Goal: Task Accomplishment & Management: Complete application form

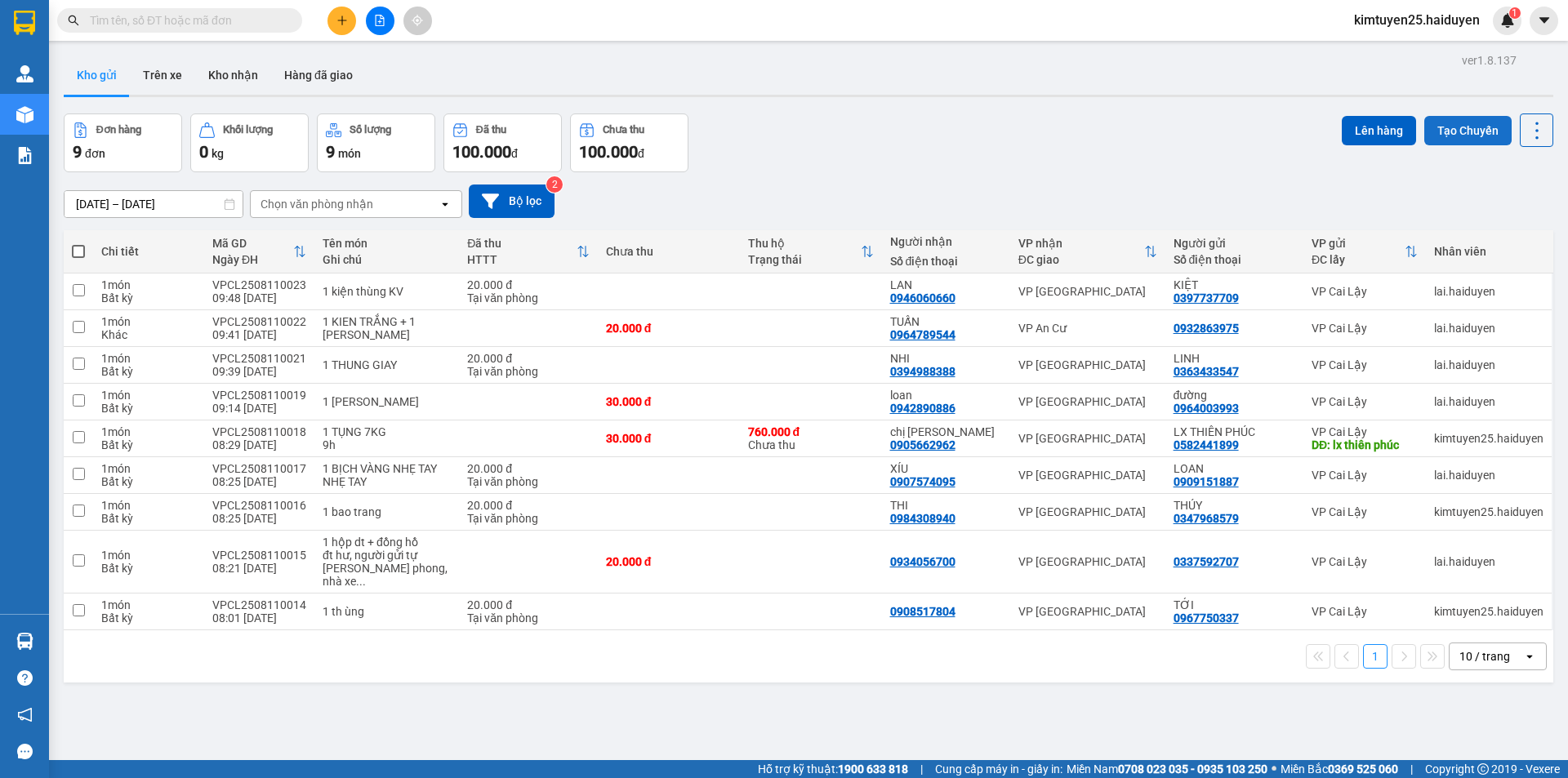
click at [1424, 126] on button "Tạo Chuyến" at bounding box center [1467, 130] width 87 height 29
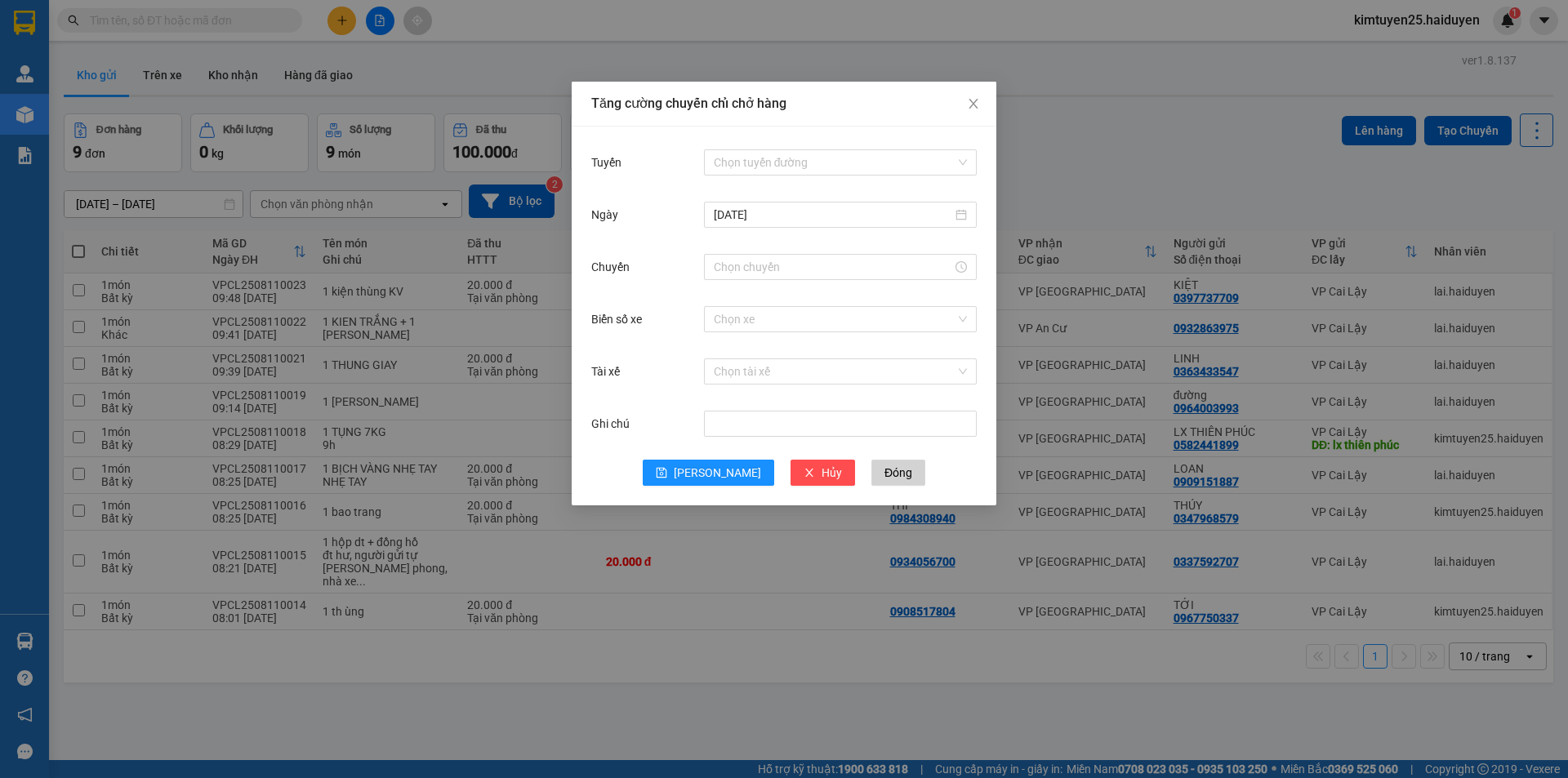
click at [1428, 126] on div "Tăng cường chuyến chỉ chở hàng Tuyến Chọn tuyến đường Ngày 11/08/2025 Chuyến Bi…" at bounding box center [784, 389] width 1568 height 778
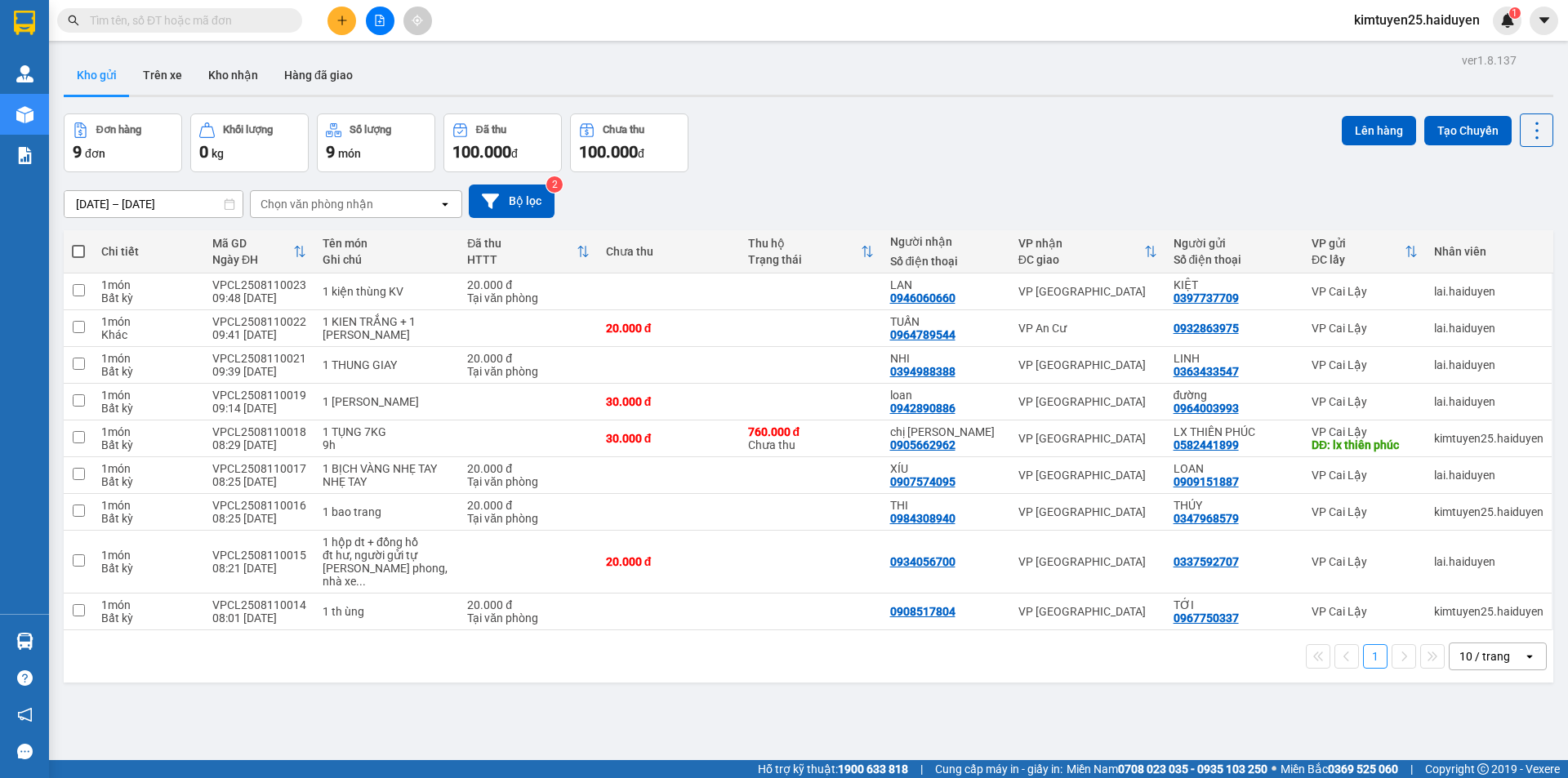
click at [1424, 130] on button "Tạo Chuyến" at bounding box center [1467, 130] width 87 height 29
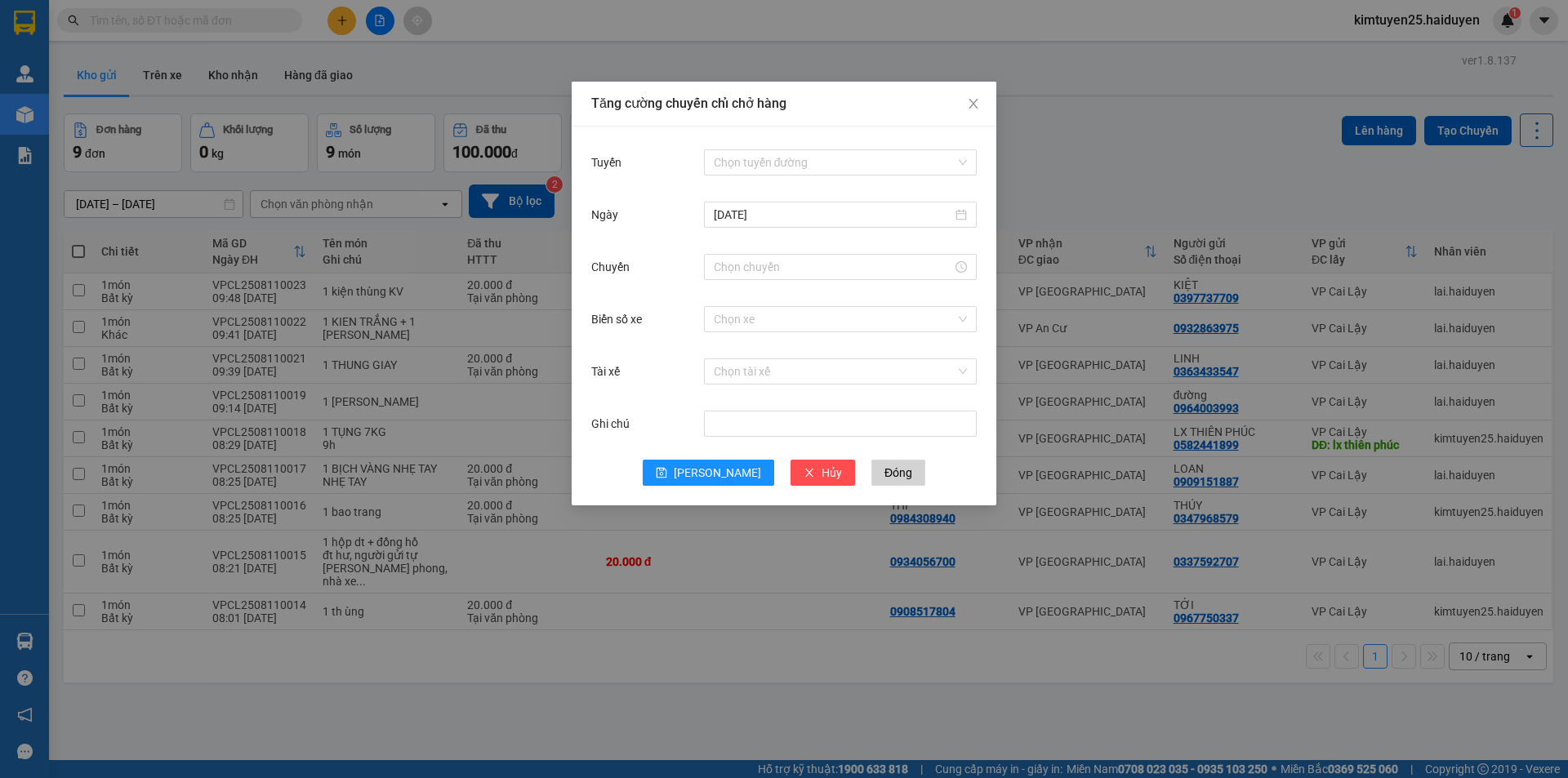
click at [734, 181] on div "Tuyến Chọn tuyến đường" at bounding box center [784, 171] width 385 height 52
click at [750, 175] on div "Chọn tuyến đường" at bounding box center [840, 162] width 272 height 33
click at [766, 167] on input "Tuyến" at bounding box center [834, 162] width 242 height 25
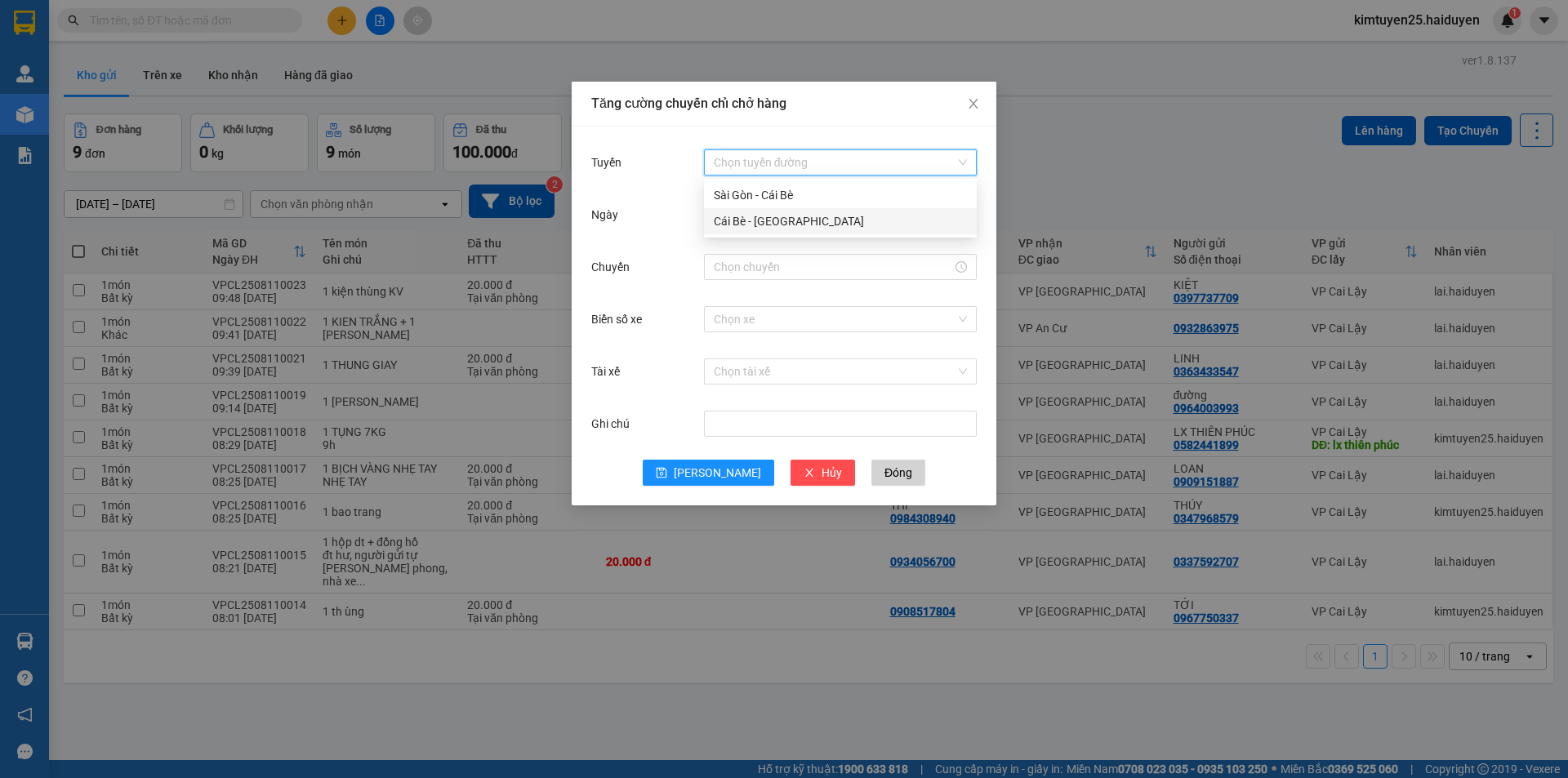
click at [735, 229] on div "Cái Bè - Sài Gòn" at bounding box center [840, 222] width 253 height 18
click at [727, 267] on input "Chuyến" at bounding box center [833, 267] width 238 height 18
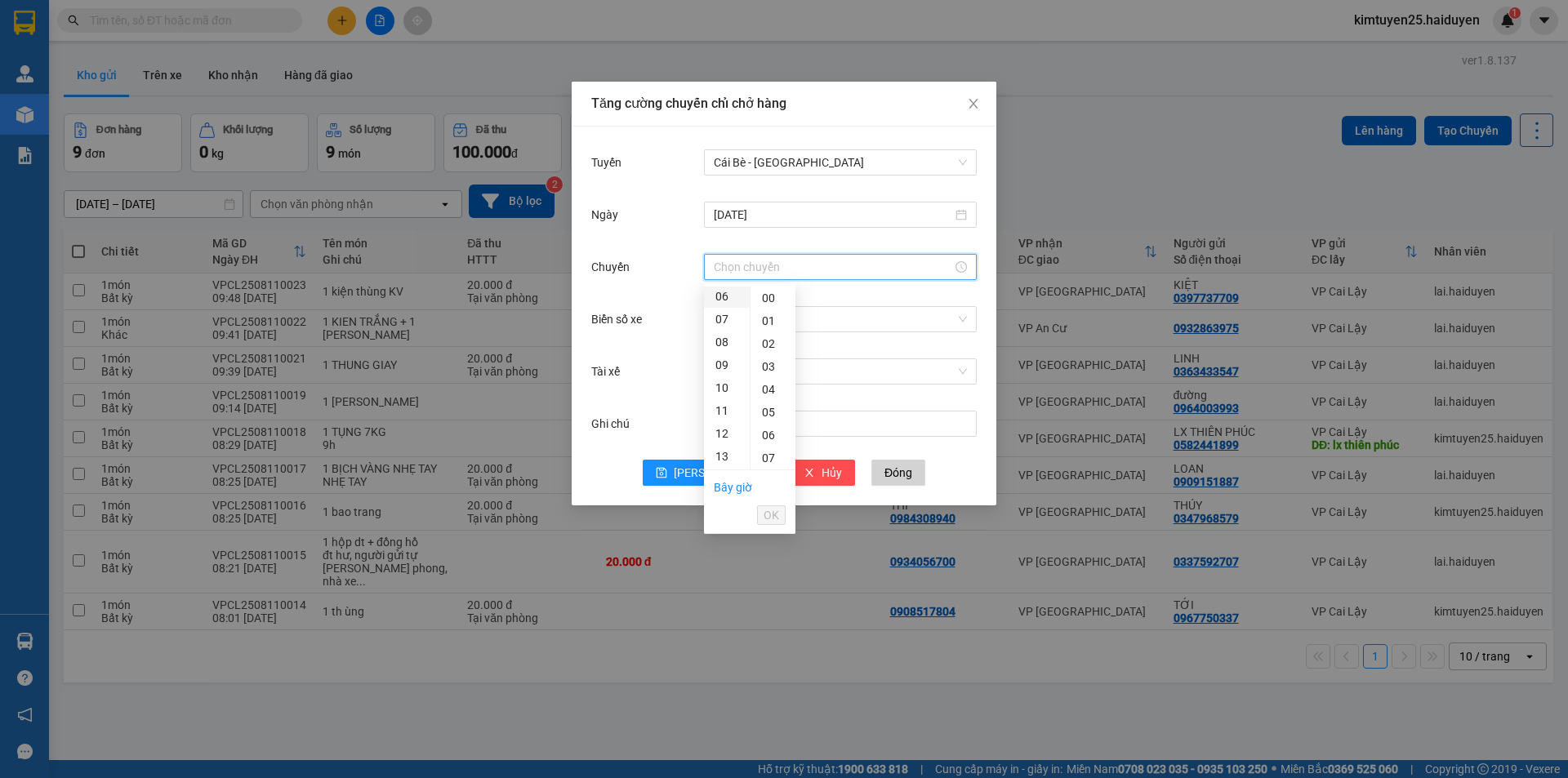
scroll to position [245, 0]
click at [720, 317] on div "08" at bounding box center [727, 317] width 46 height 23
click at [766, 438] on div "31" at bounding box center [772, 434] width 45 height 23
type input "08:31"
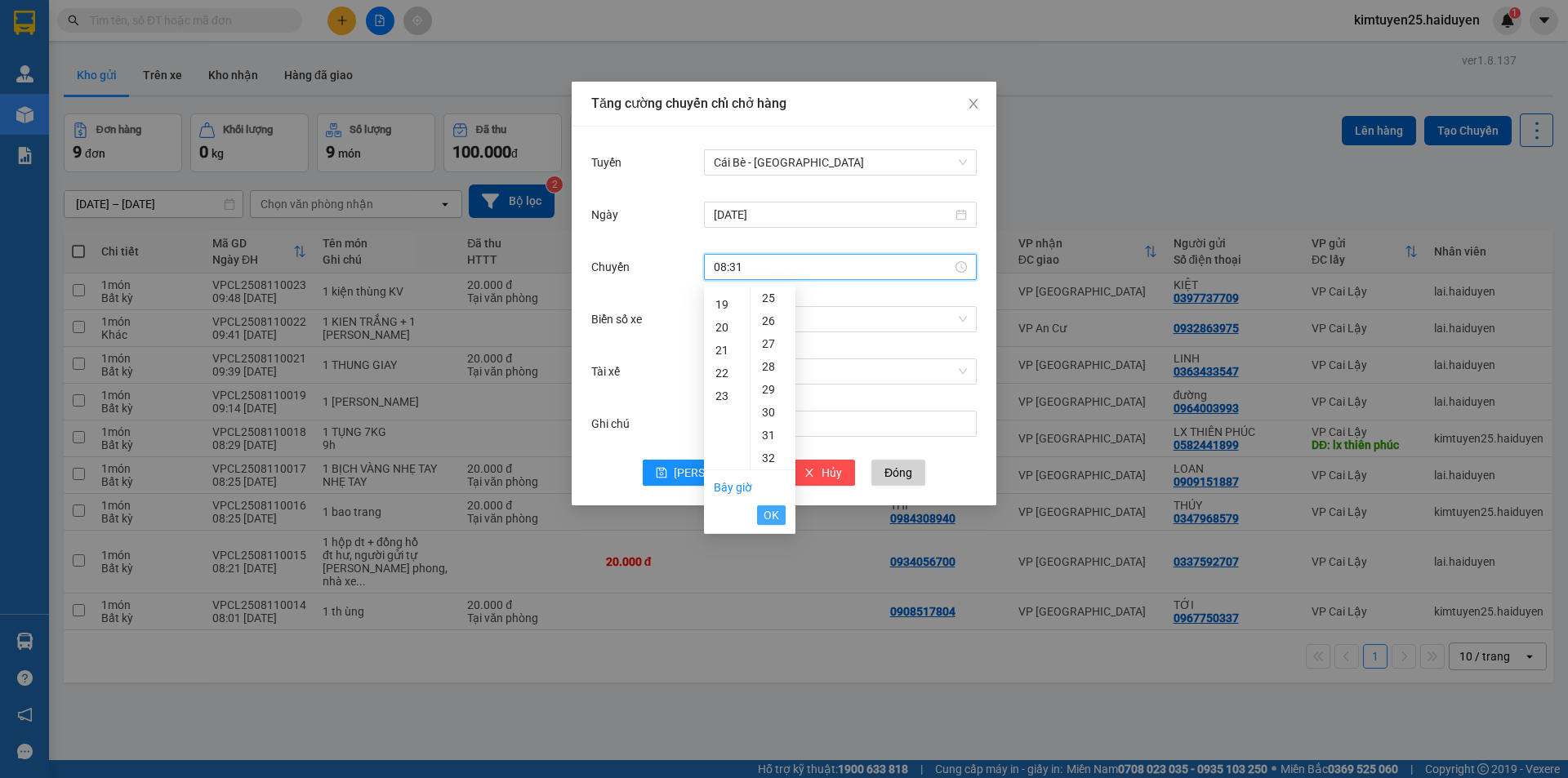
scroll to position [708, 0]
click at [775, 520] on span "OK" at bounding box center [771, 515] width 16 height 18
click at [780, 310] on input "Biển số xe" at bounding box center [834, 319] width 242 height 25
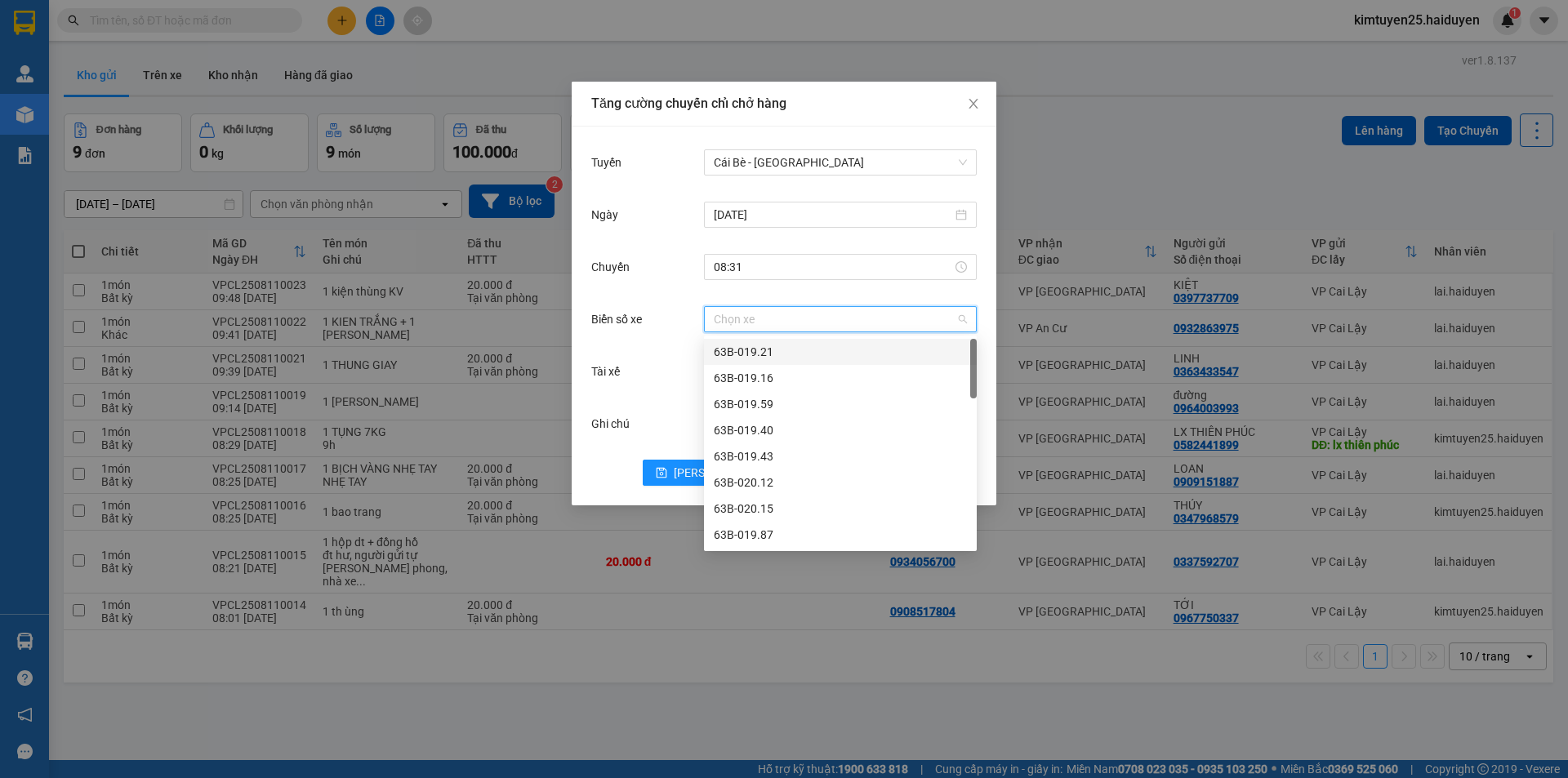
click at [764, 328] on input "Biển số xe" at bounding box center [834, 319] width 242 height 25
click at [900, 275] on input "08:31" at bounding box center [833, 267] width 238 height 18
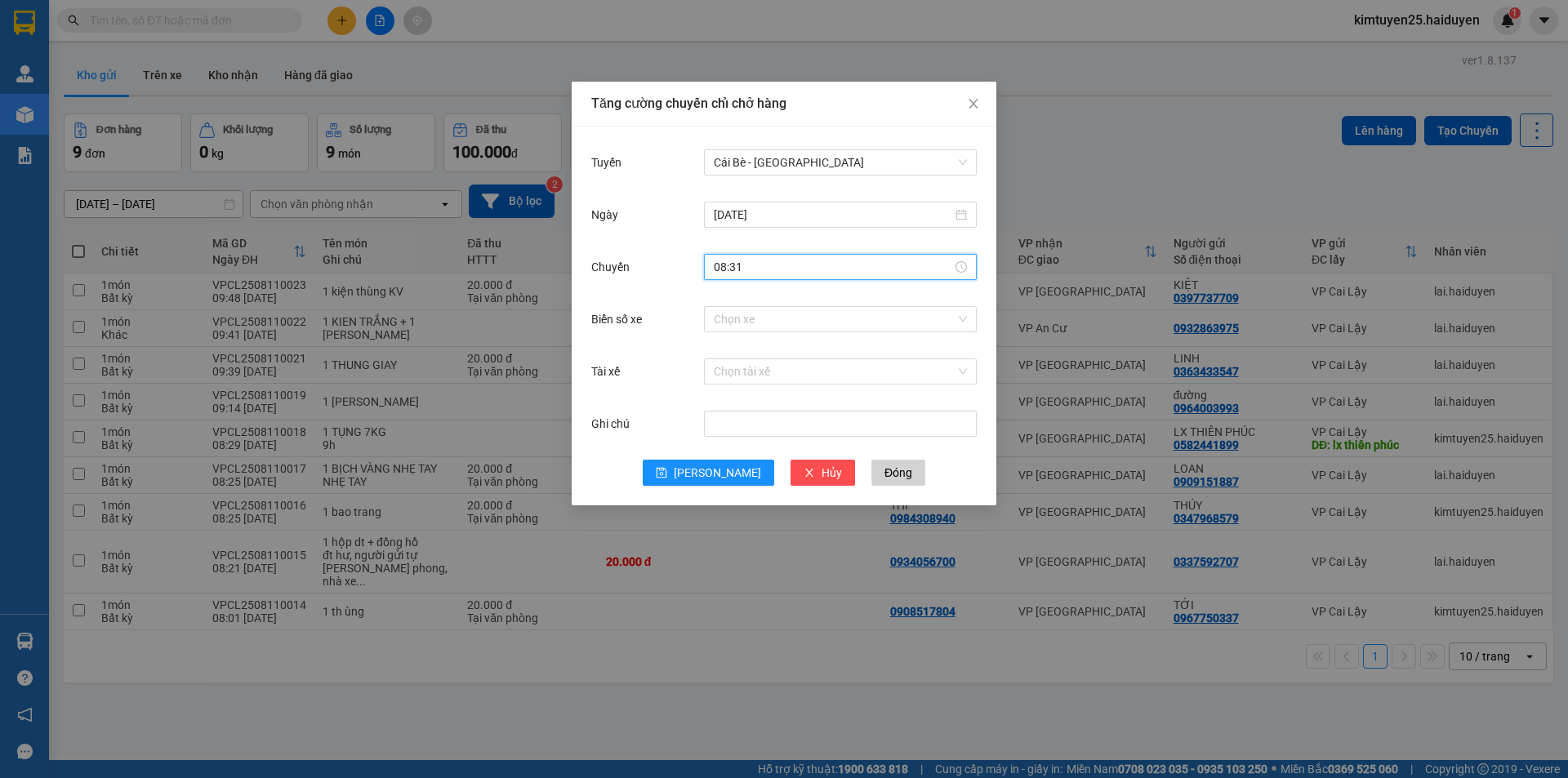
scroll to position [182, 0]
click at [892, 292] on div "Chuyến 08:31" at bounding box center [784, 276] width 385 height 52
click at [771, 375] on input "Tài xế" at bounding box center [834, 371] width 242 height 25
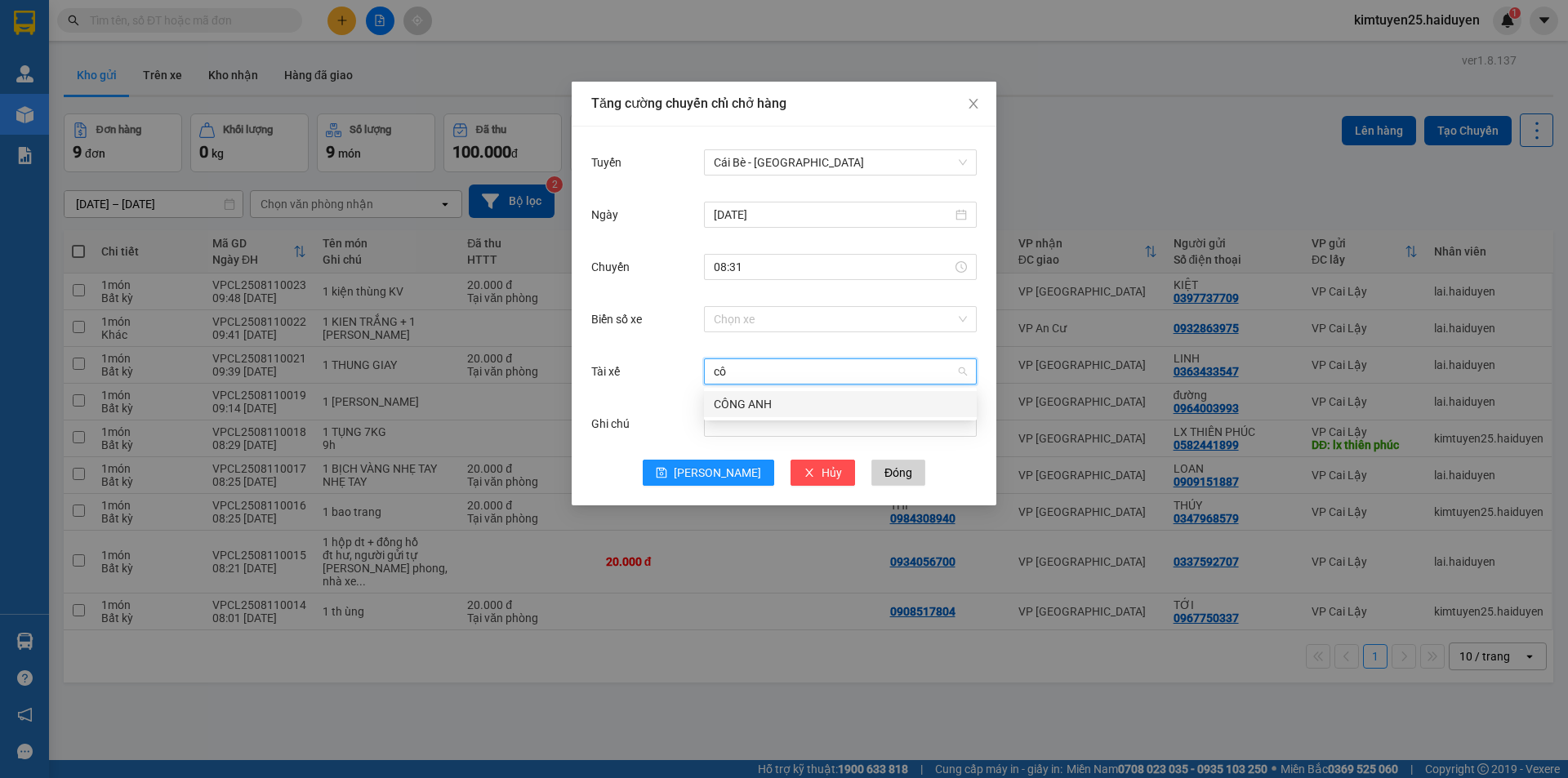
type input "c"
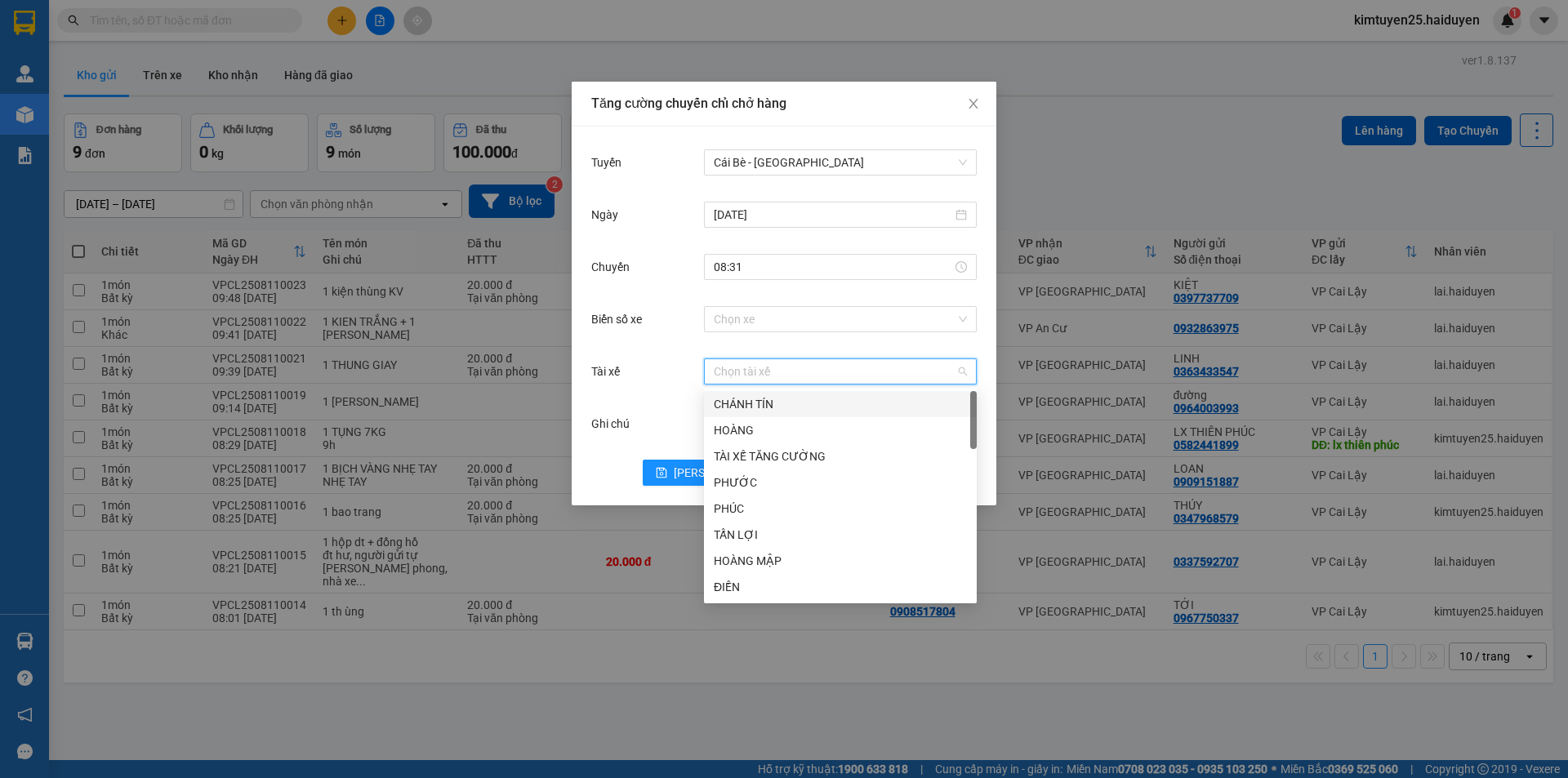
click at [690, 349] on div "Biển số xe Chọn xe" at bounding box center [784, 328] width 385 height 52
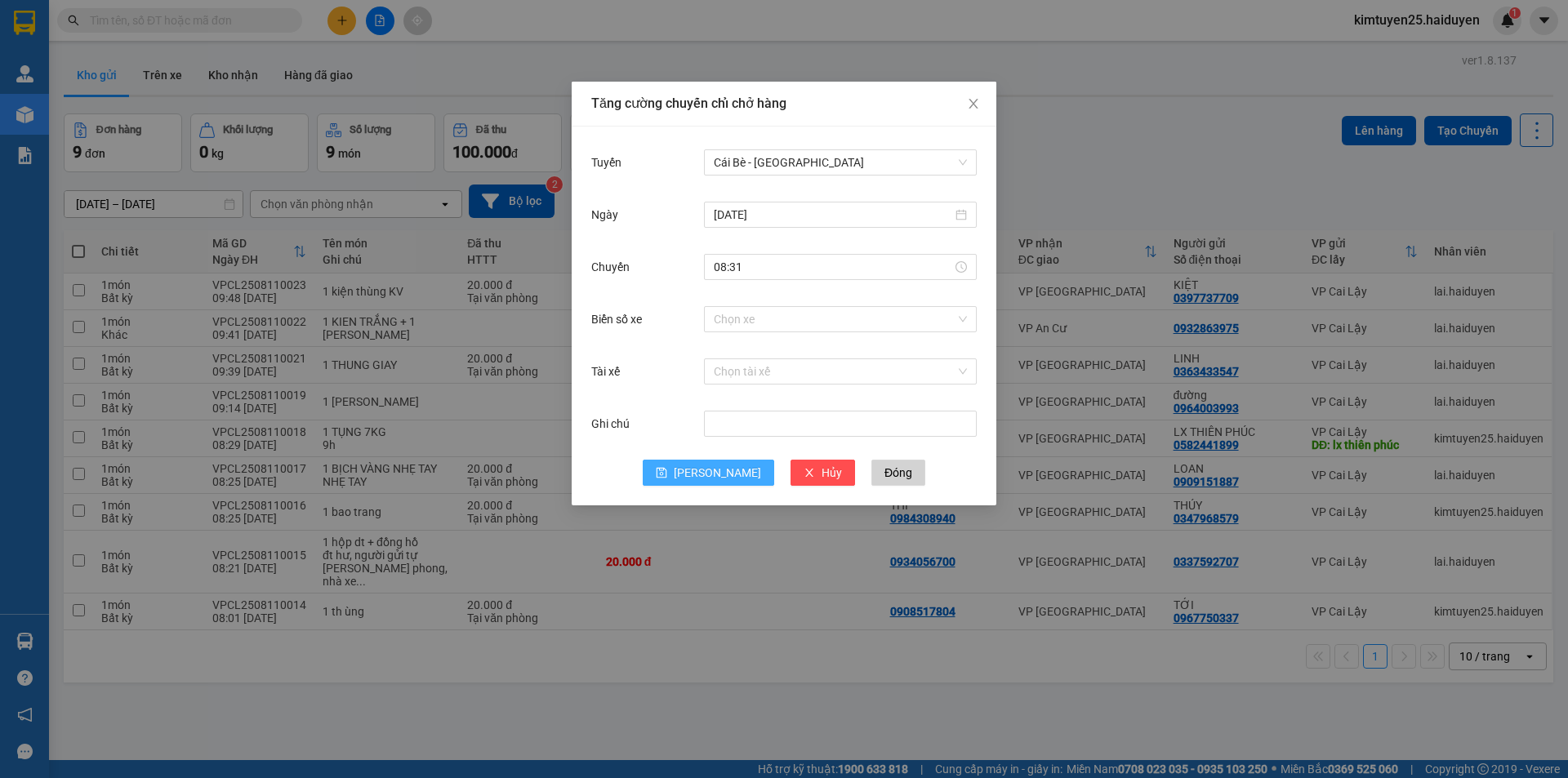
click at [719, 474] on span "[PERSON_NAME]" at bounding box center [717, 473] width 87 height 18
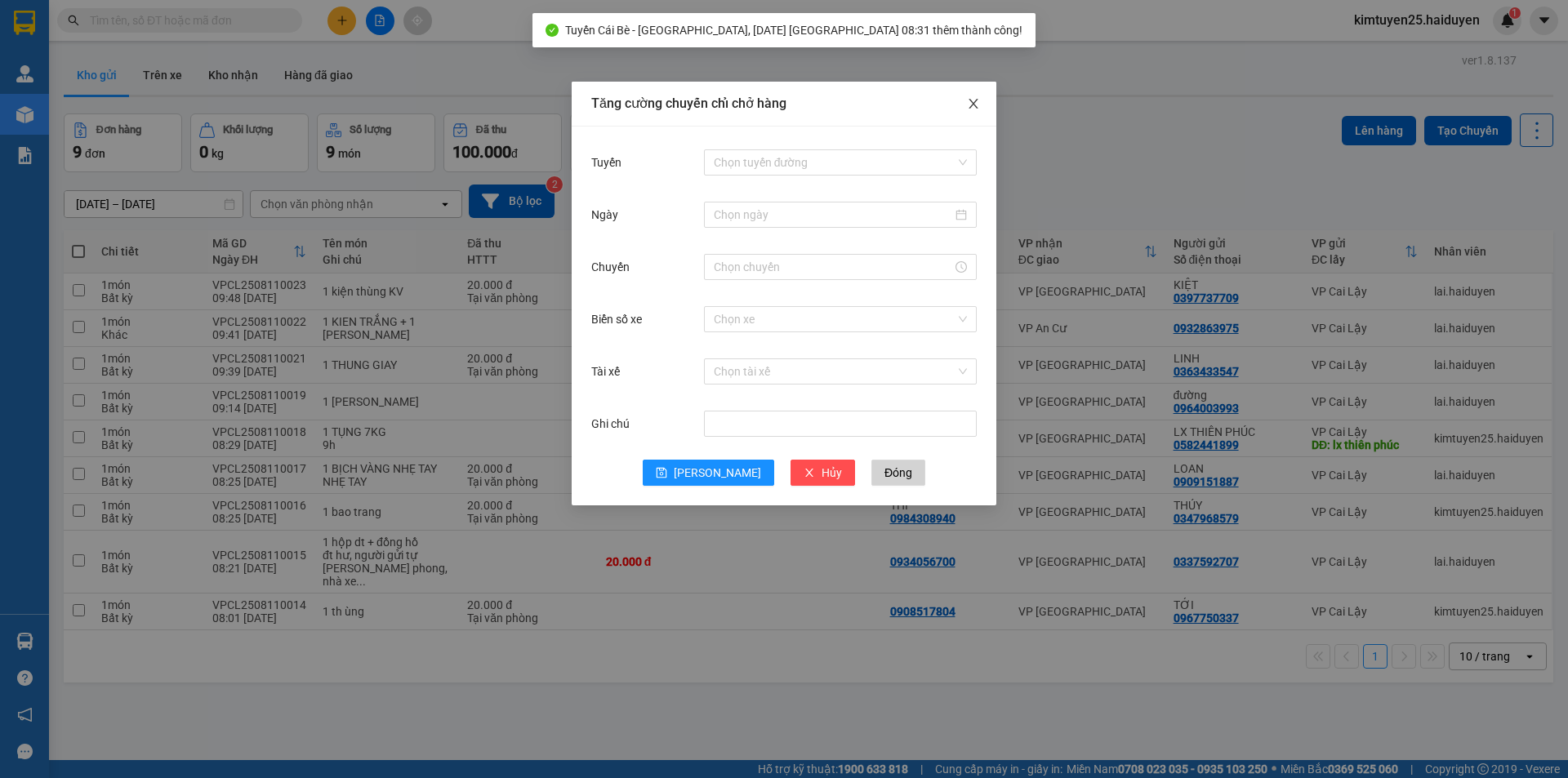
click at [957, 101] on span "Close" at bounding box center [974, 104] width 46 height 46
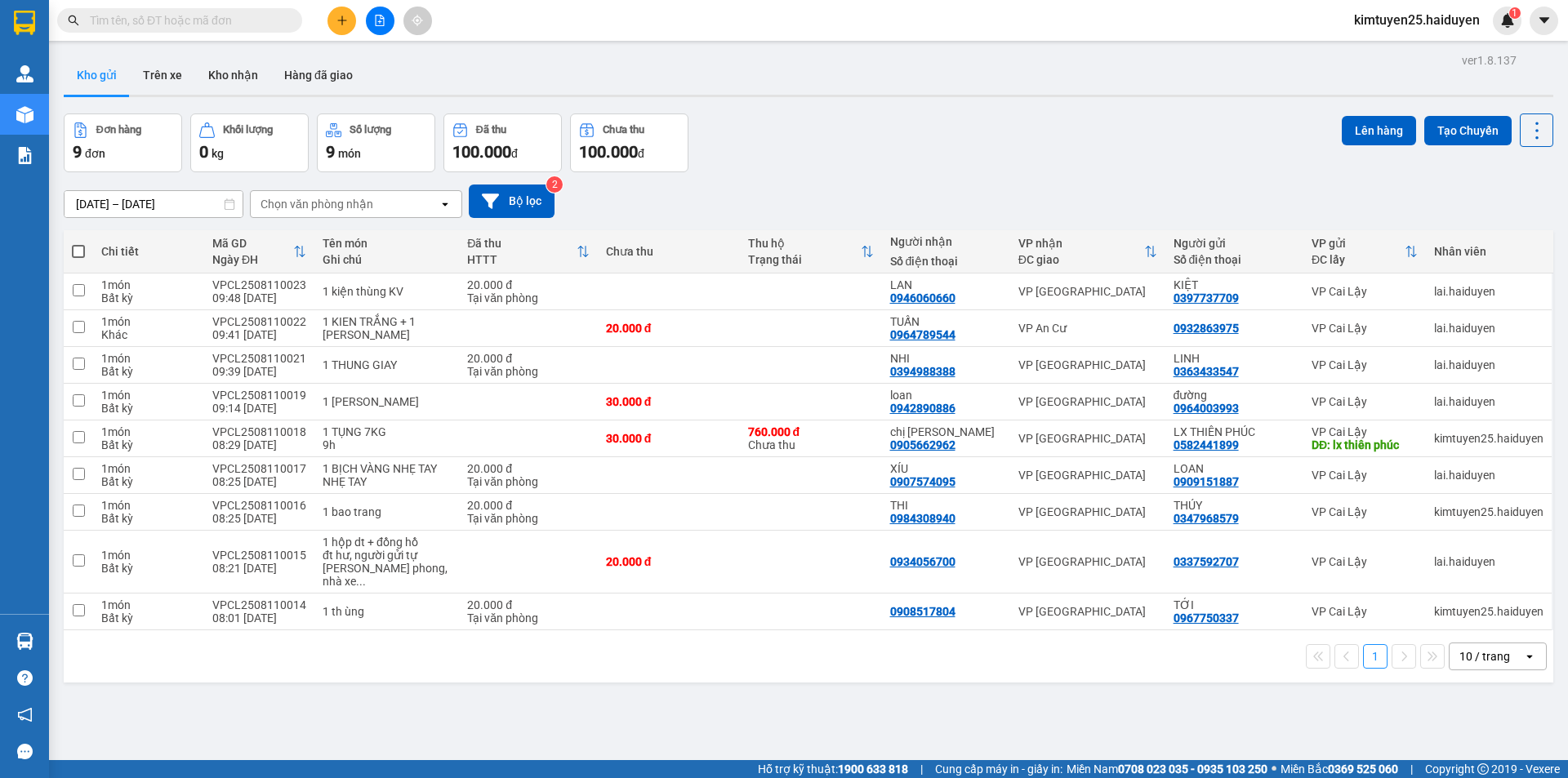
click at [1491, 659] on div "1 10 / trang open" at bounding box center [808, 656] width 1489 height 52
drag, startPoint x: 1486, startPoint y: 647, endPoint x: 1489, endPoint y: 639, distance: 8.5
click at [1486, 648] on div "10 / trang" at bounding box center [1485, 656] width 50 height 16
click at [1481, 618] on div "100 / trang" at bounding box center [1485, 608] width 98 height 29
click at [1288, 440] on td "LX THIÊN PHÚC 0582441899" at bounding box center [1234, 439] width 138 height 37
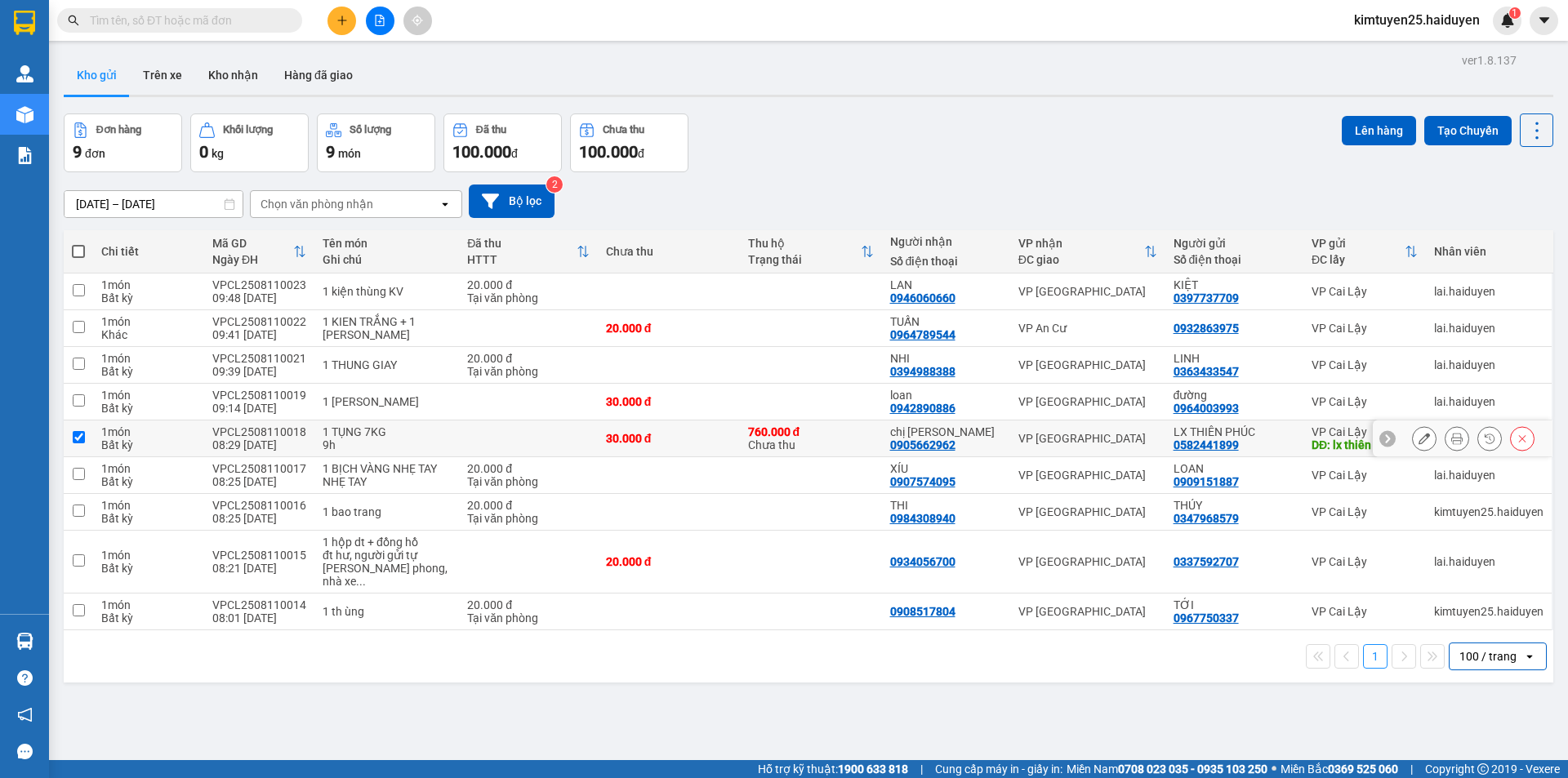
checkbox input "true"
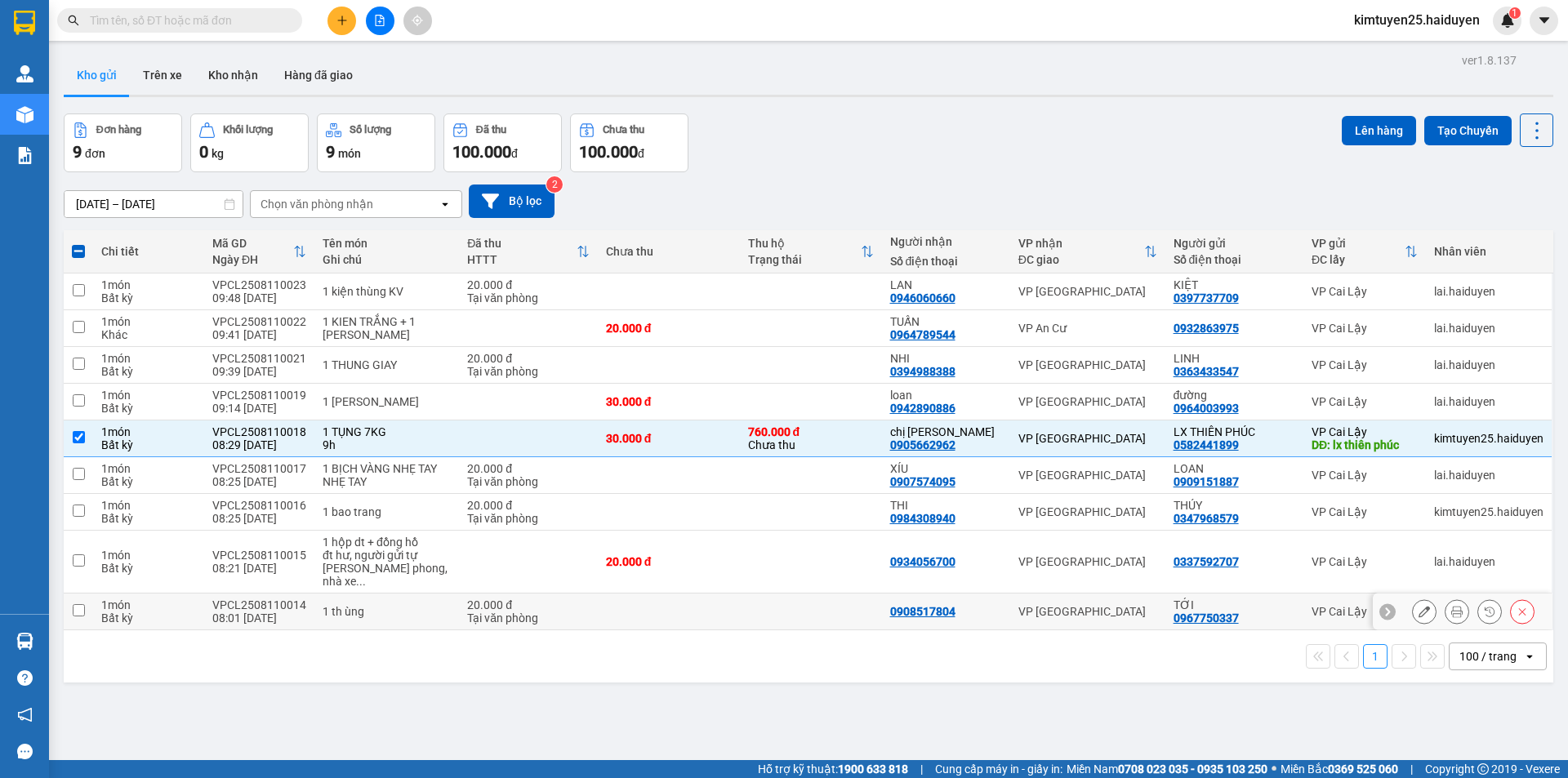
click at [1272, 603] on div "TỚI 0967750337" at bounding box center [1234, 611] width 122 height 26
checkbox input "true"
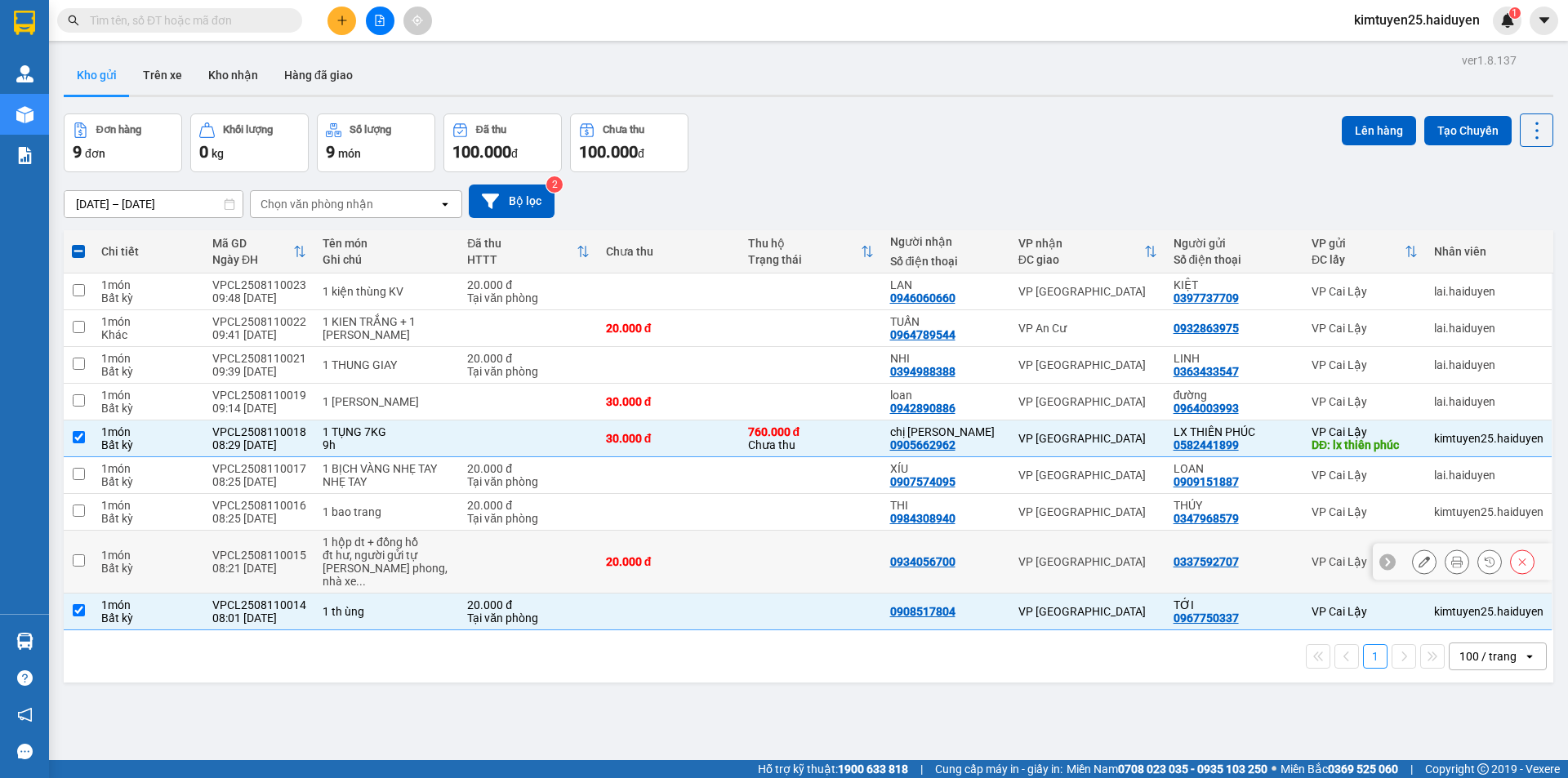
click at [1269, 555] on div "0337592707" at bounding box center [1234, 562] width 122 height 13
checkbox input "true"
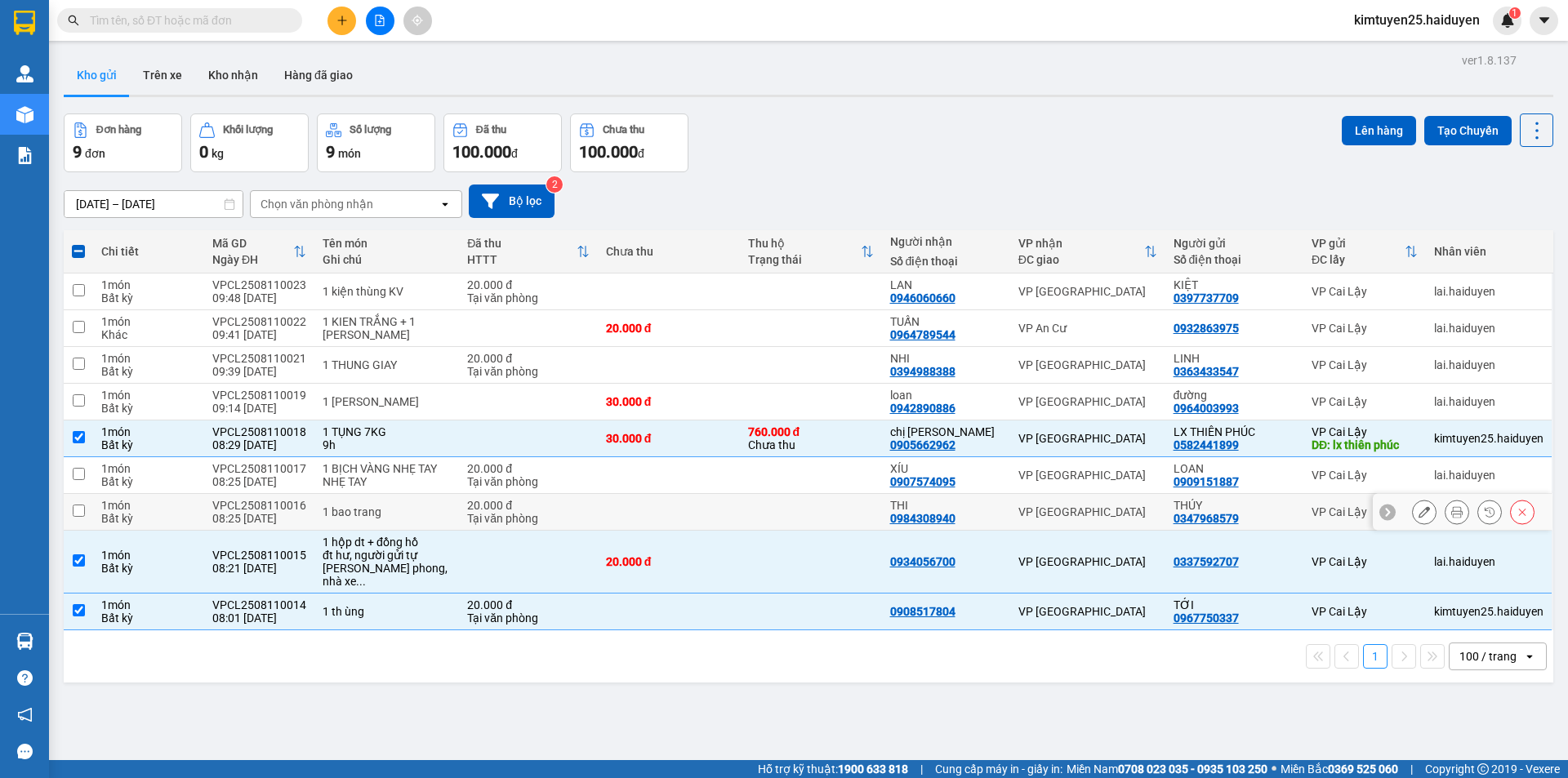
click at [1255, 505] on div "THÚY" at bounding box center [1234, 505] width 122 height 13
checkbox input "true"
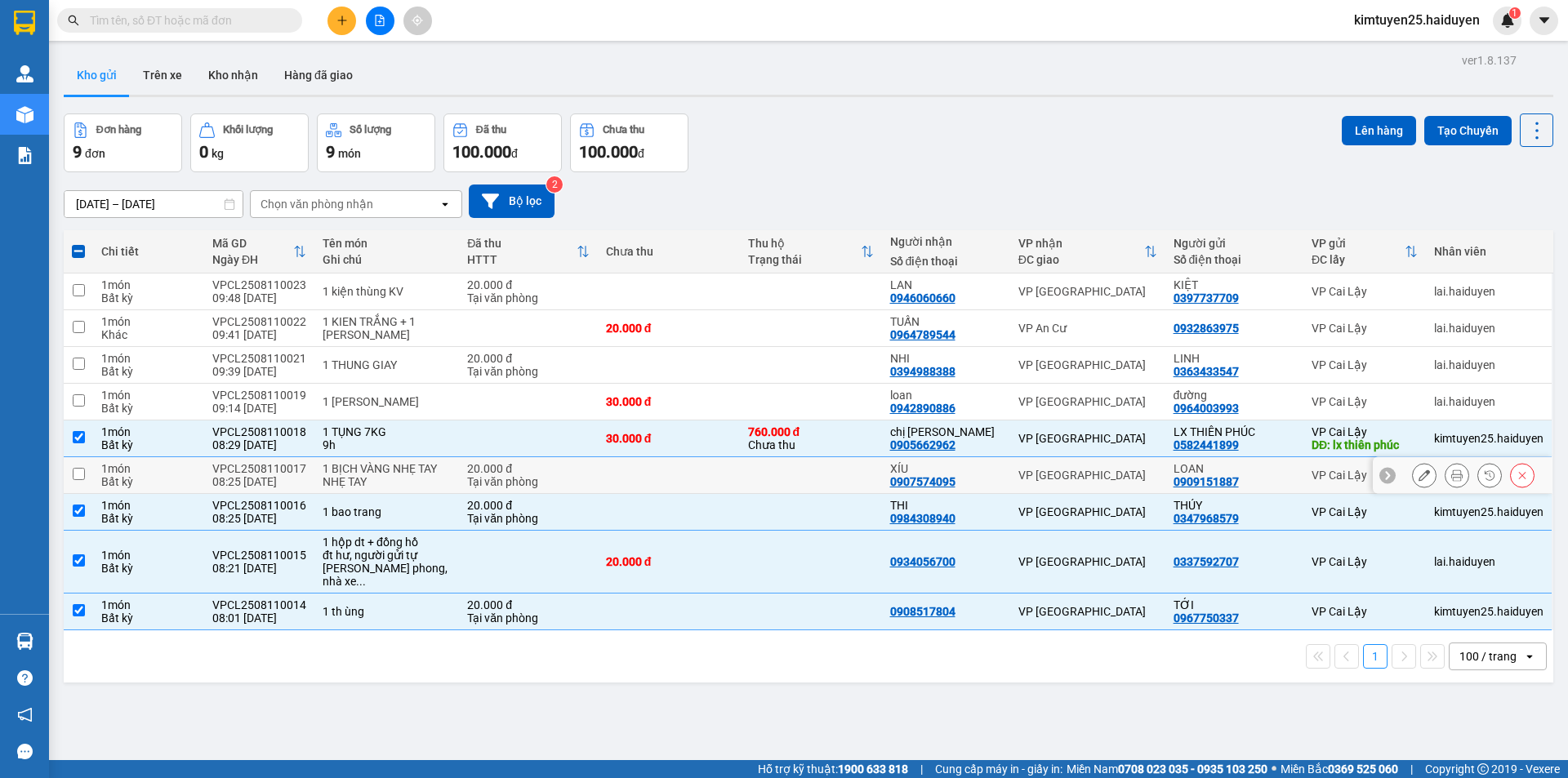
click at [1251, 467] on div "LOAN" at bounding box center [1234, 468] width 122 height 13
checkbox input "true"
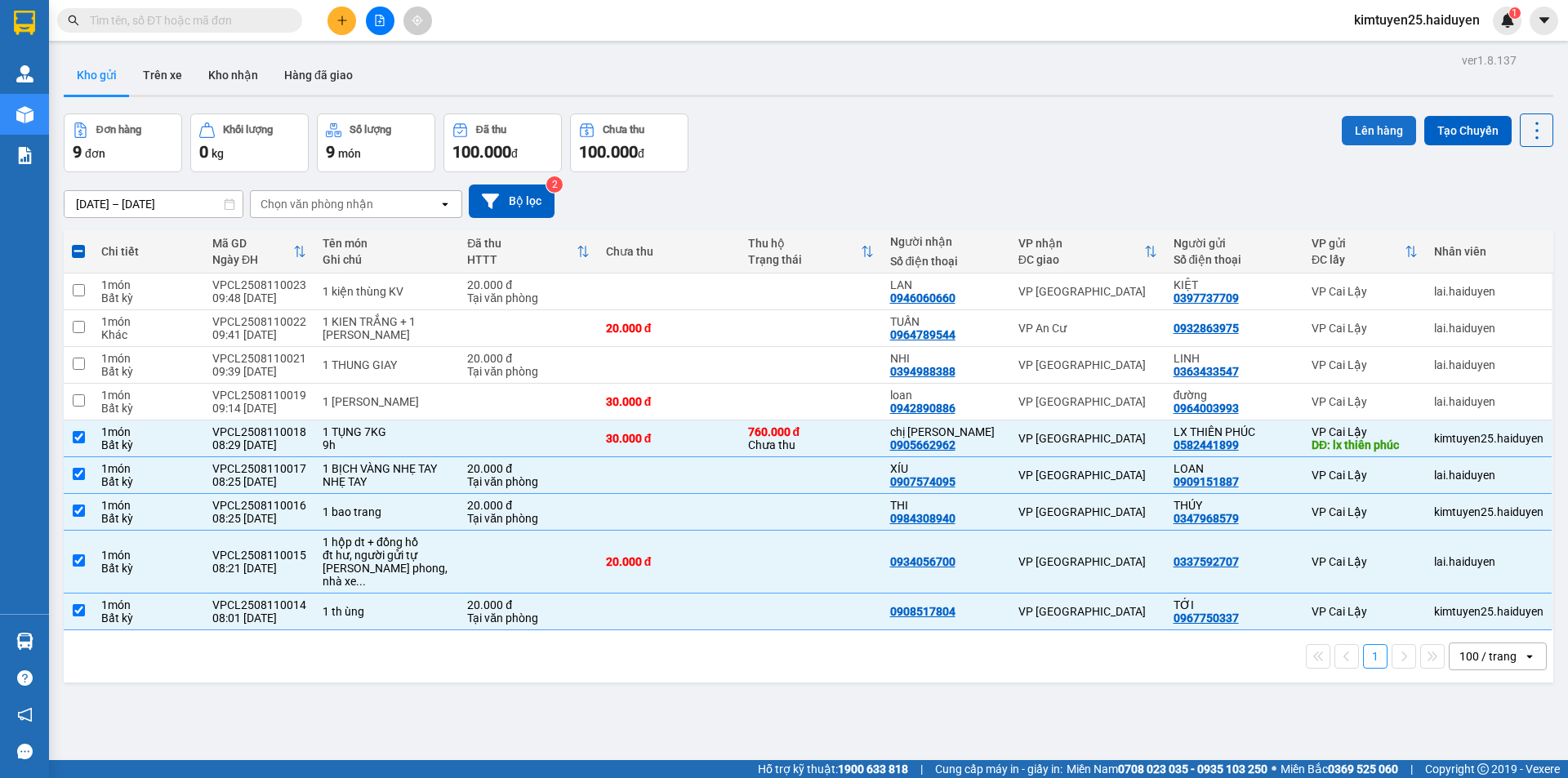
click at [1359, 132] on button "Lên hàng" at bounding box center [1378, 130] width 74 height 29
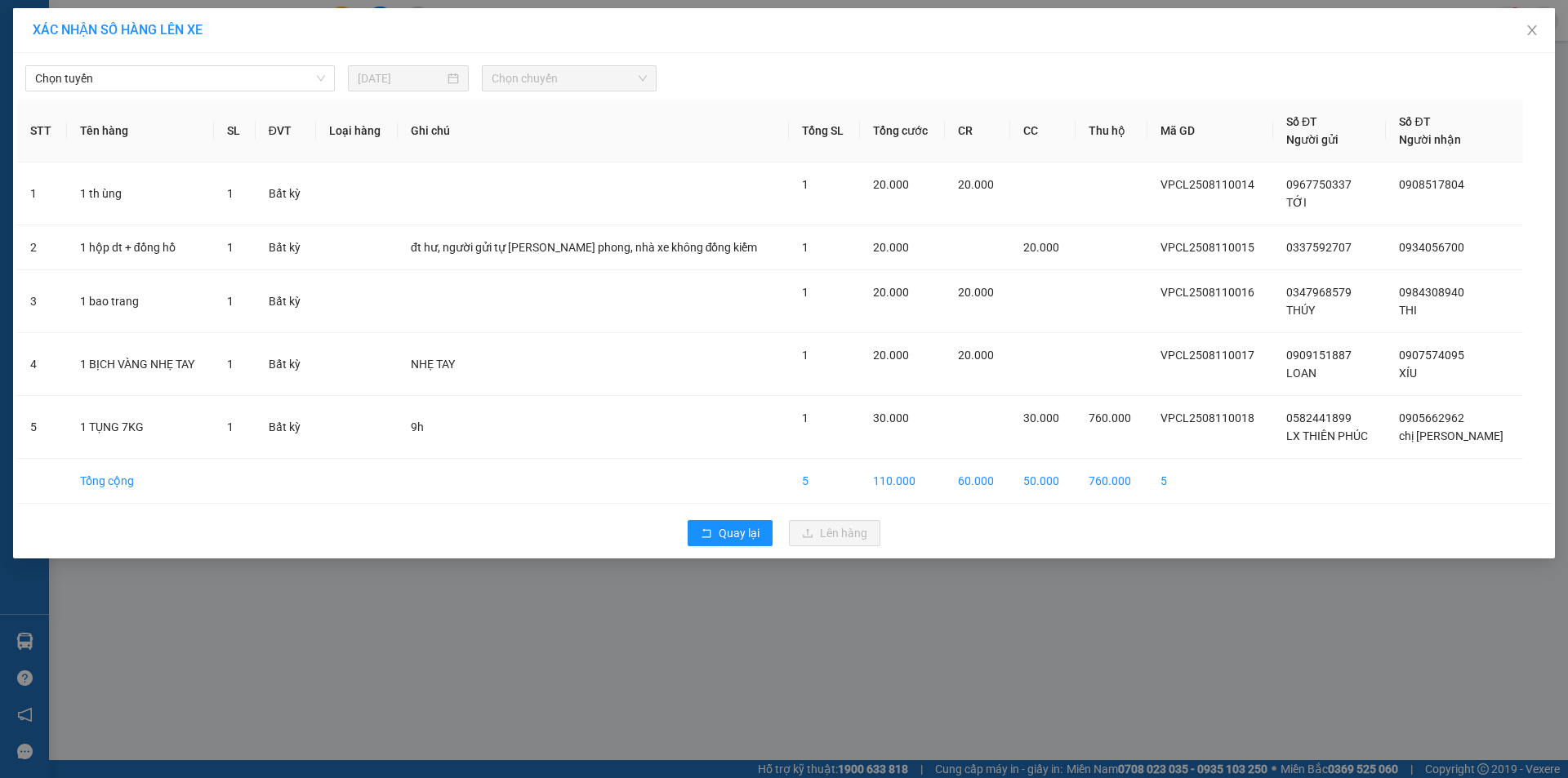
click at [188, 55] on div "Chọn tuyến 11/08/2025 Chọn chuyến STT Tên hàng SL ĐVT Loại hàng Ghi chú Tổng SL…" at bounding box center [783, 305] width 1541 height 505
click at [170, 73] on span "Chọn tuyến" at bounding box center [180, 78] width 290 height 25
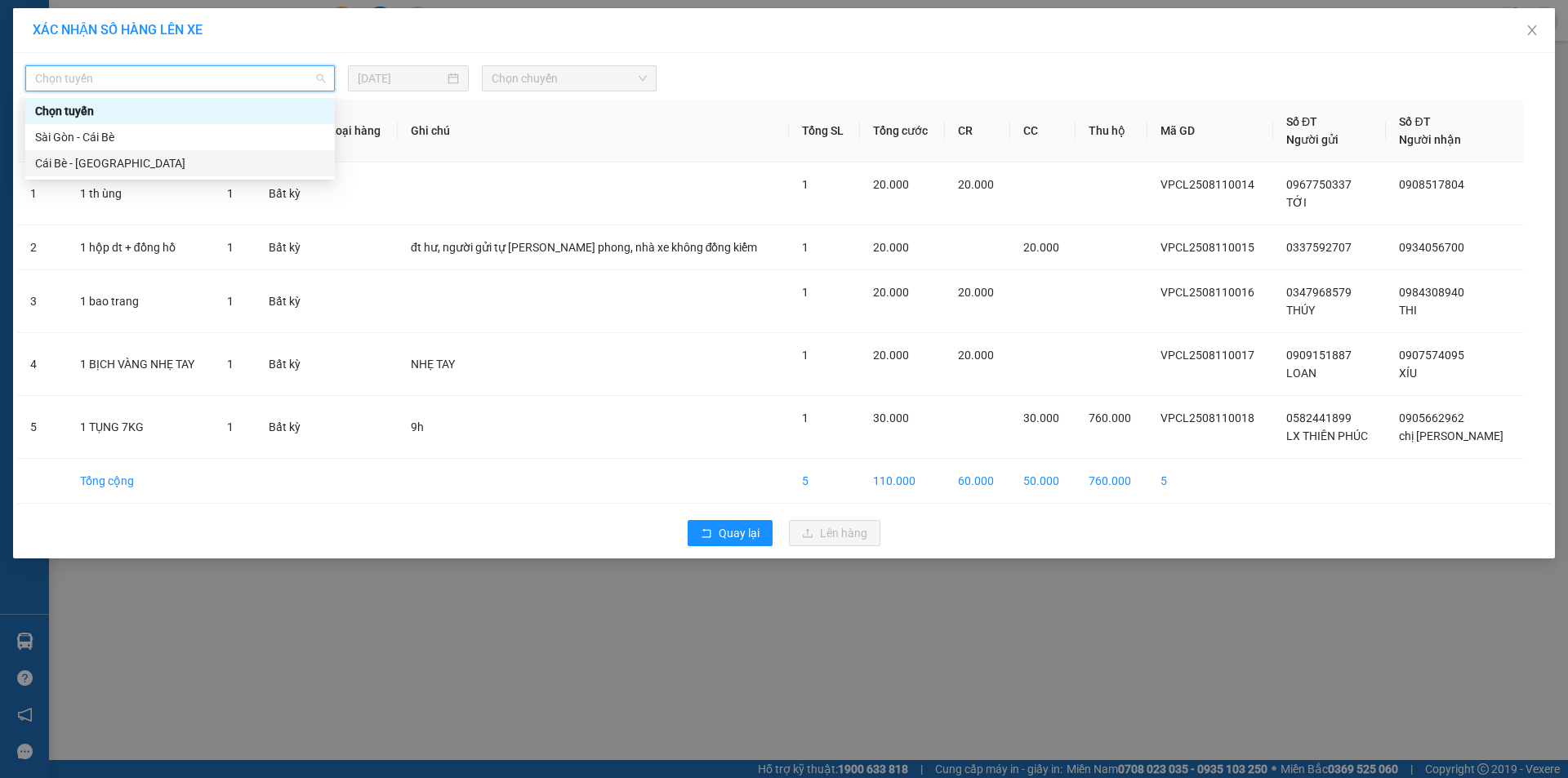
click at [62, 163] on div "Cái Bè - [GEOGRAPHIC_DATA]" at bounding box center [180, 163] width 290 height 18
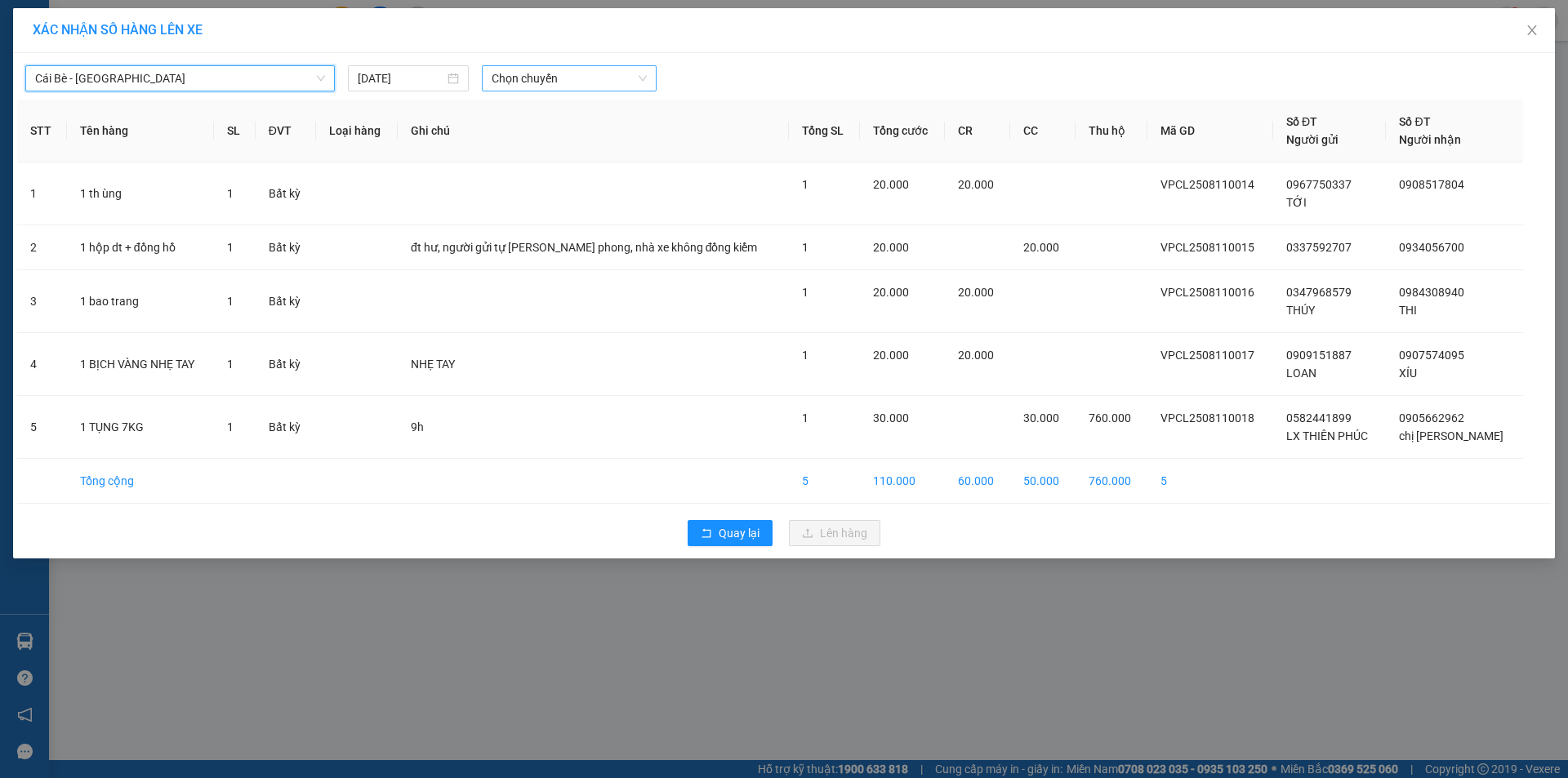
click at [569, 89] on span "Chọn chuyến" at bounding box center [569, 78] width 155 height 25
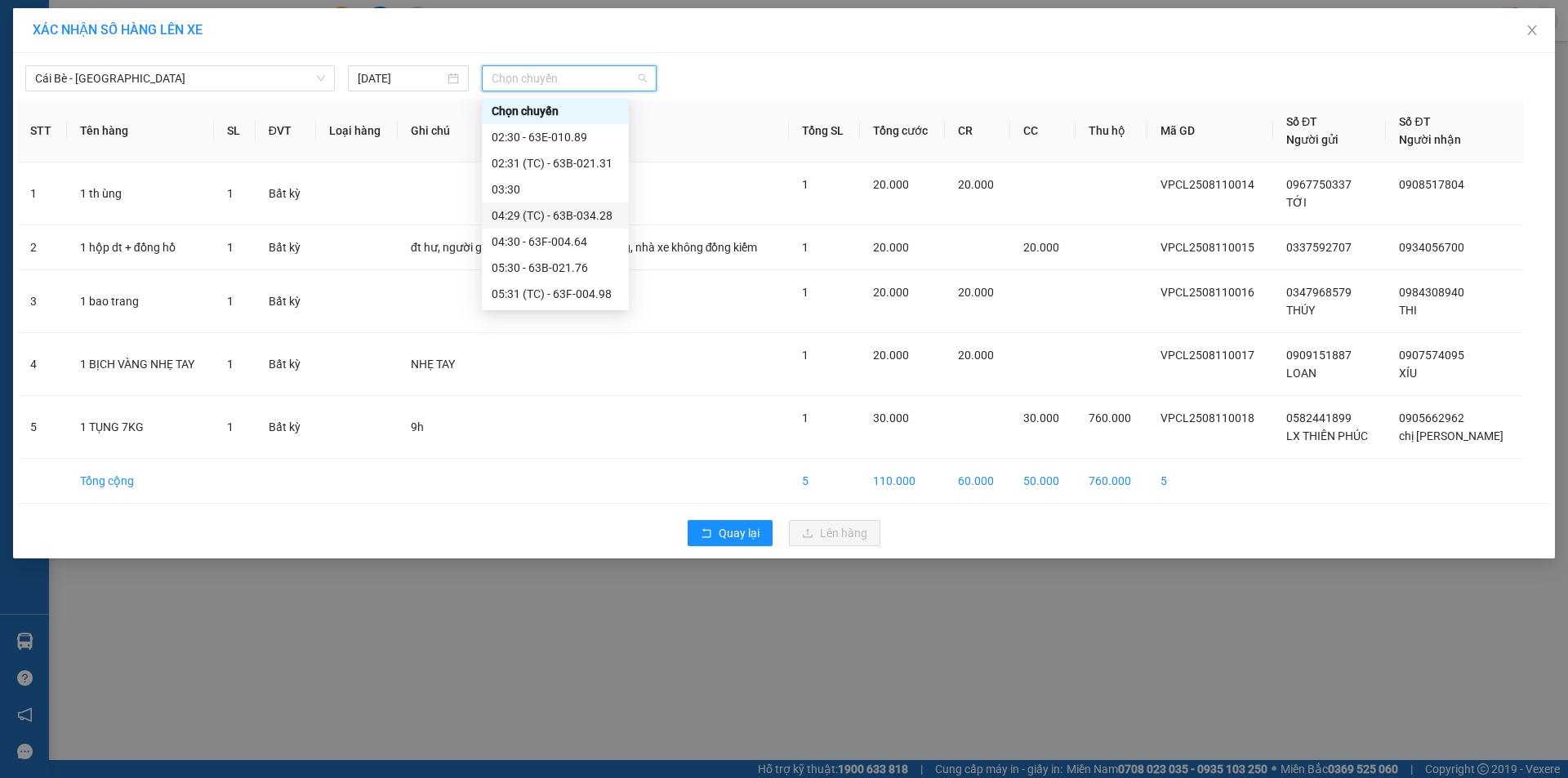
scroll to position [245, 0]
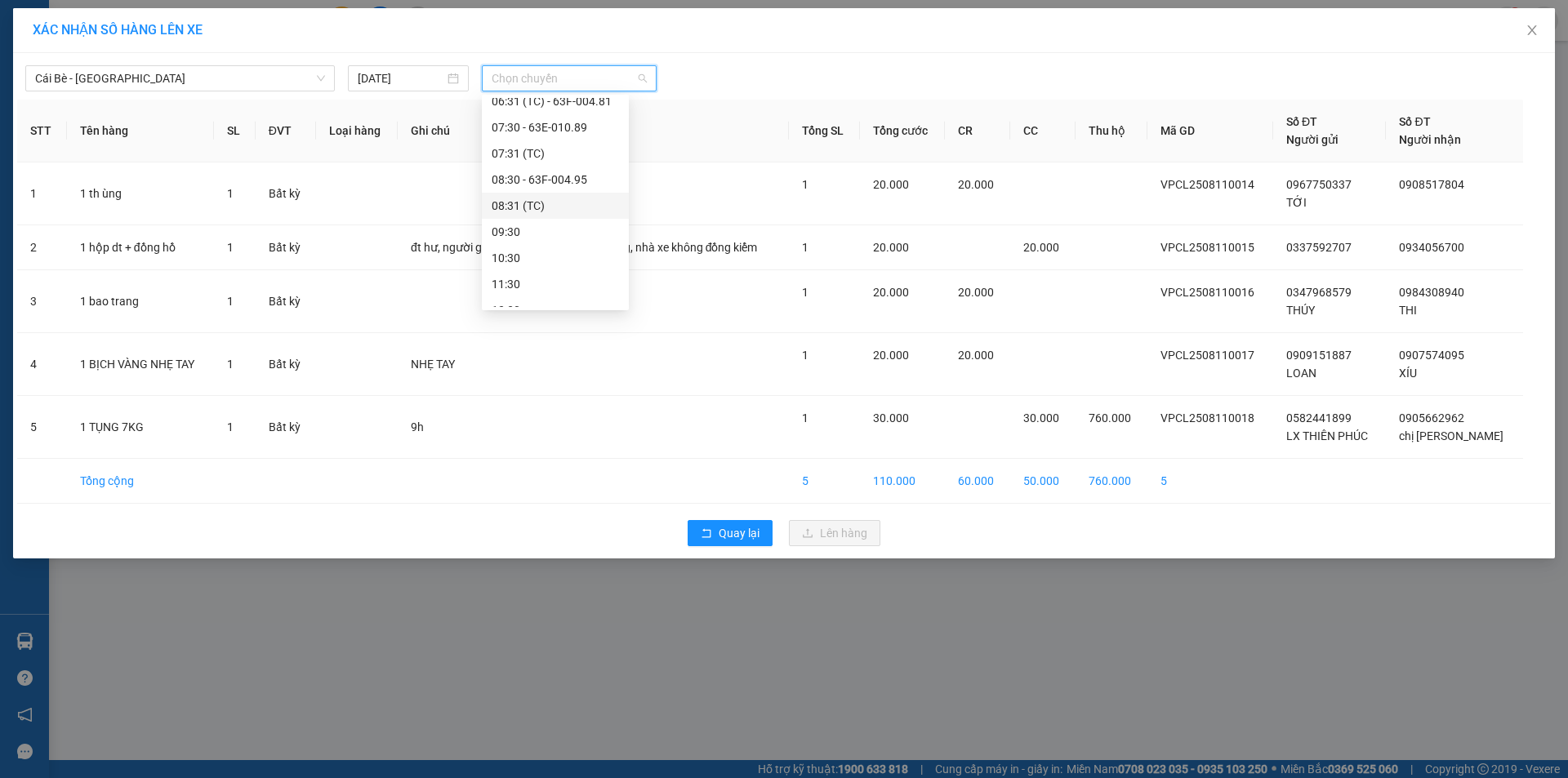
click at [532, 206] on div "08:31 (TC)" at bounding box center [555, 206] width 127 height 18
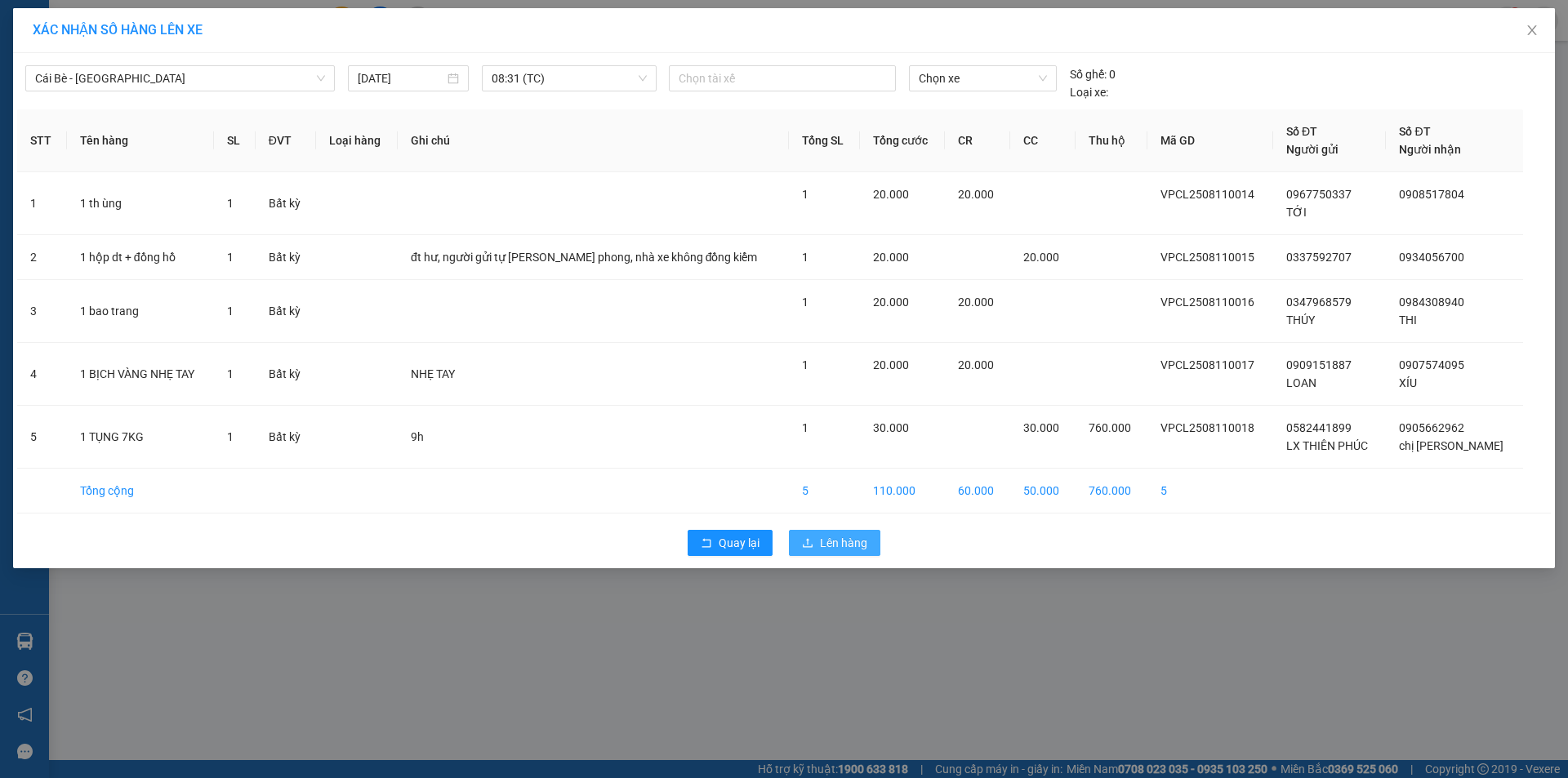
click at [833, 547] on span "Lên hàng" at bounding box center [844, 542] width 48 height 18
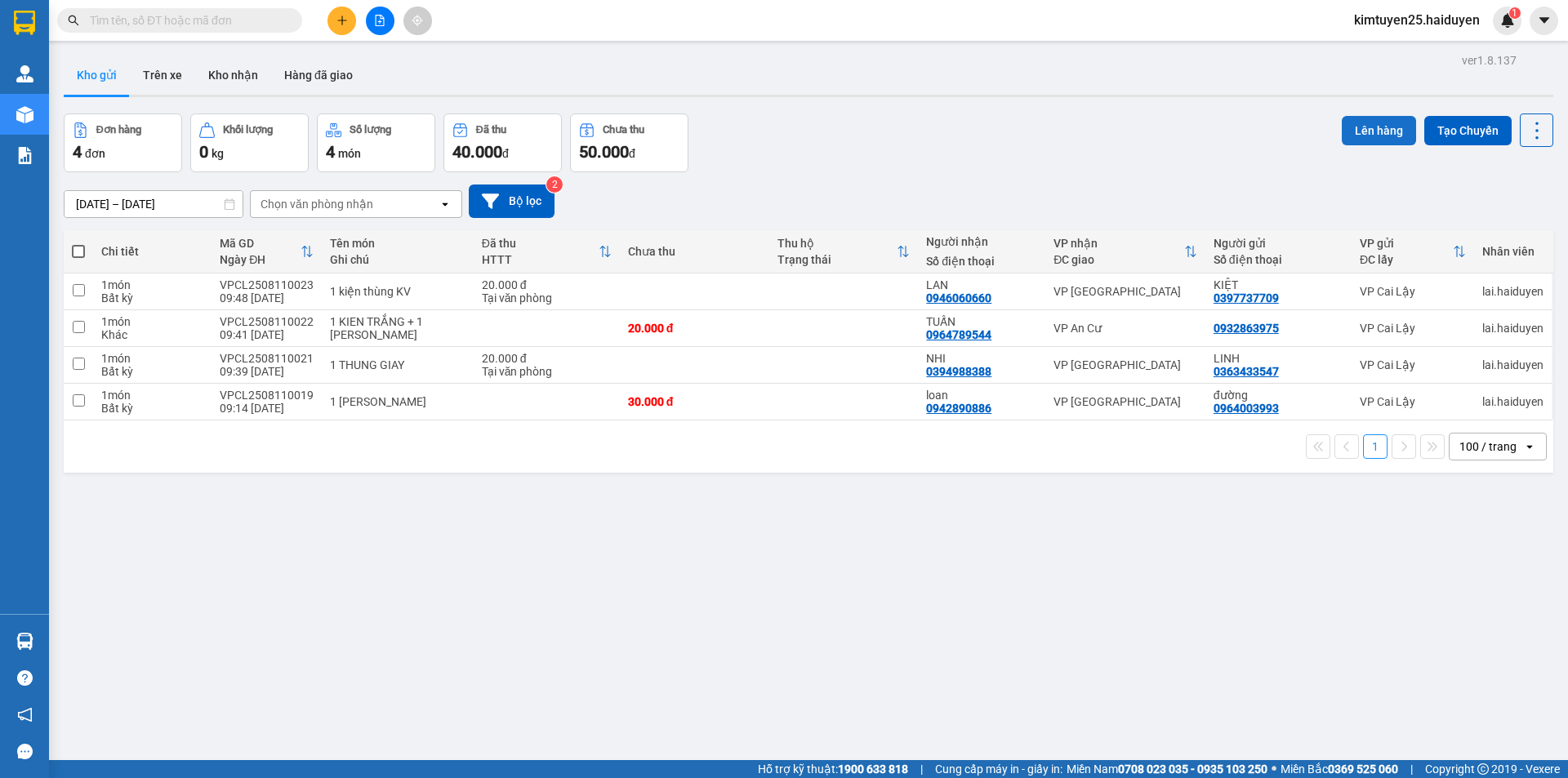
click at [1342, 120] on button "Lên hàng" at bounding box center [1378, 130] width 74 height 29
click at [346, 24] on icon "plus" at bounding box center [342, 20] width 11 height 11
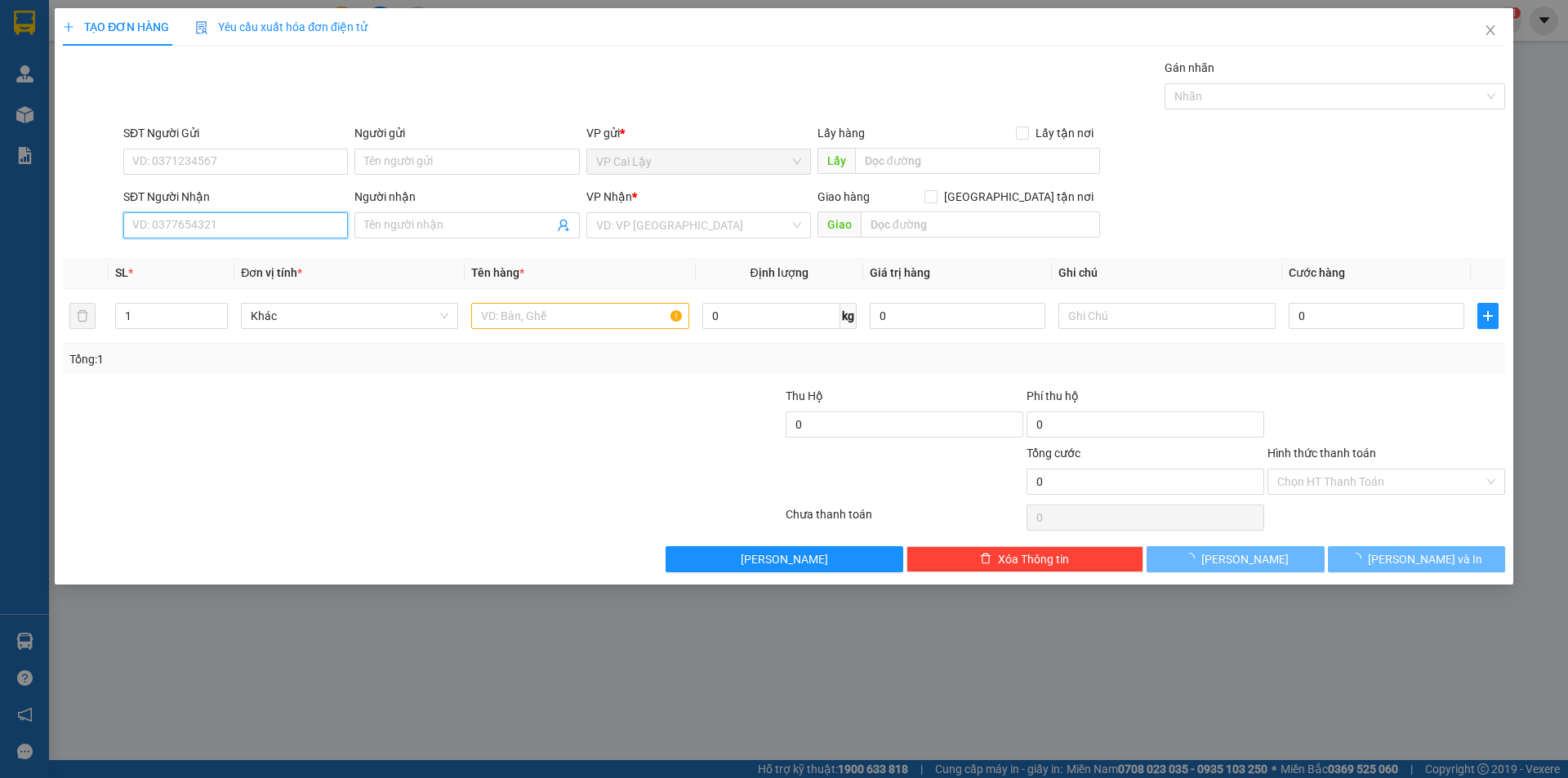
click at [245, 235] on input "SĐT Người Nhận" at bounding box center [235, 225] width 225 height 26
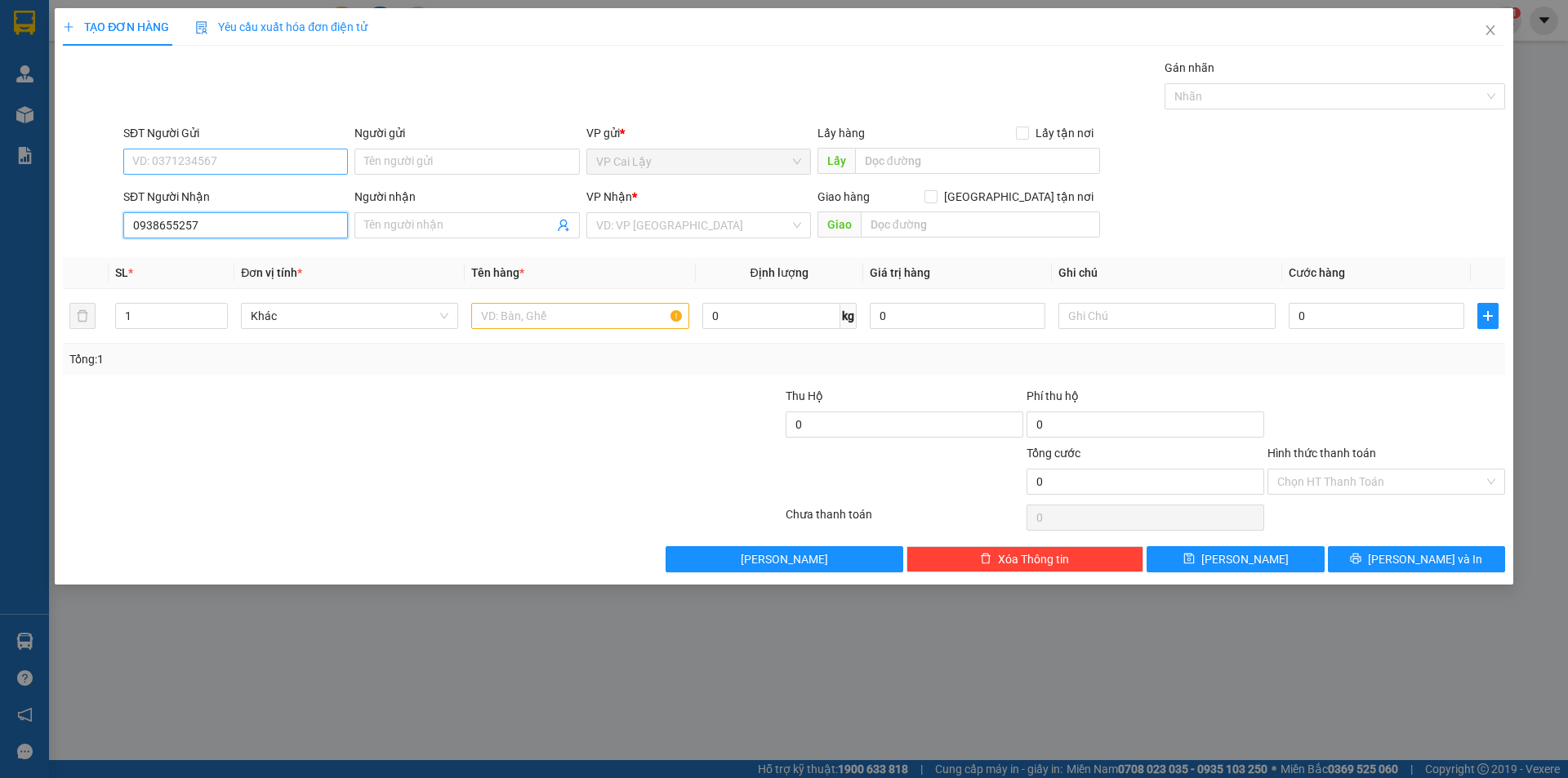
type input "0938655257"
click at [230, 163] on input "SĐT Người Gửi" at bounding box center [235, 161] width 225 height 26
click at [231, 224] on input "0938655257" at bounding box center [235, 225] width 225 height 26
click at [287, 235] on input "0938655257" at bounding box center [235, 225] width 225 height 26
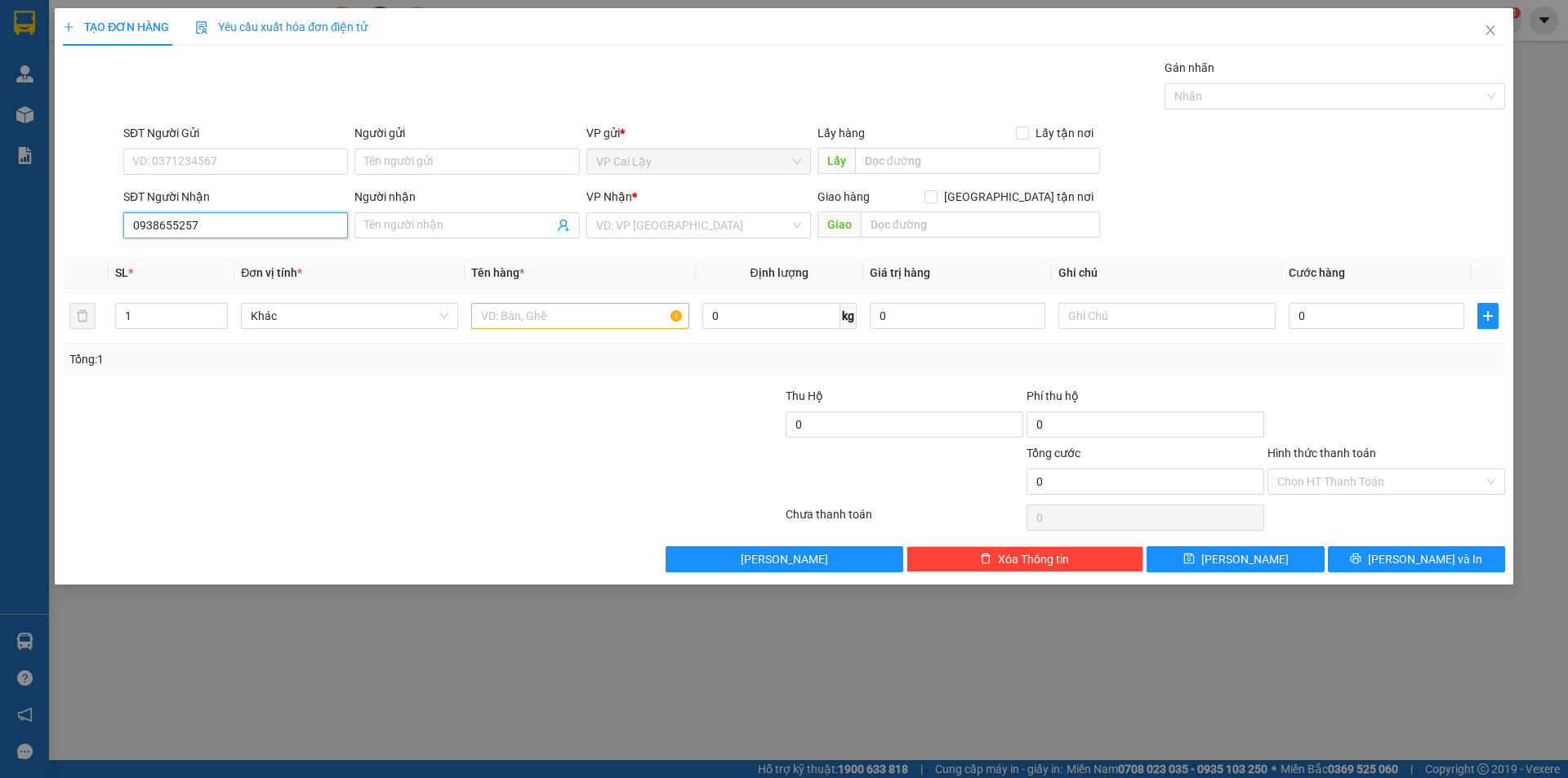
click at [273, 217] on input "0938655257" at bounding box center [235, 225] width 225 height 26
type input "0789548999"
click at [202, 254] on div "0789548999 - trinh" at bounding box center [236, 258] width 205 height 18
type input "trinh"
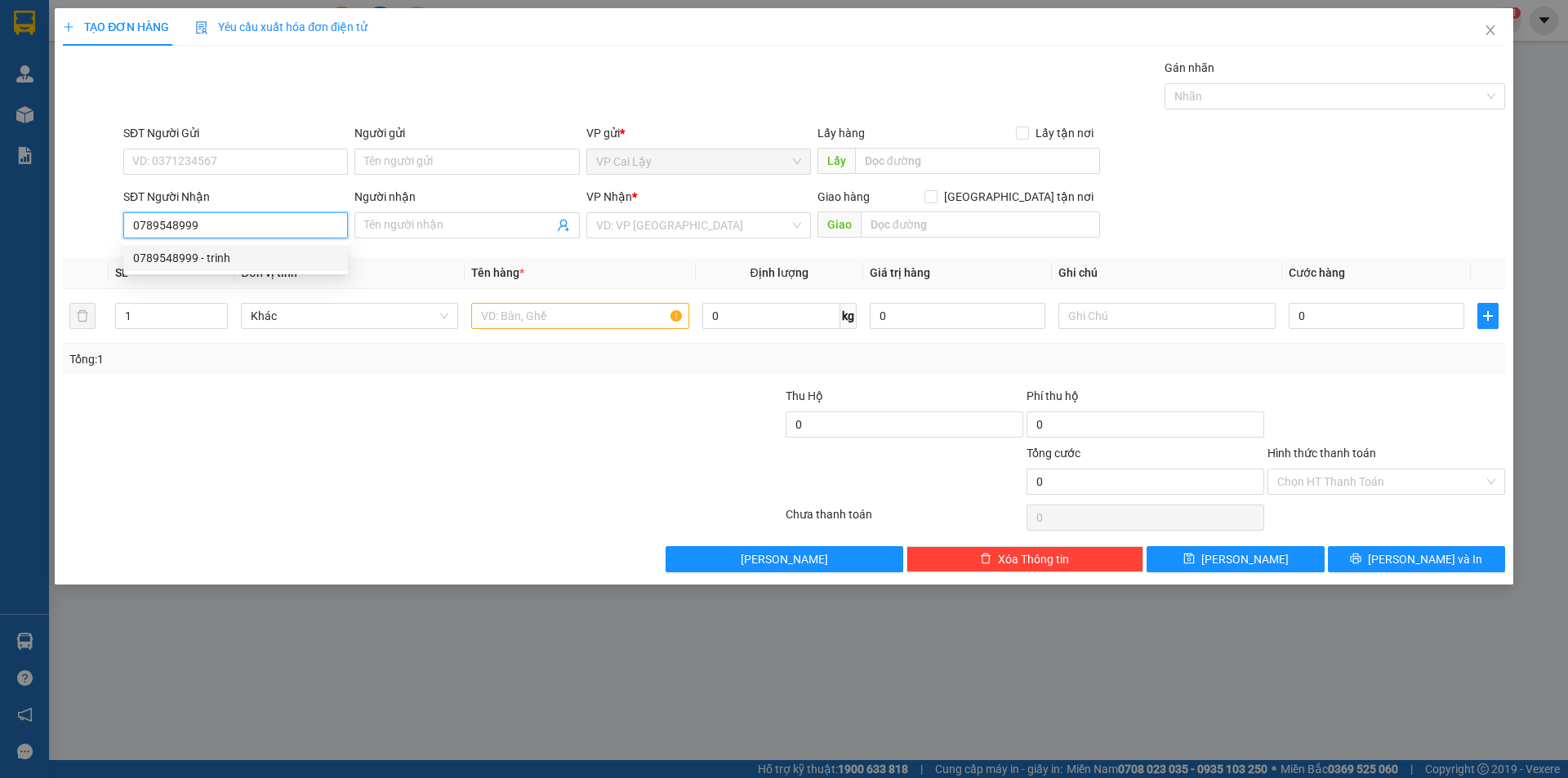
type input "618 đường nguyễn chí thanh, p7, q11"
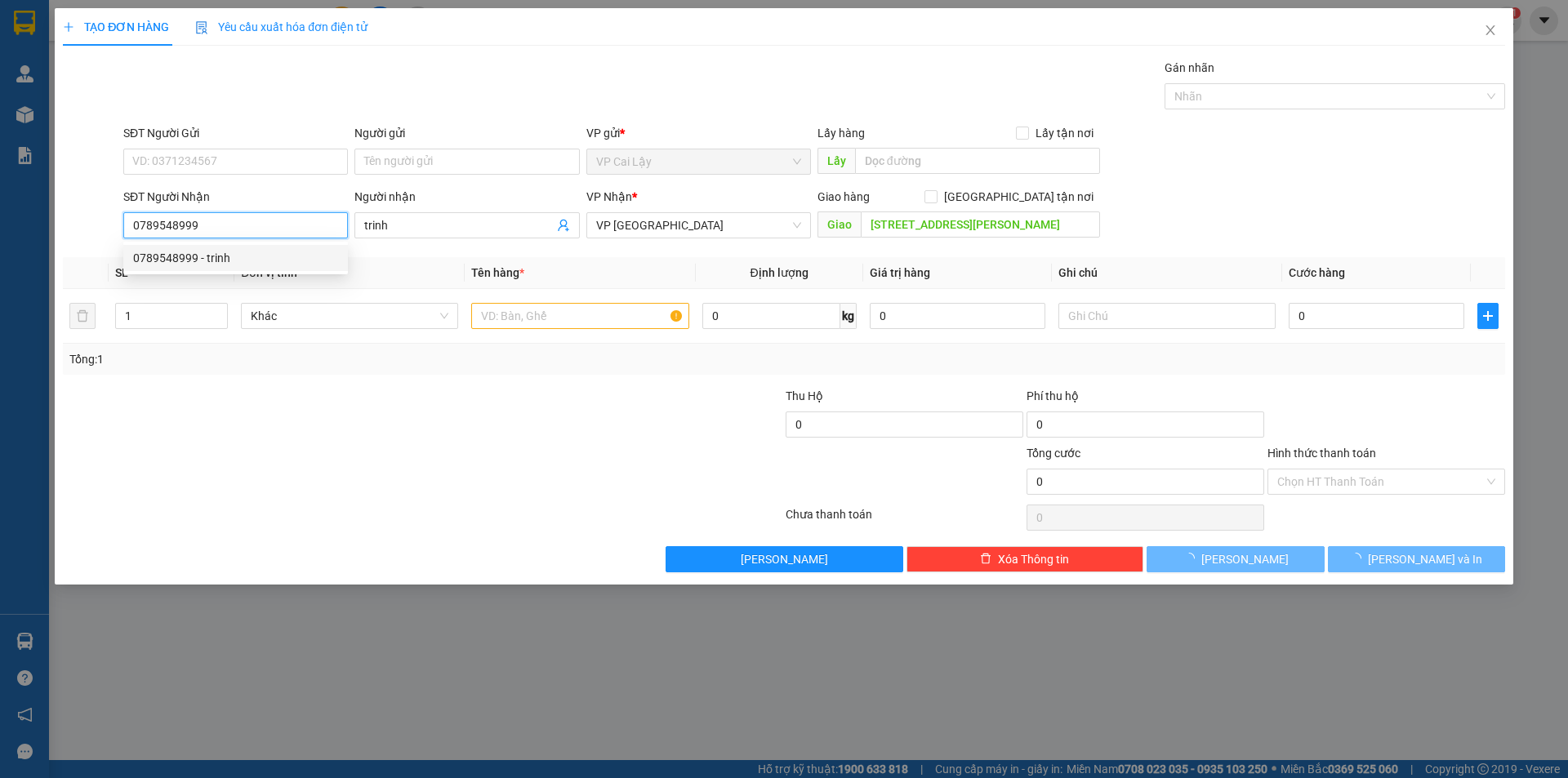
type input "40.000"
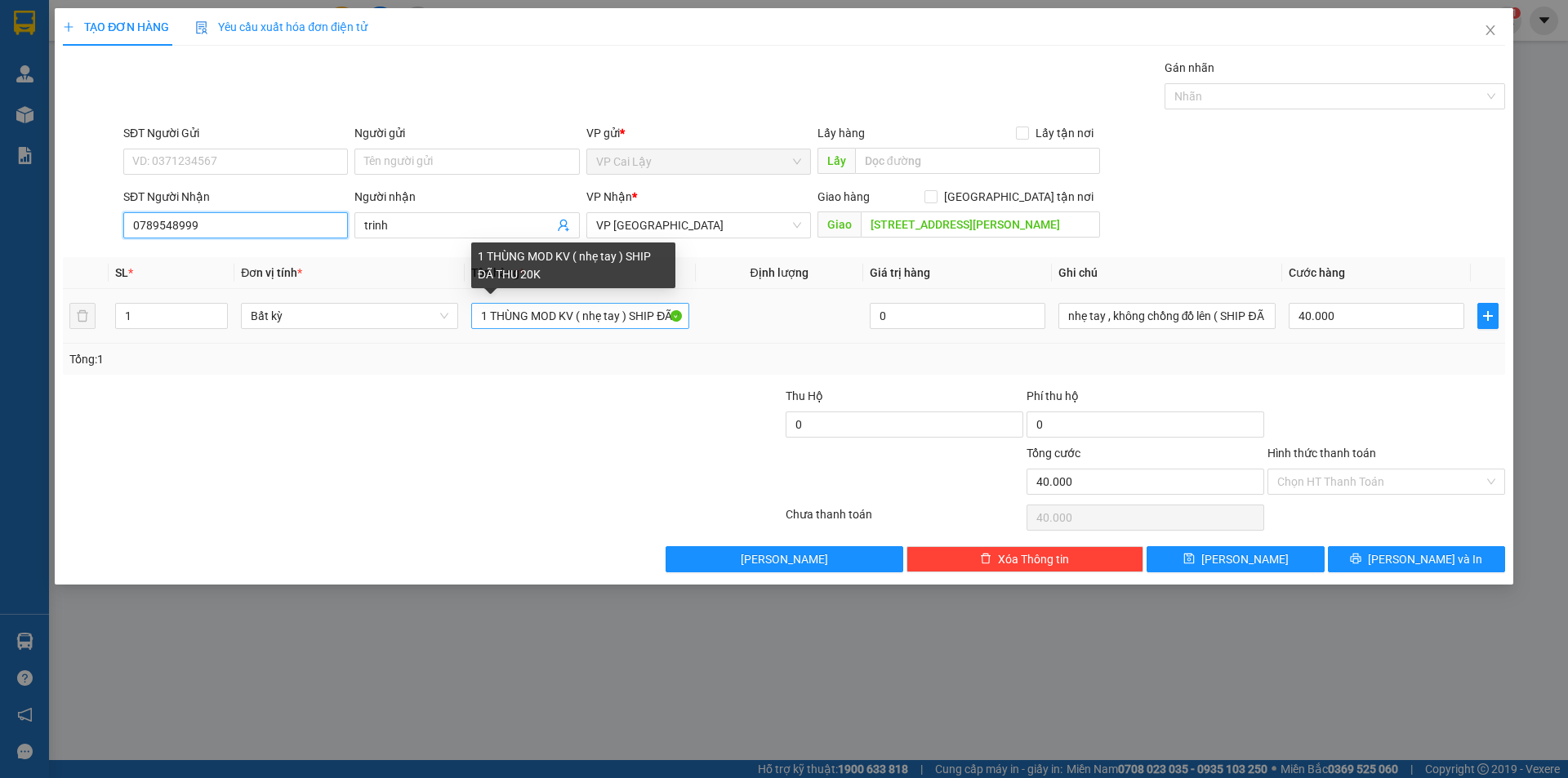
type input "0789548999"
click at [605, 313] on input "1 THÙNG MOD KV ( nhẹ tay ) SHIP ĐÃ THU 20K" at bounding box center [580, 315] width 217 height 26
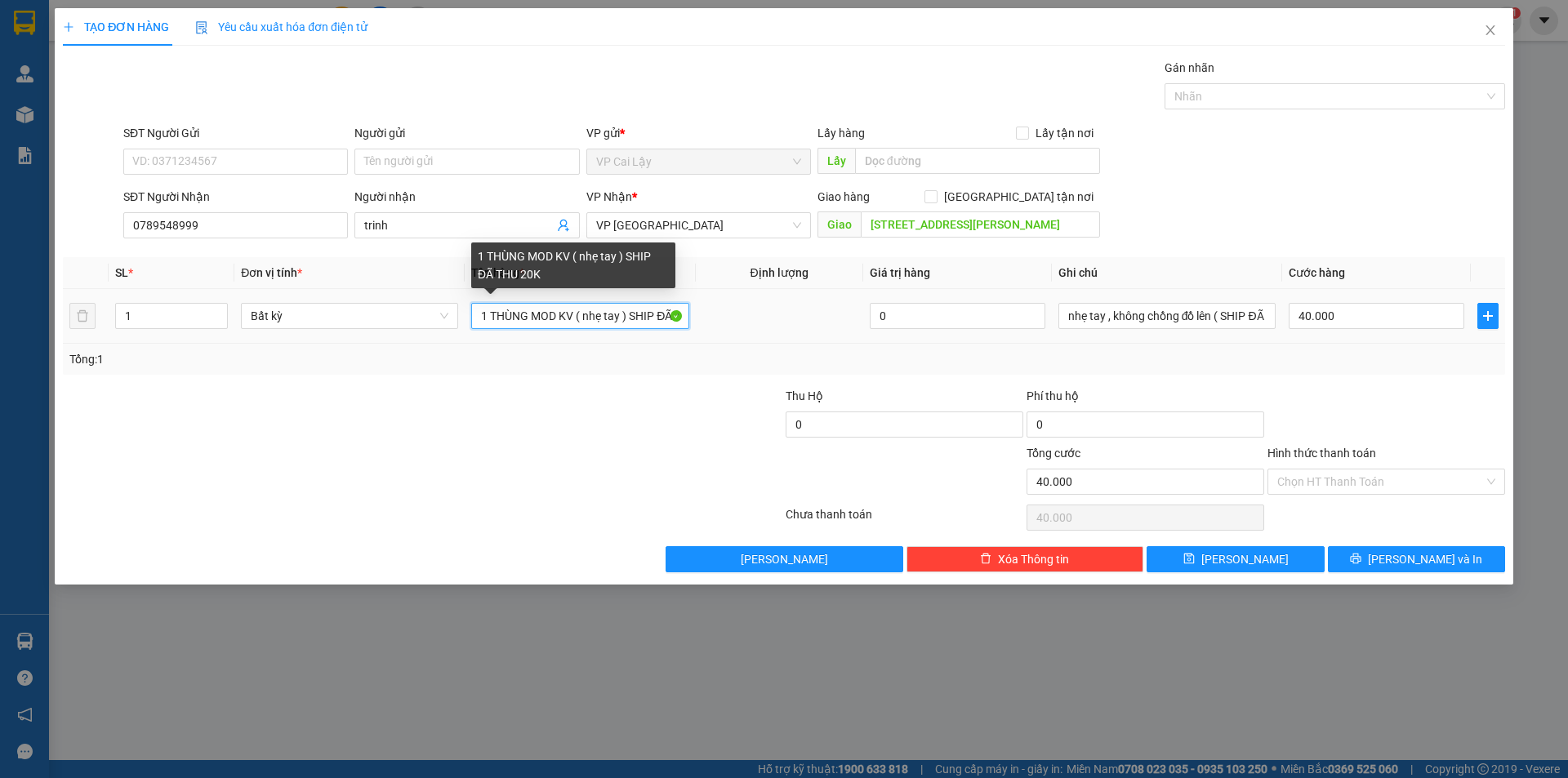
click at [605, 313] on input "1 THÙNG MOD KV ( nhẹ tay ) SHIP ĐÃ THU 20K" at bounding box center [580, 315] width 217 height 26
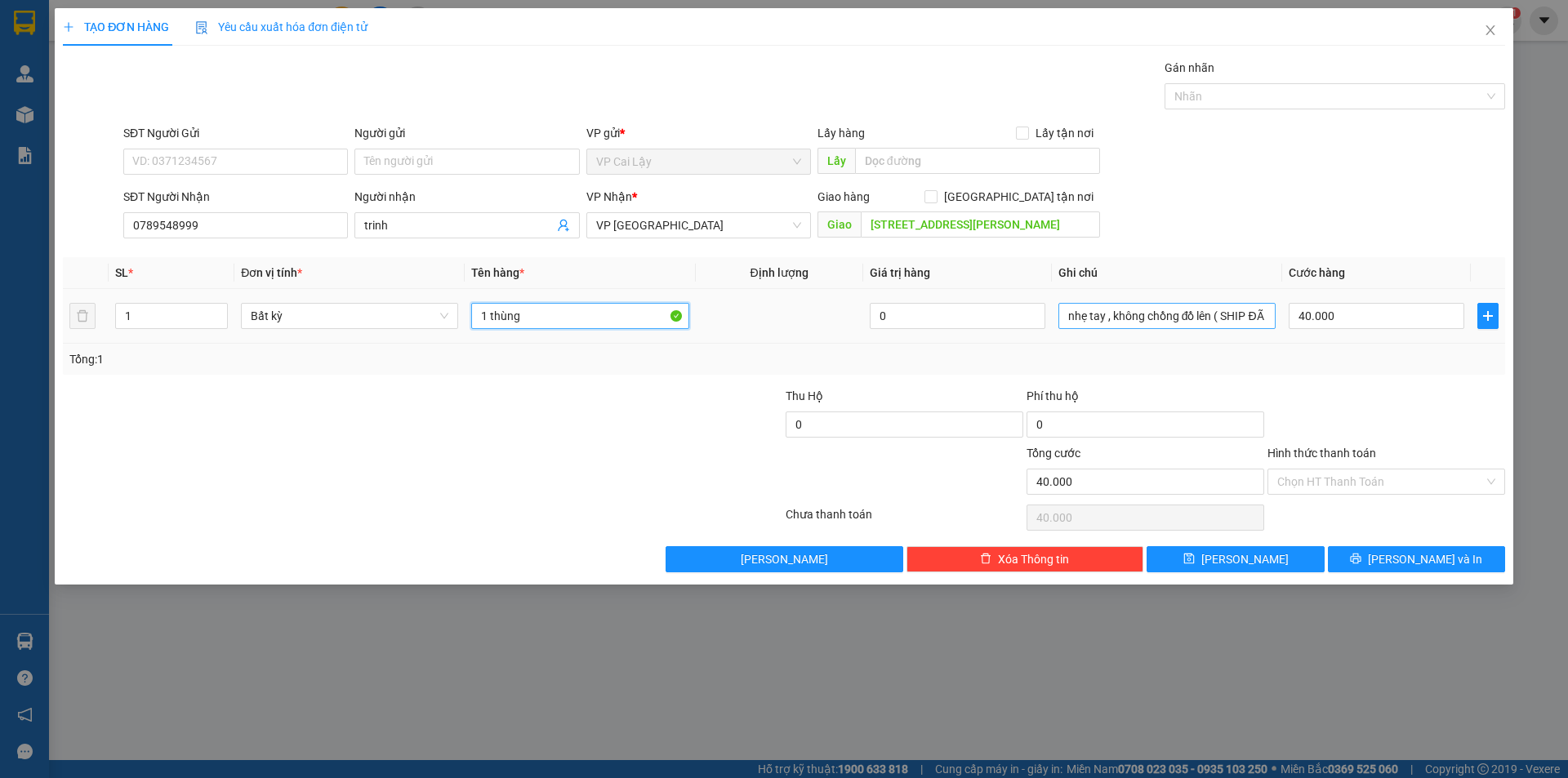
type input "1 thùng"
click at [1198, 317] on input "nhẹ tay , không chồng đồ lên ( SHIP ĐÃ THU 20K)" at bounding box center [1166, 315] width 217 height 26
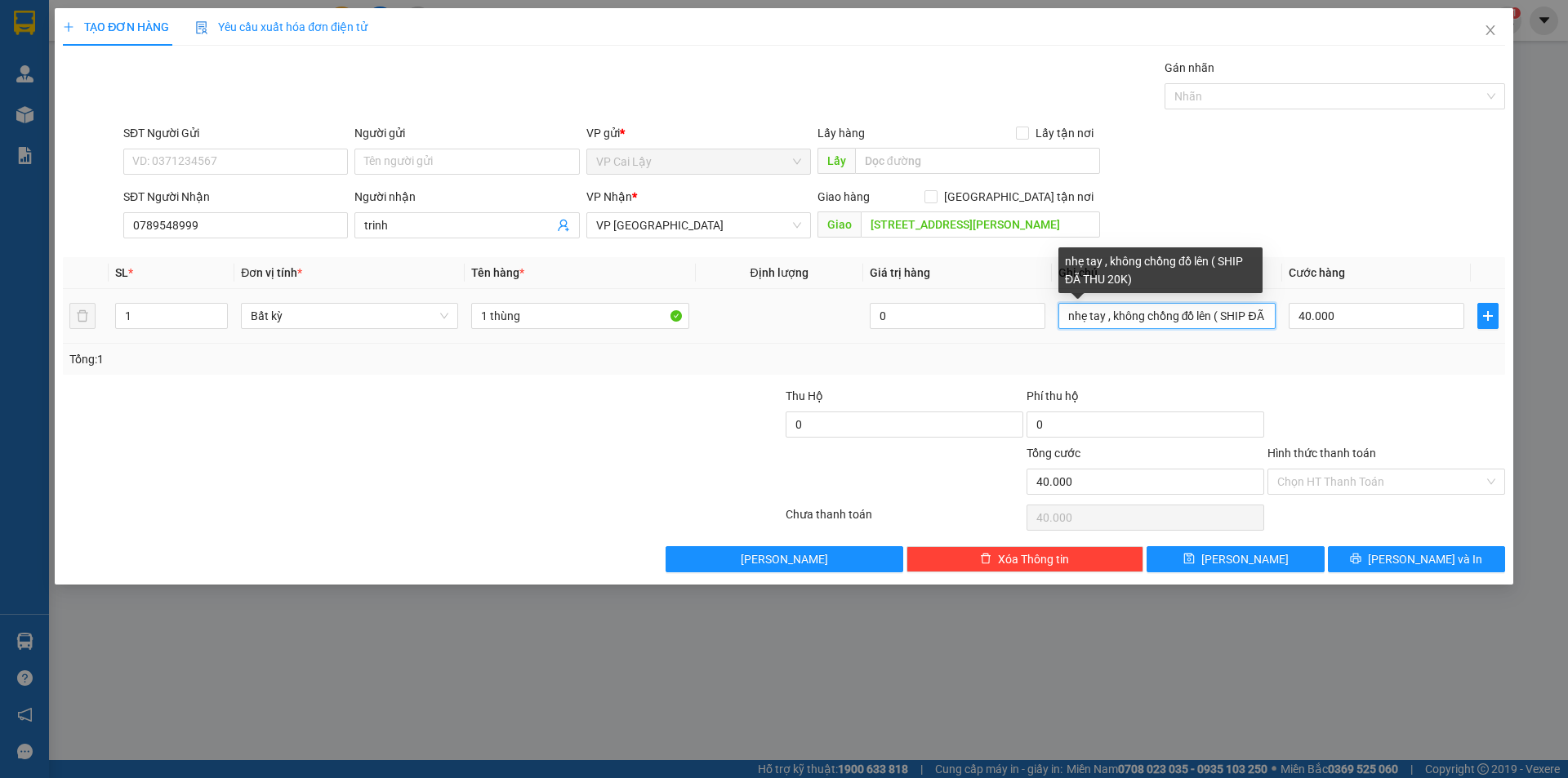
click at [1198, 317] on input "nhẹ tay , không chồng đồ lên ( SHIP ĐÃ THU 20K)" at bounding box center [1166, 315] width 217 height 26
click at [1196, 317] on input "nhẹ tay , không chồng đồ lên ( SHIP ĐÃ THU 20K)" at bounding box center [1166, 315] width 217 height 26
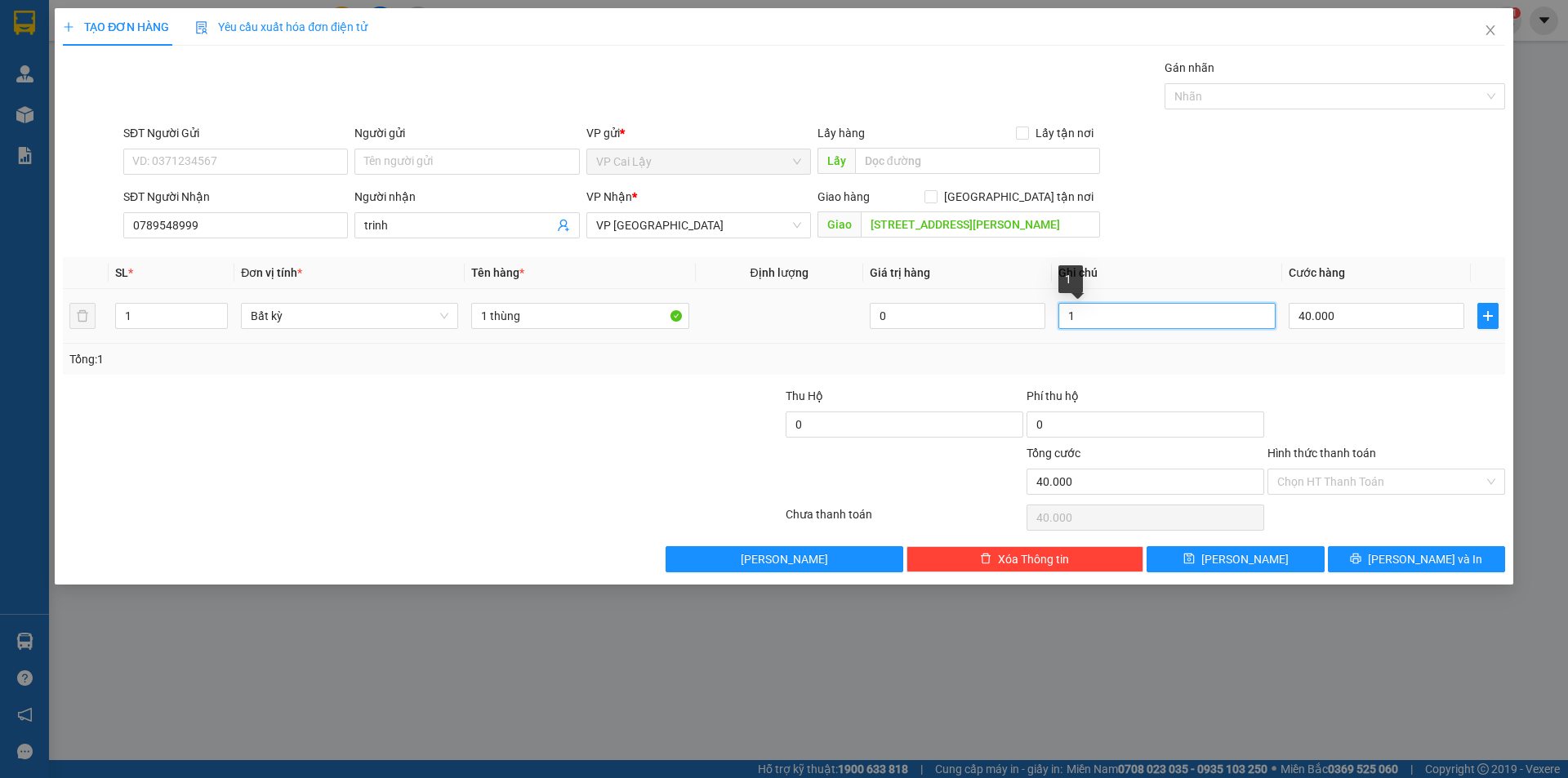
type input "1"
type input "ship đã thu 20k"
click at [594, 312] on input "1 thùng" at bounding box center [580, 315] width 217 height 26
type input "1 thùng giấy"
click at [1201, 315] on input "ship đã thu 20k" at bounding box center [1166, 315] width 217 height 26
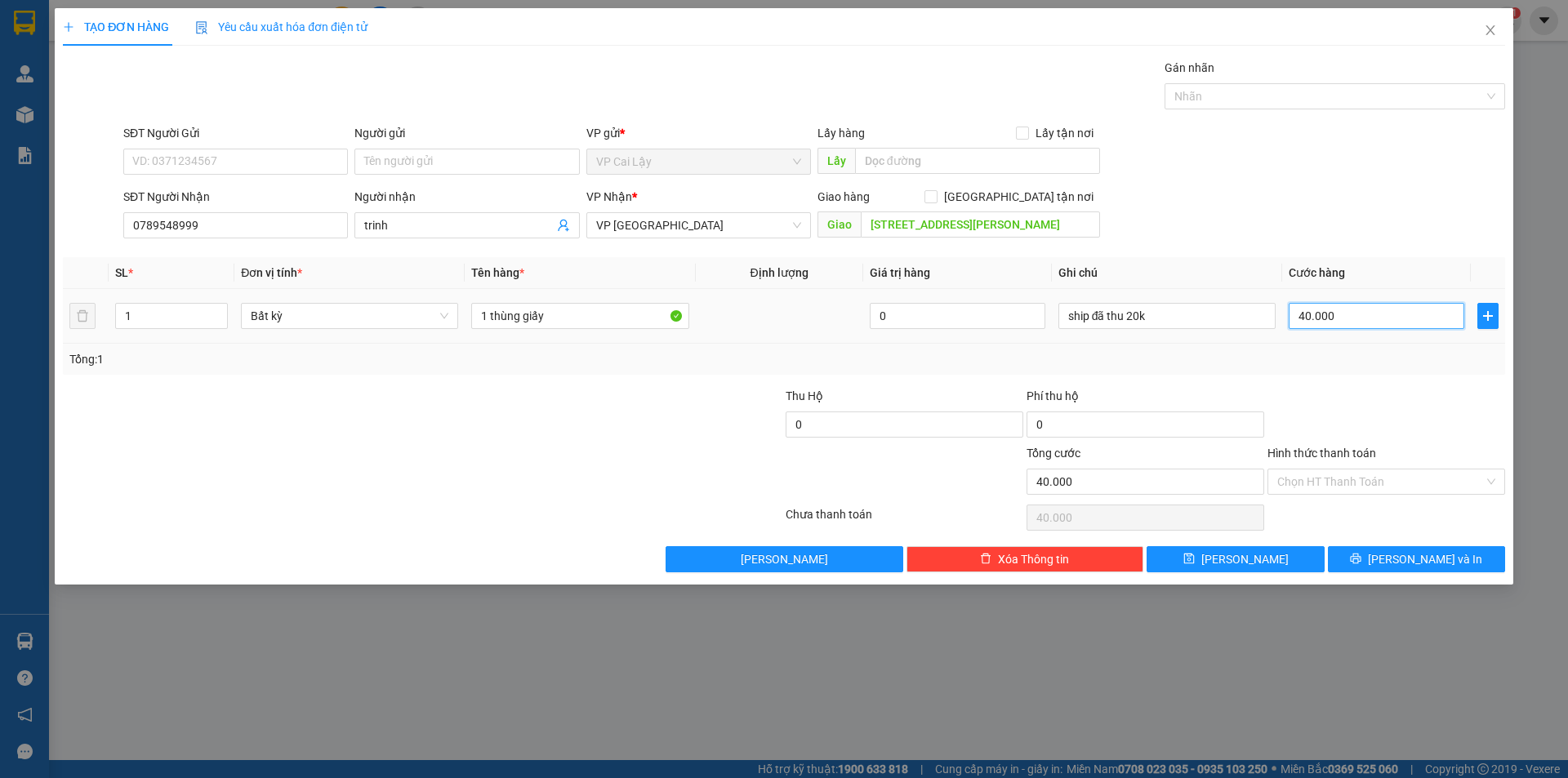
click at [1397, 312] on input "40.000" at bounding box center [1375, 315] width 175 height 26
click at [1381, 390] on div at bounding box center [1386, 415] width 241 height 57
click at [1368, 481] on input "Hình thức thanh toán" at bounding box center [1380, 481] width 206 height 25
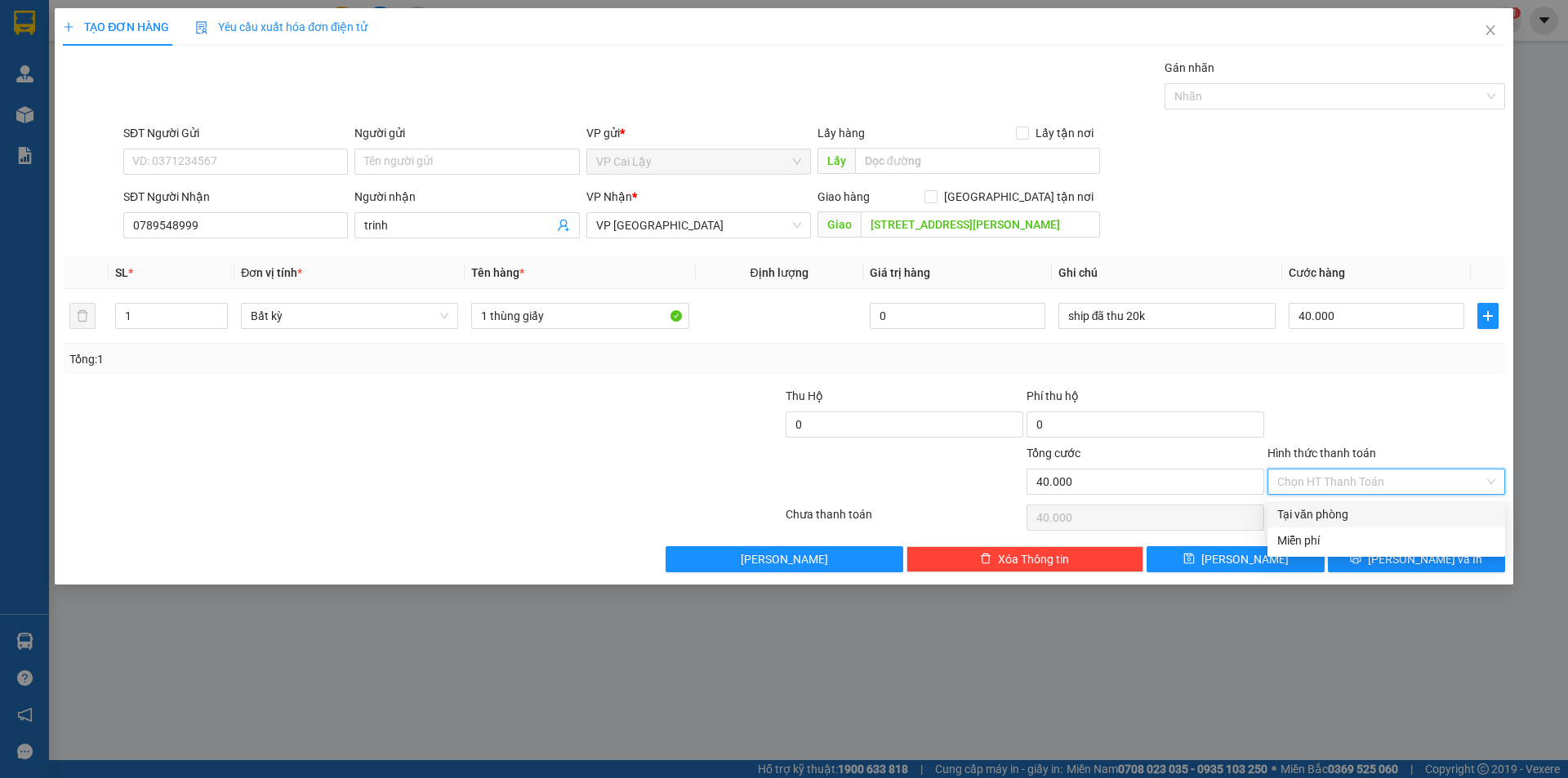
click at [1358, 508] on div "Tại văn phòng" at bounding box center [1386, 514] width 218 height 18
type input "0"
click at [173, 146] on div "SĐT Người Gửi" at bounding box center [235, 136] width 225 height 25
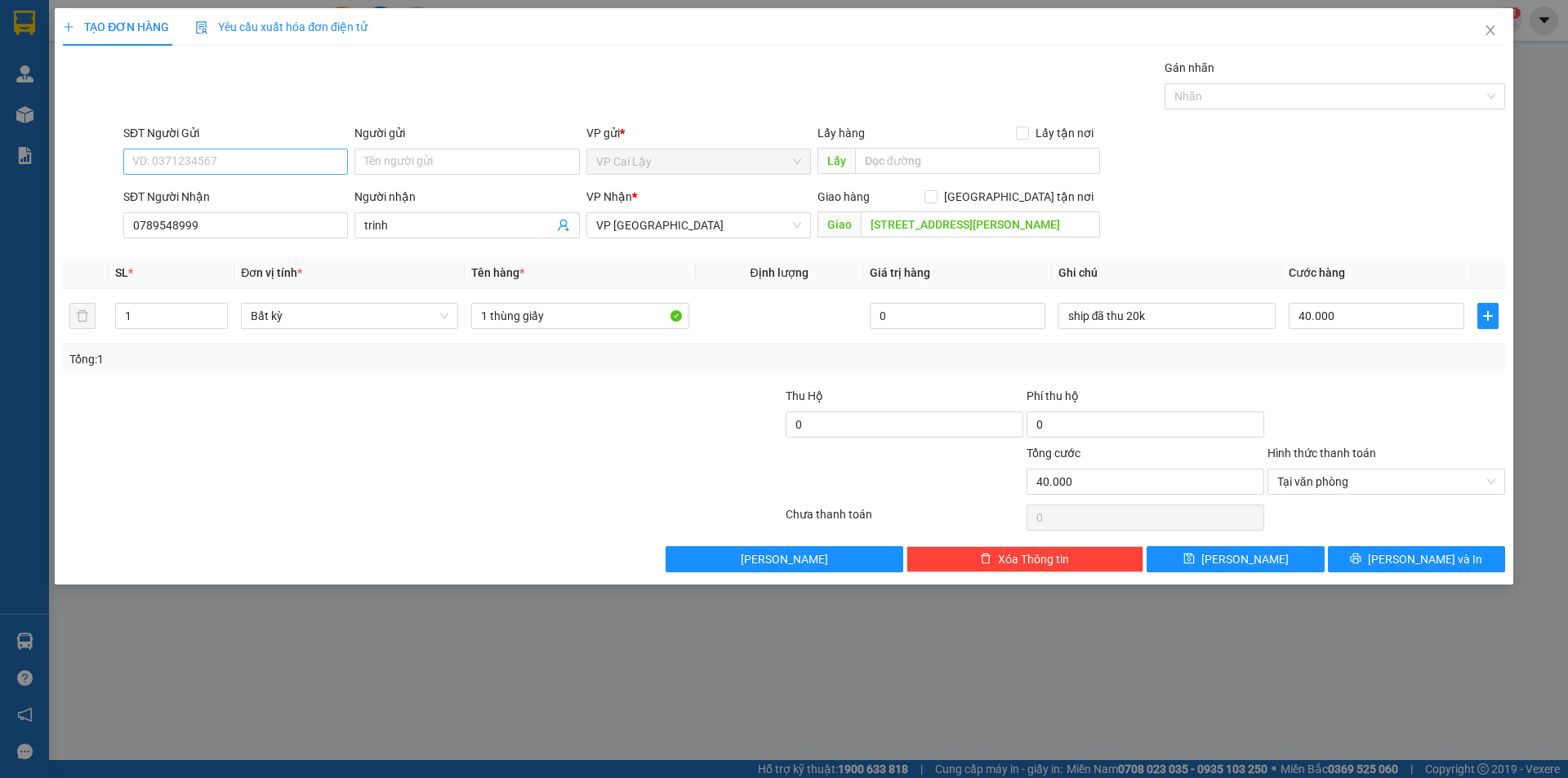
click at [210, 174] on div "SĐT Người Gửi VD: 0371234567" at bounding box center [235, 152] width 225 height 57
click at [215, 160] on input "SĐT Người Gửi" at bounding box center [235, 161] width 225 height 26
type input "0938655257"
click at [624, 279] on th "Tên hàng *" at bounding box center [580, 273] width 230 height 32
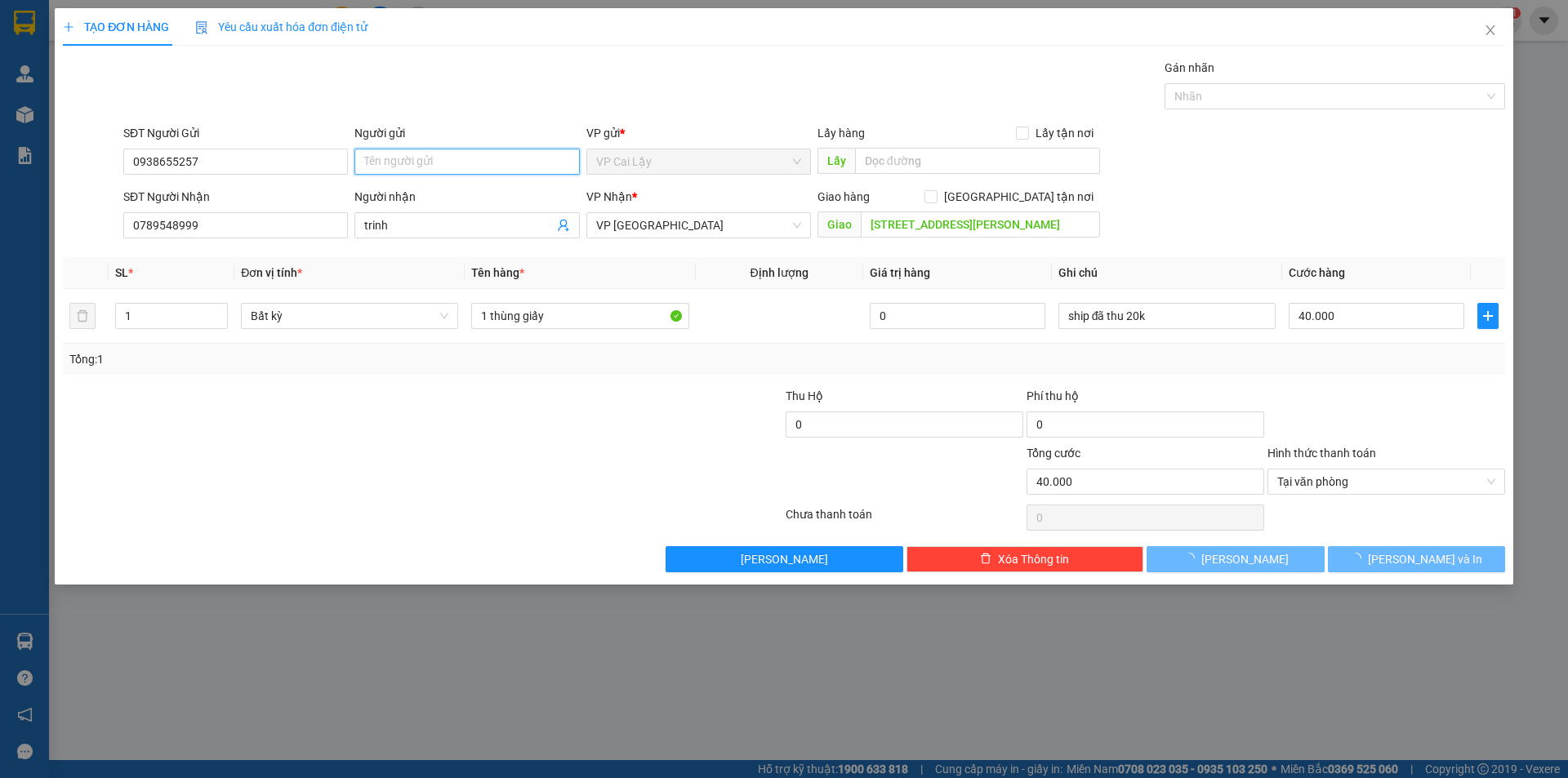
click at [438, 159] on input "Người gửi" at bounding box center [467, 161] width 225 height 26
type input "thủy"
click at [1291, 373] on div "Tổng: 1" at bounding box center [784, 359] width 1442 height 31
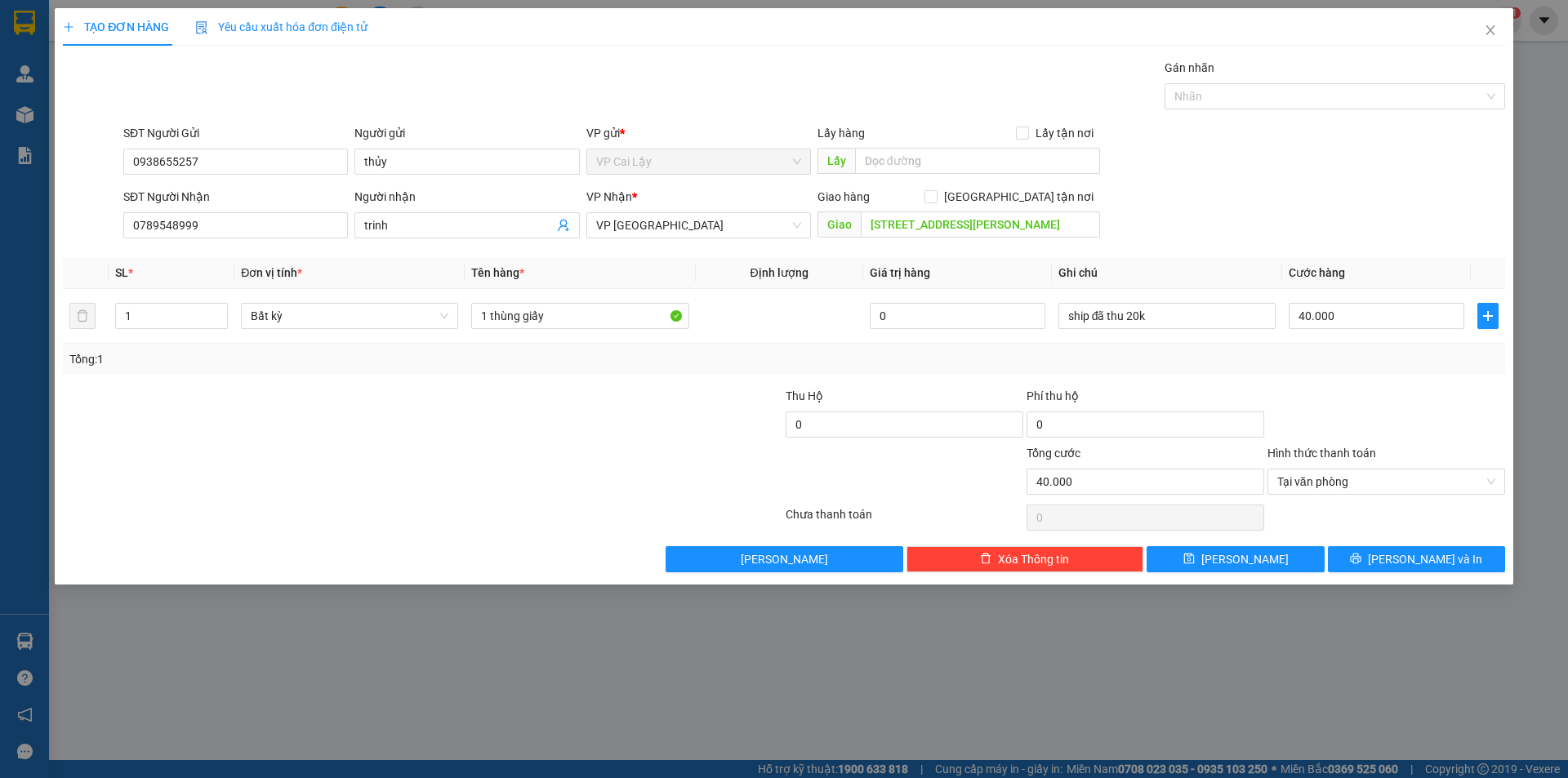
click at [1380, 415] on div at bounding box center [1386, 415] width 241 height 57
click at [1425, 571] on button "[PERSON_NAME] và In" at bounding box center [1416, 559] width 177 height 26
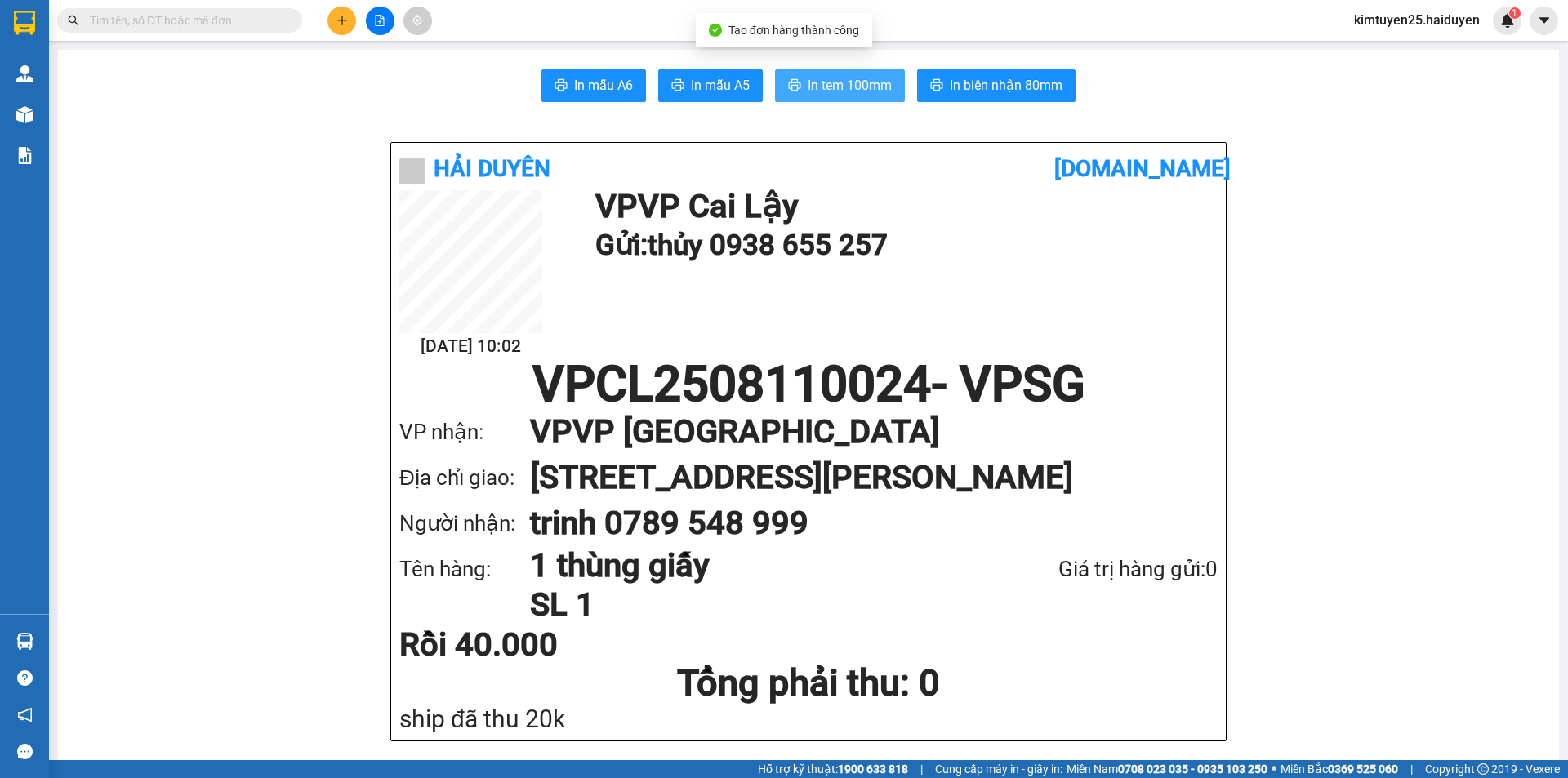
click at [793, 74] on button "In tem 100mm" at bounding box center [840, 86] width 130 height 33
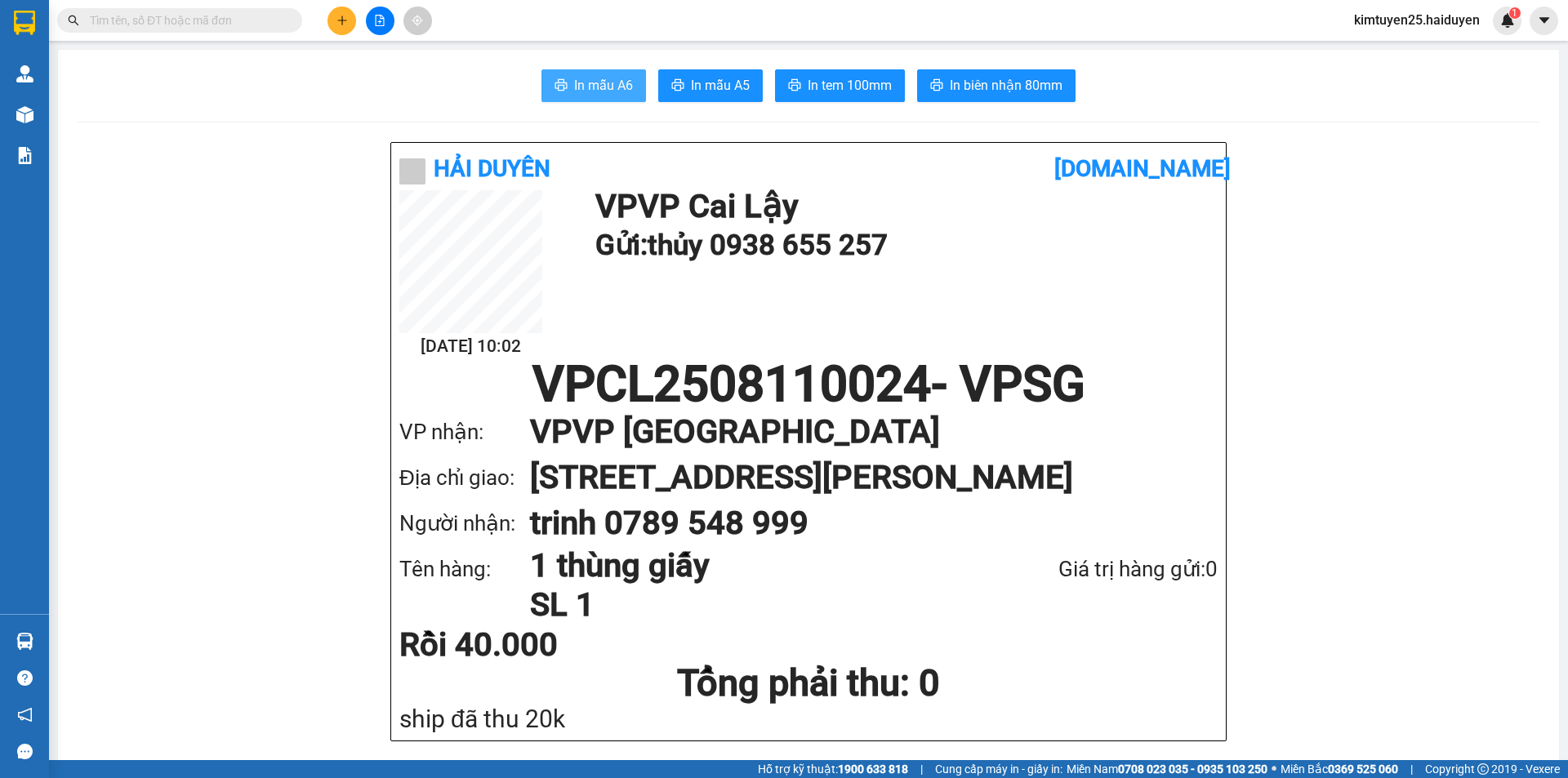
click at [569, 99] on button "In mẫu A6" at bounding box center [593, 86] width 105 height 33
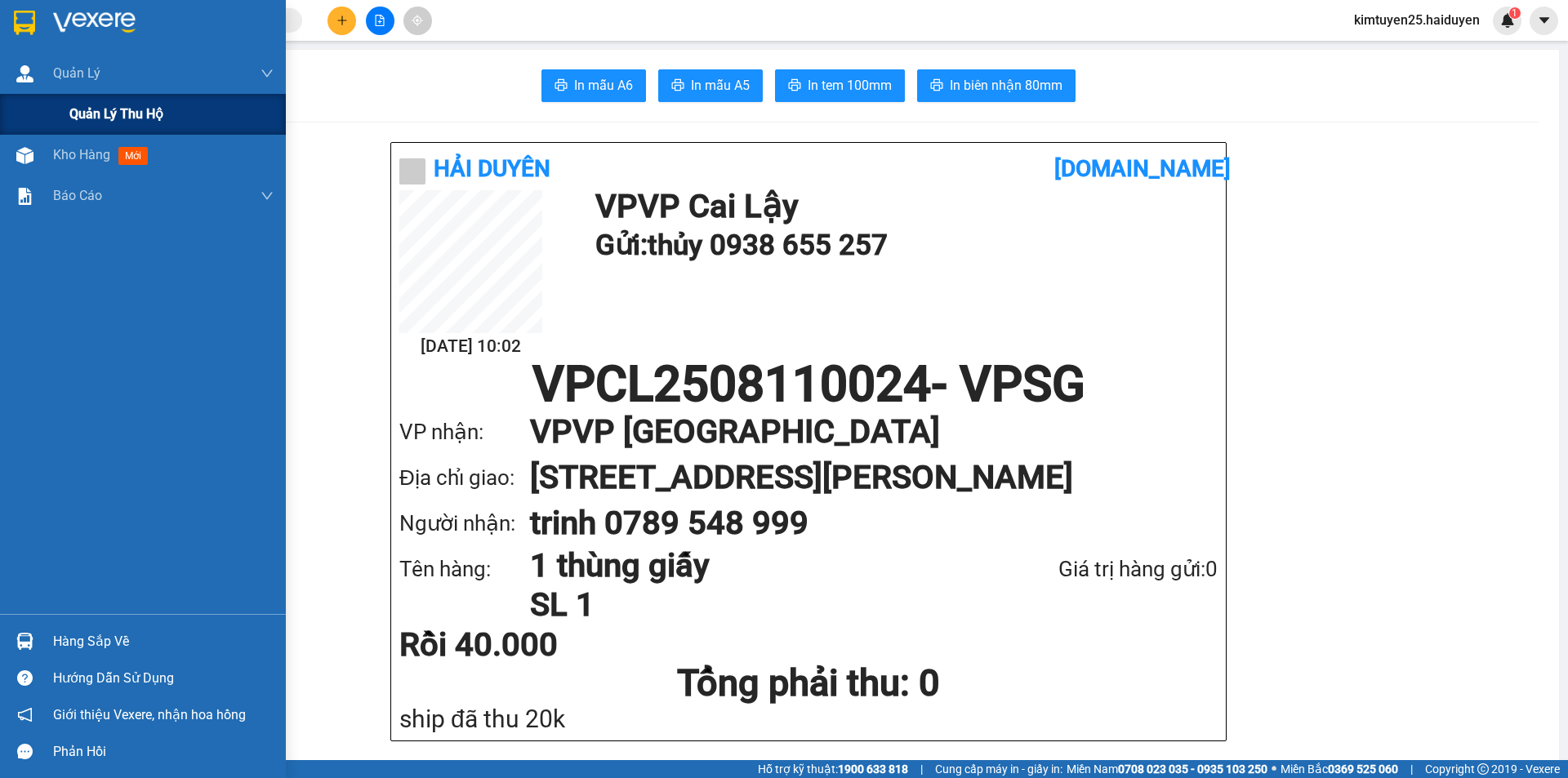
drag, startPoint x: 85, startPoint y: 116, endPoint x: 86, endPoint y: 126, distance: 10.0
click at [83, 120] on span "Quản lý thu hộ" at bounding box center [116, 114] width 94 height 20
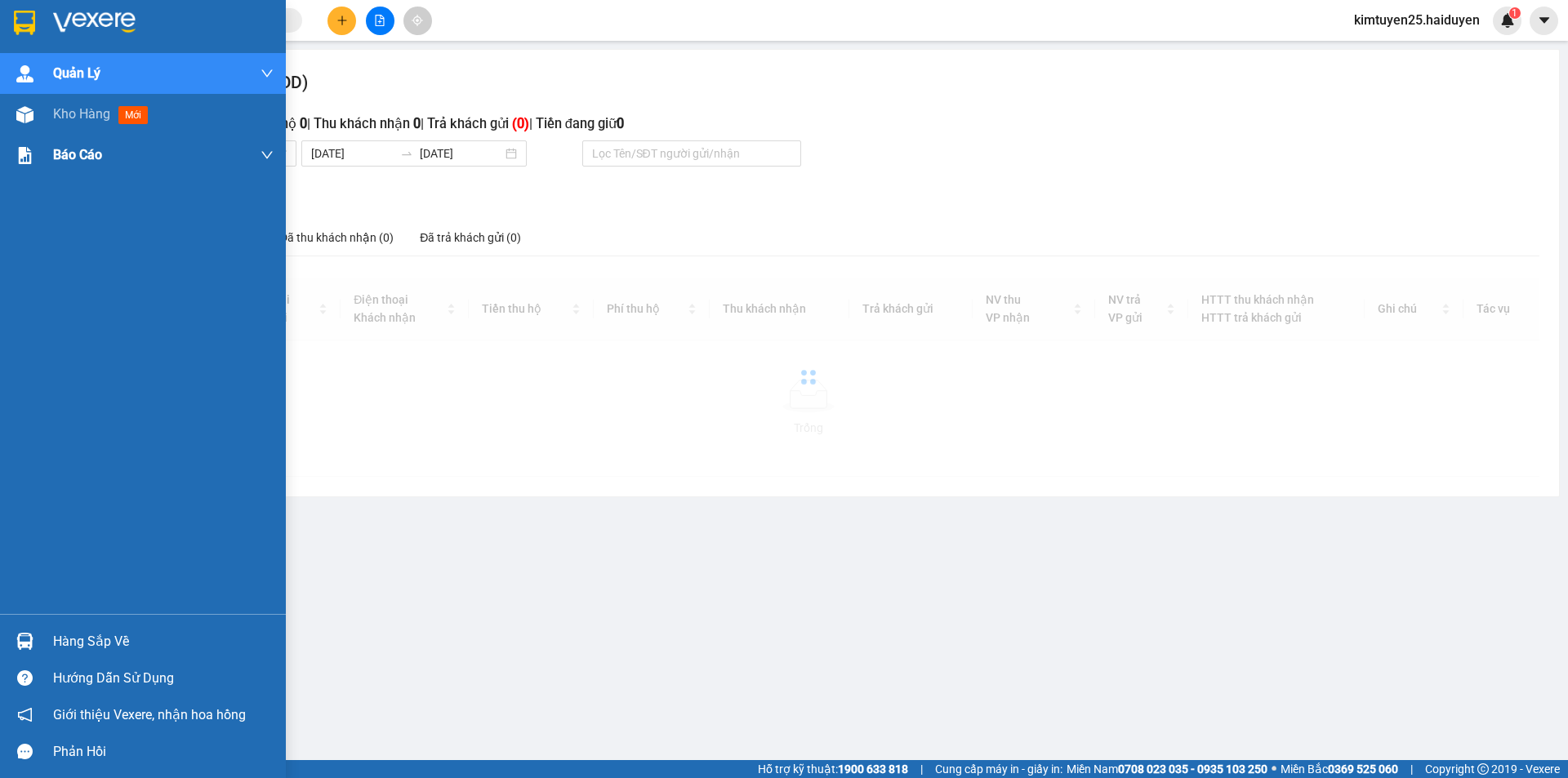
drag, startPoint x: 86, startPoint y: 118, endPoint x: 0, endPoint y: 146, distance: 90.4
click at [88, 120] on span "Kho hàng" at bounding box center [82, 114] width 57 height 16
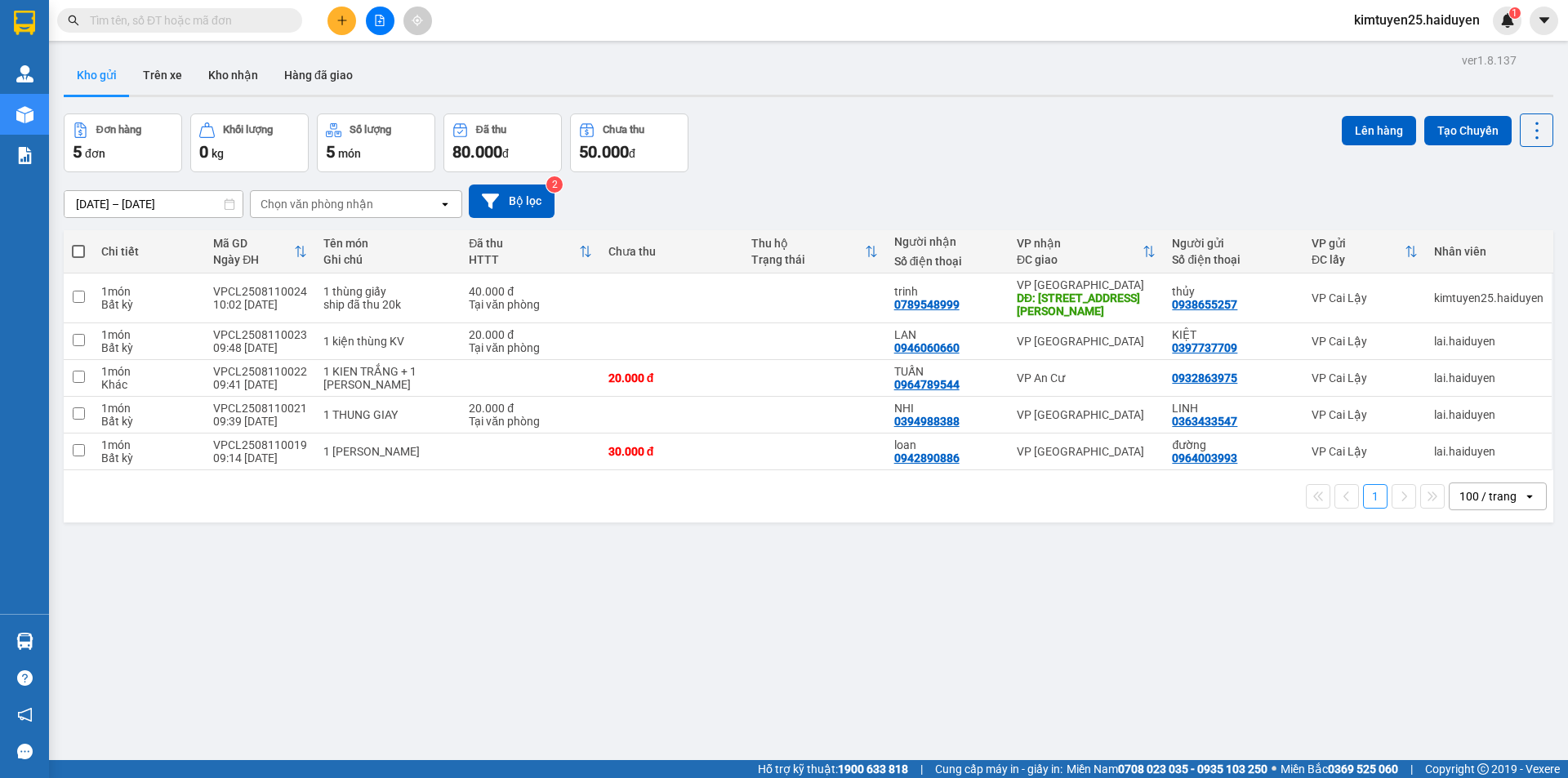
click at [938, 611] on div "ver 1.8.137 Kho gửi Trên xe Kho nhận Hàng đã giao Đơn hàng 5 đơn Khối lượng 0 k…" at bounding box center [808, 437] width 1503 height 778
click at [806, 459] on td at bounding box center [814, 452] width 143 height 37
checkbox input "true"
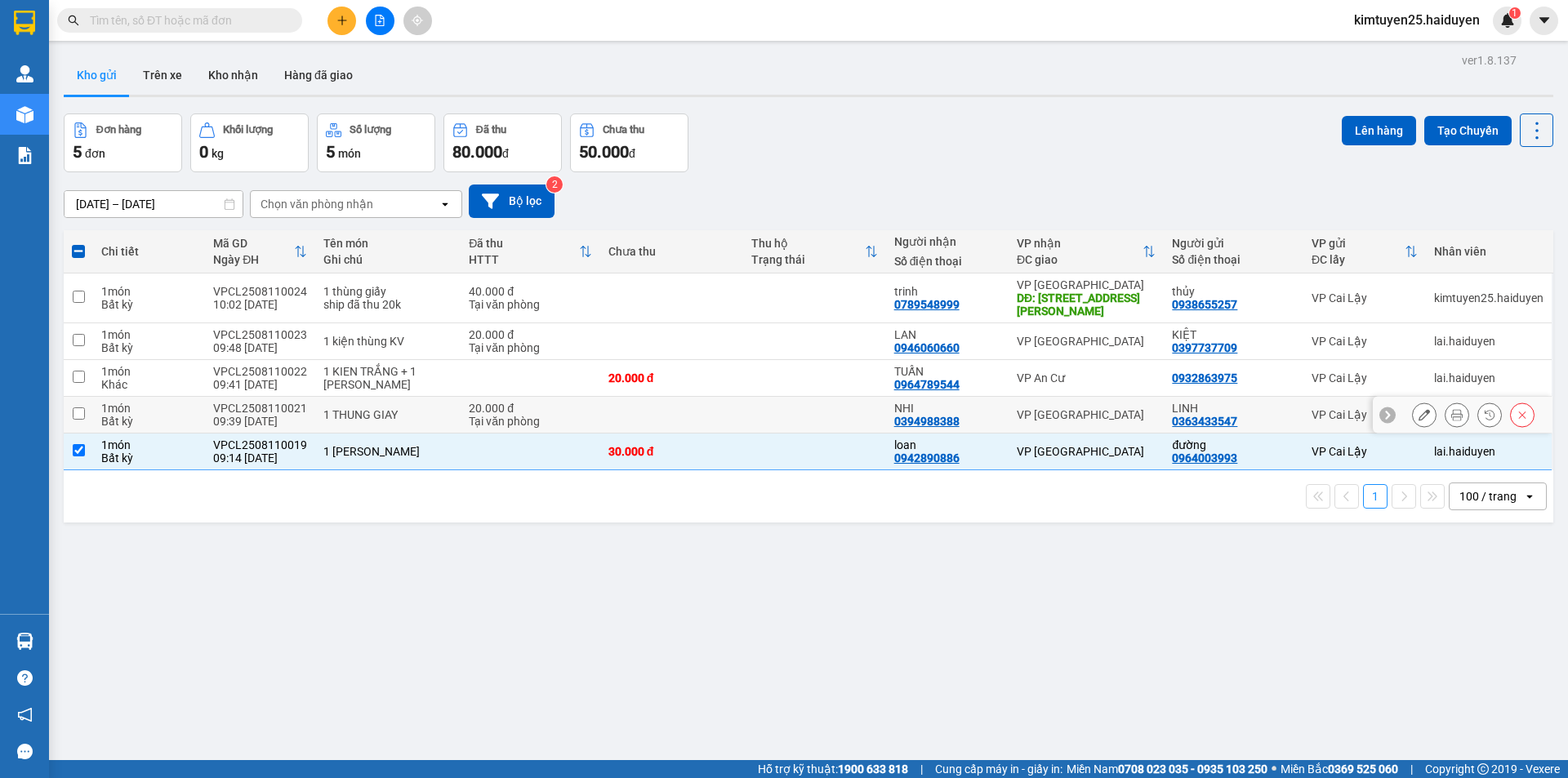
click at [815, 420] on td at bounding box center [814, 415] width 143 height 37
checkbox input "true"
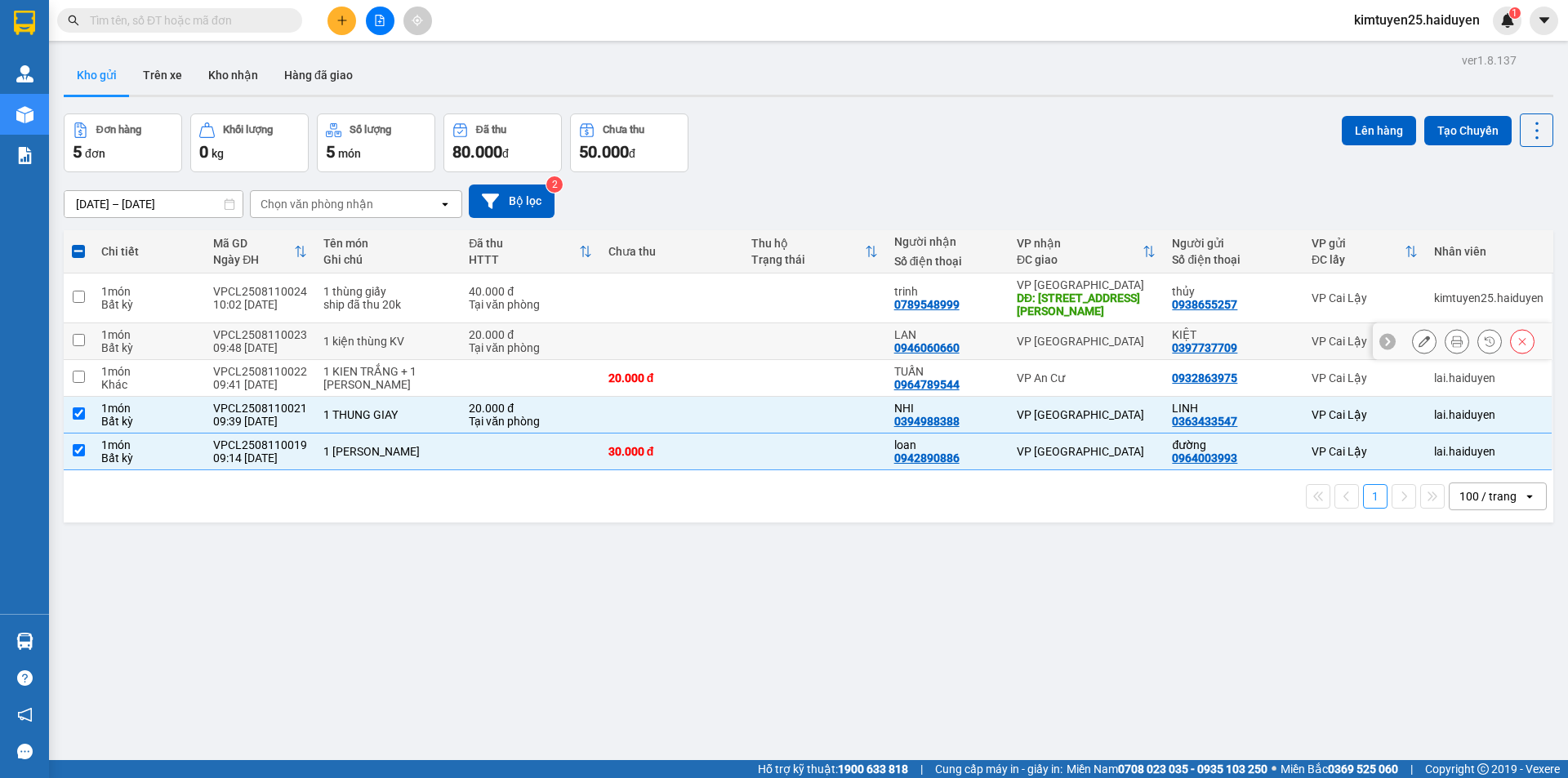
click at [810, 331] on td at bounding box center [814, 342] width 143 height 37
checkbox input "true"
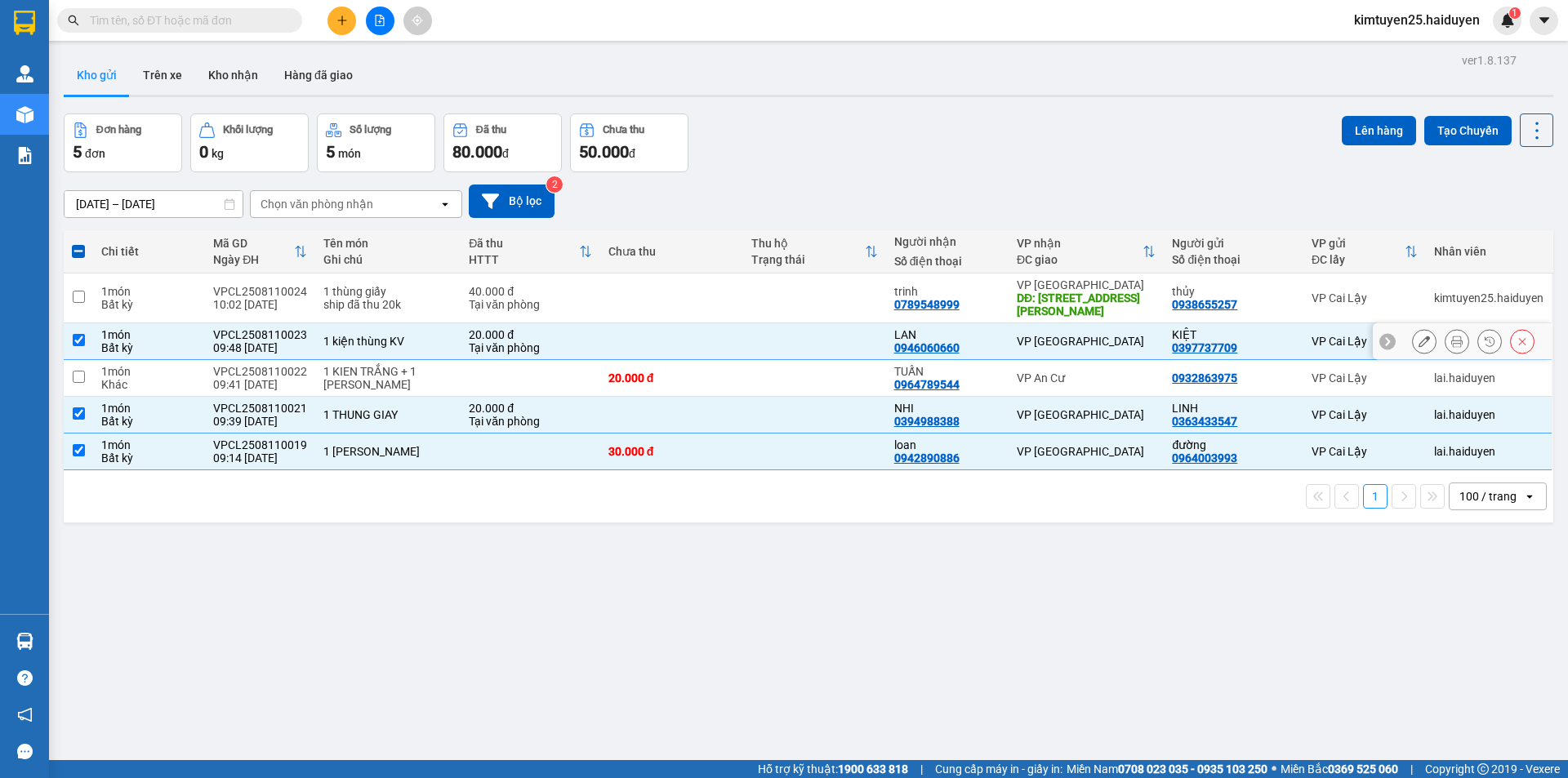
click at [816, 286] on td at bounding box center [814, 298] width 143 height 49
checkbox input "true"
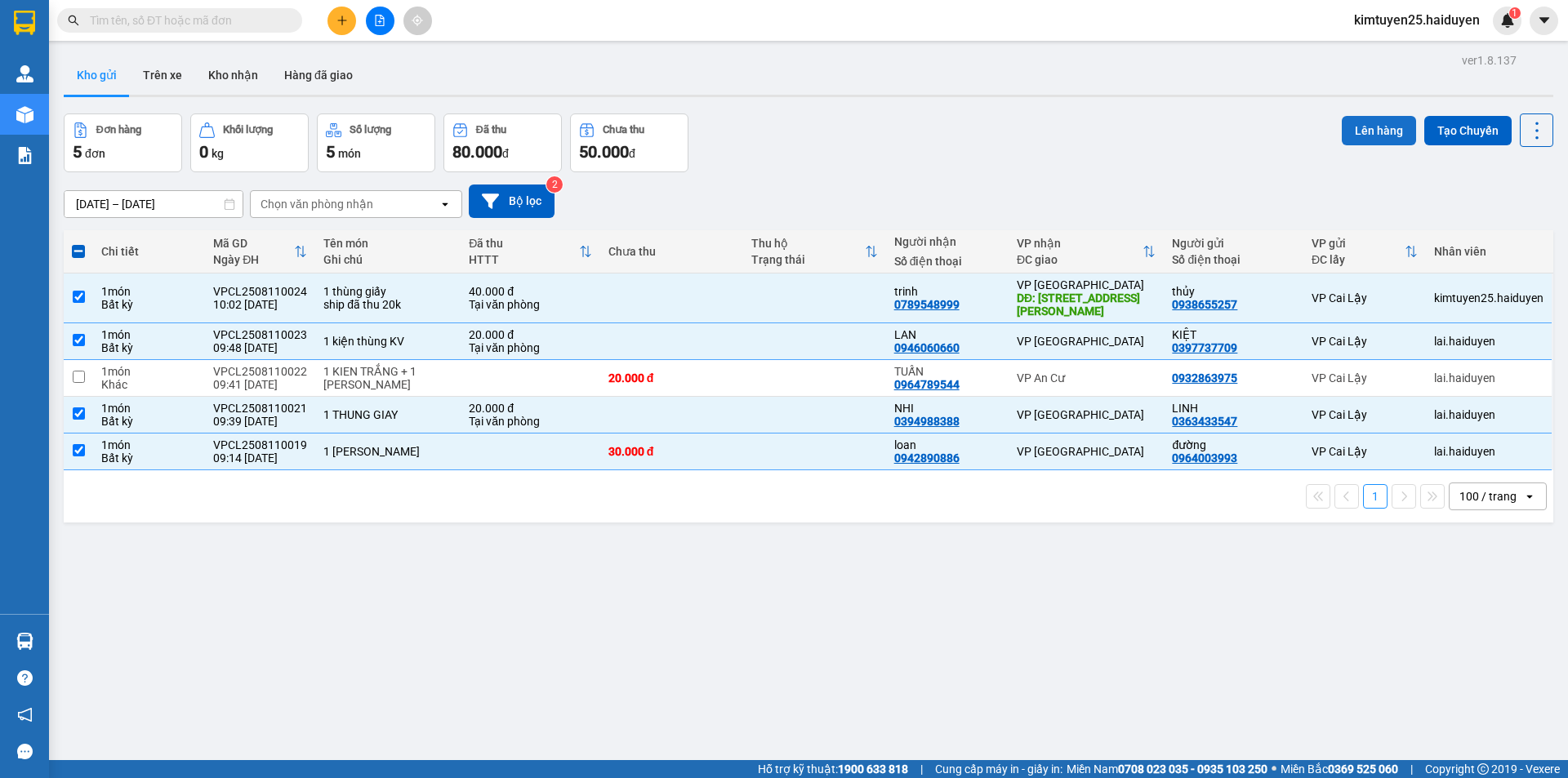
click at [1354, 135] on button "Lên hàng" at bounding box center [1378, 130] width 74 height 29
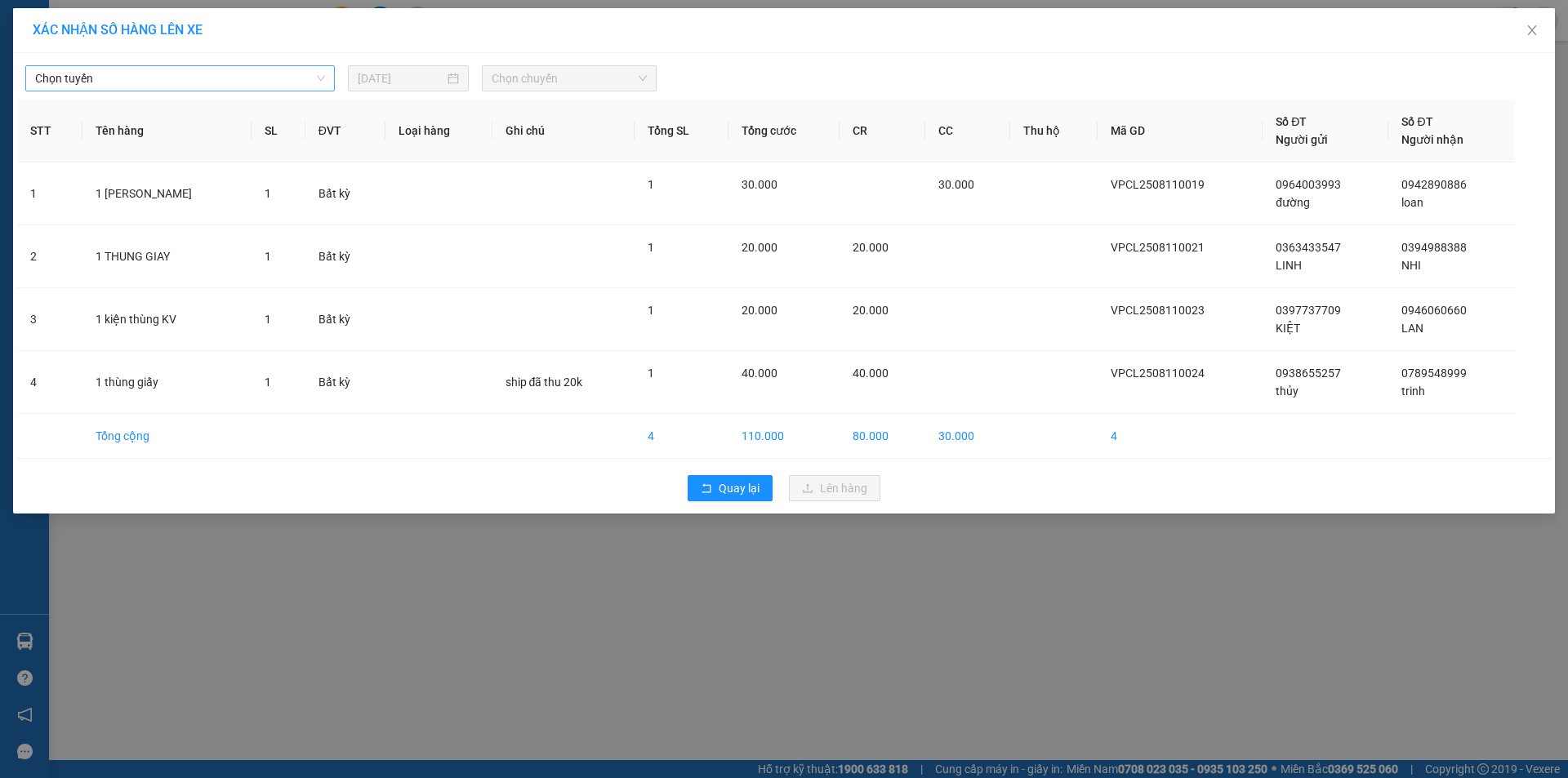
click at [200, 65] on div "Chọn tuyến" at bounding box center [181, 78] width 310 height 26
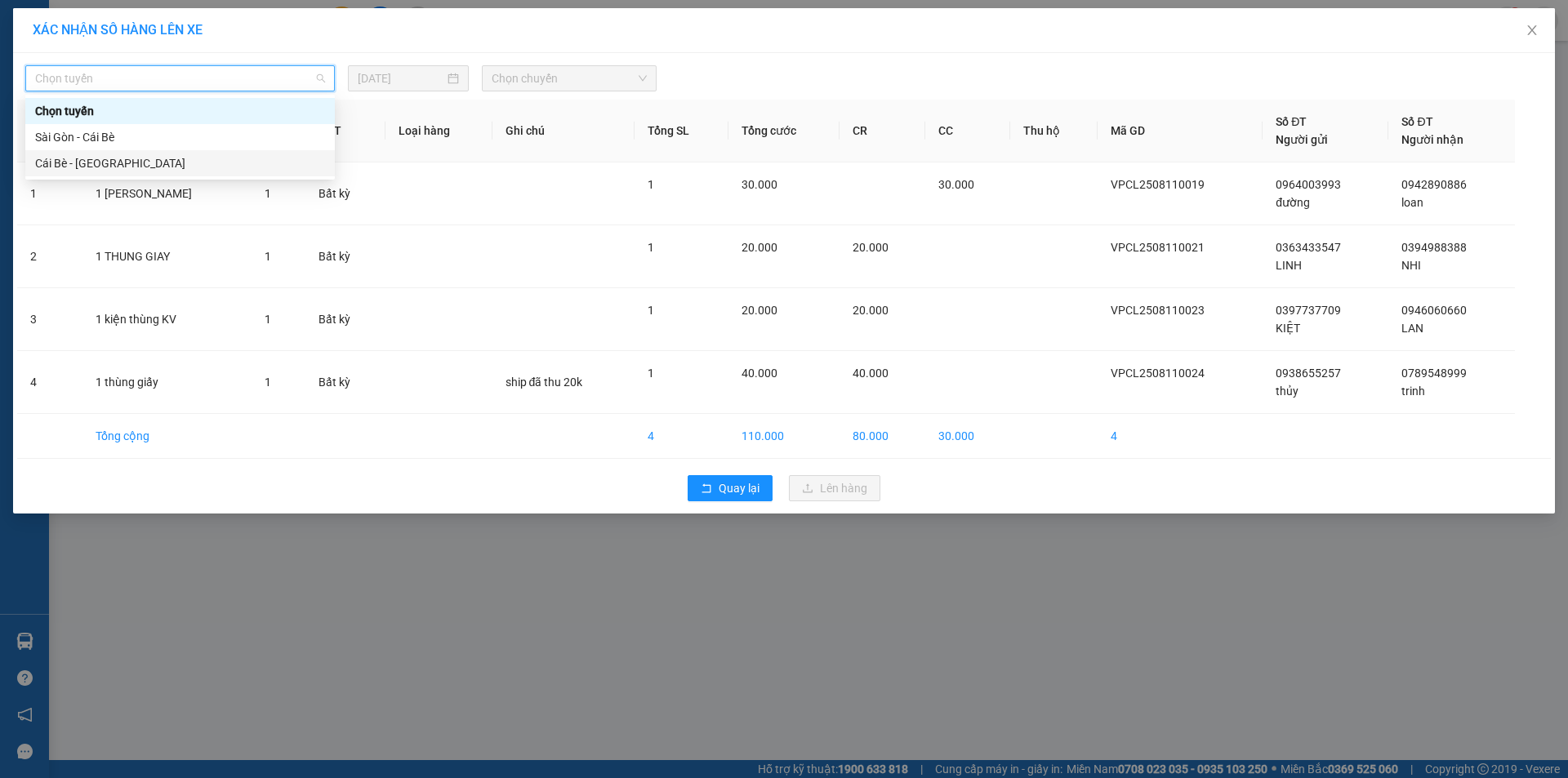
click at [117, 165] on div "Cái Bè - [GEOGRAPHIC_DATA]" at bounding box center [180, 163] width 290 height 18
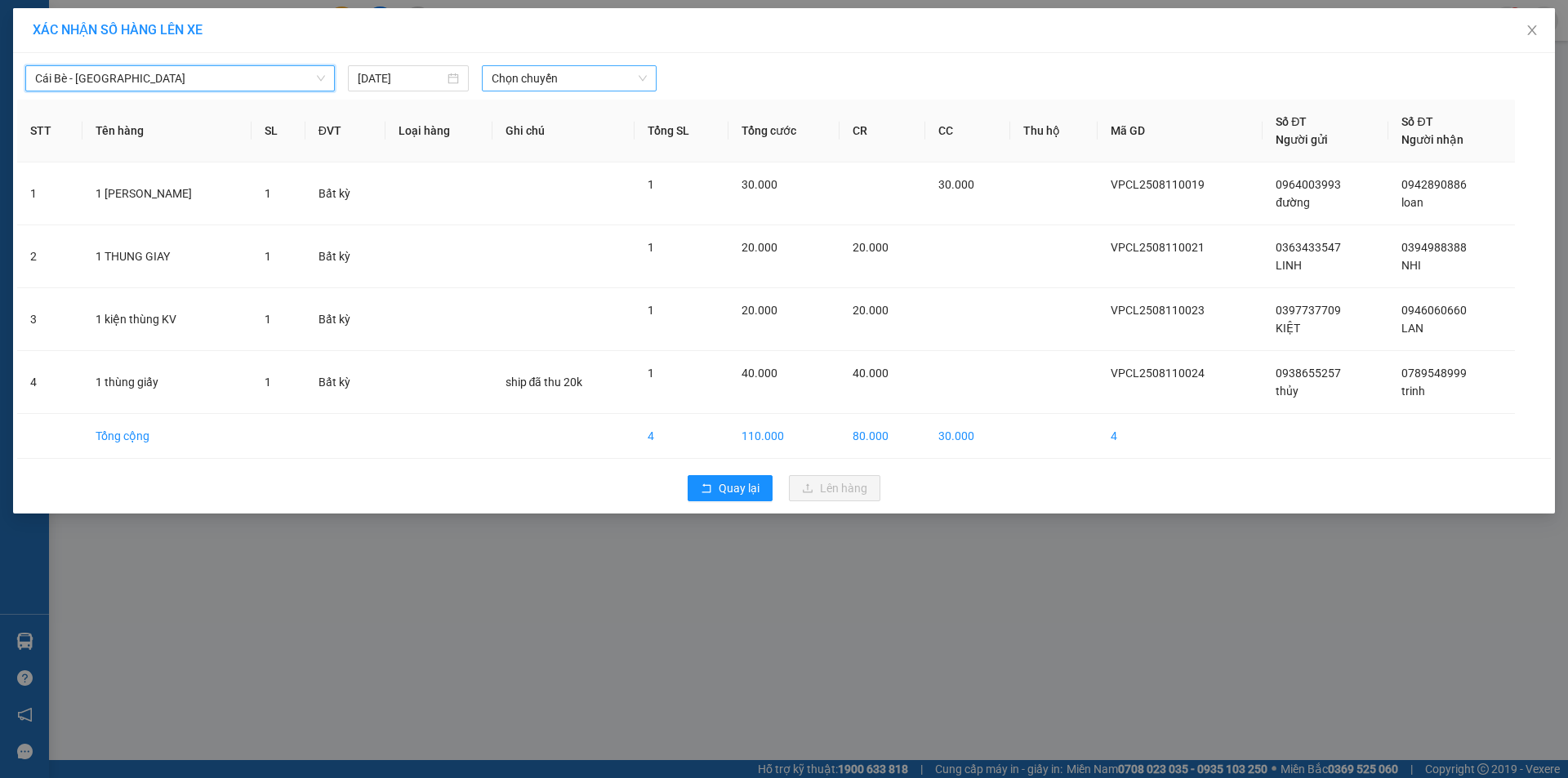
click at [571, 72] on span "Chọn chuyến" at bounding box center [569, 78] width 155 height 25
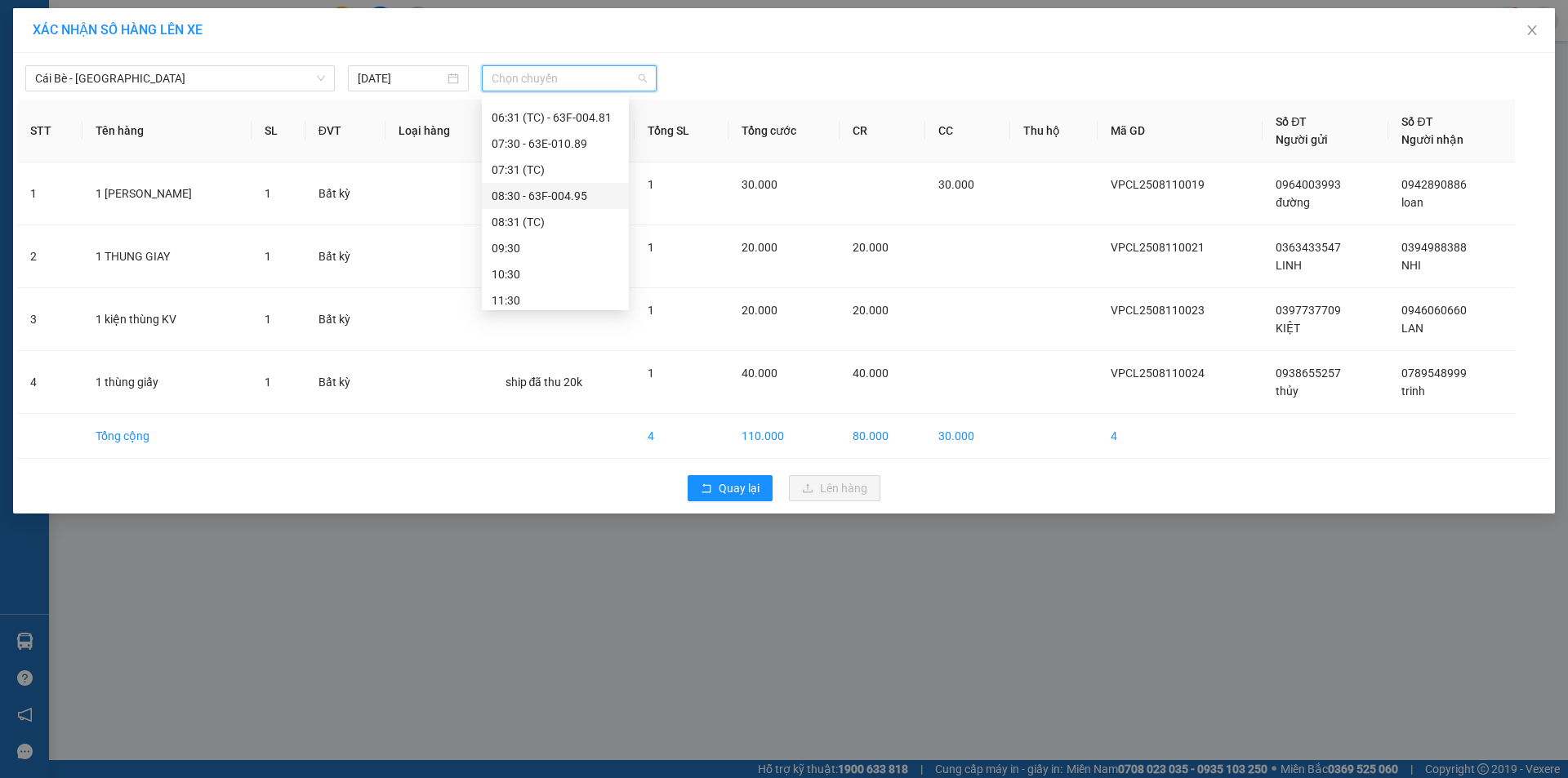
scroll to position [245, 0]
click at [554, 88] on span "Chọn chuyến" at bounding box center [569, 78] width 155 height 25
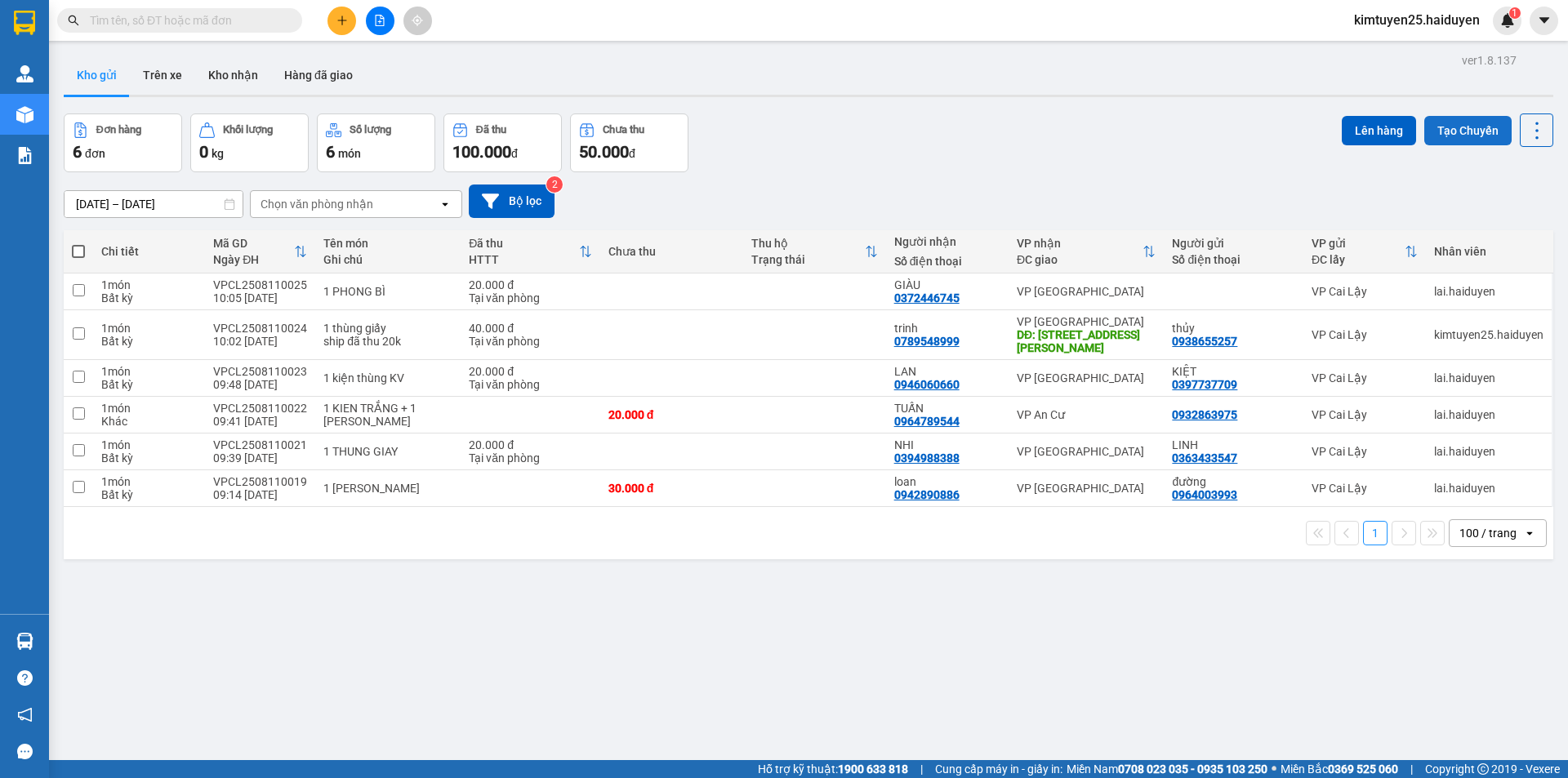
click at [1454, 123] on button "Tạo Chuyến" at bounding box center [1467, 130] width 87 height 29
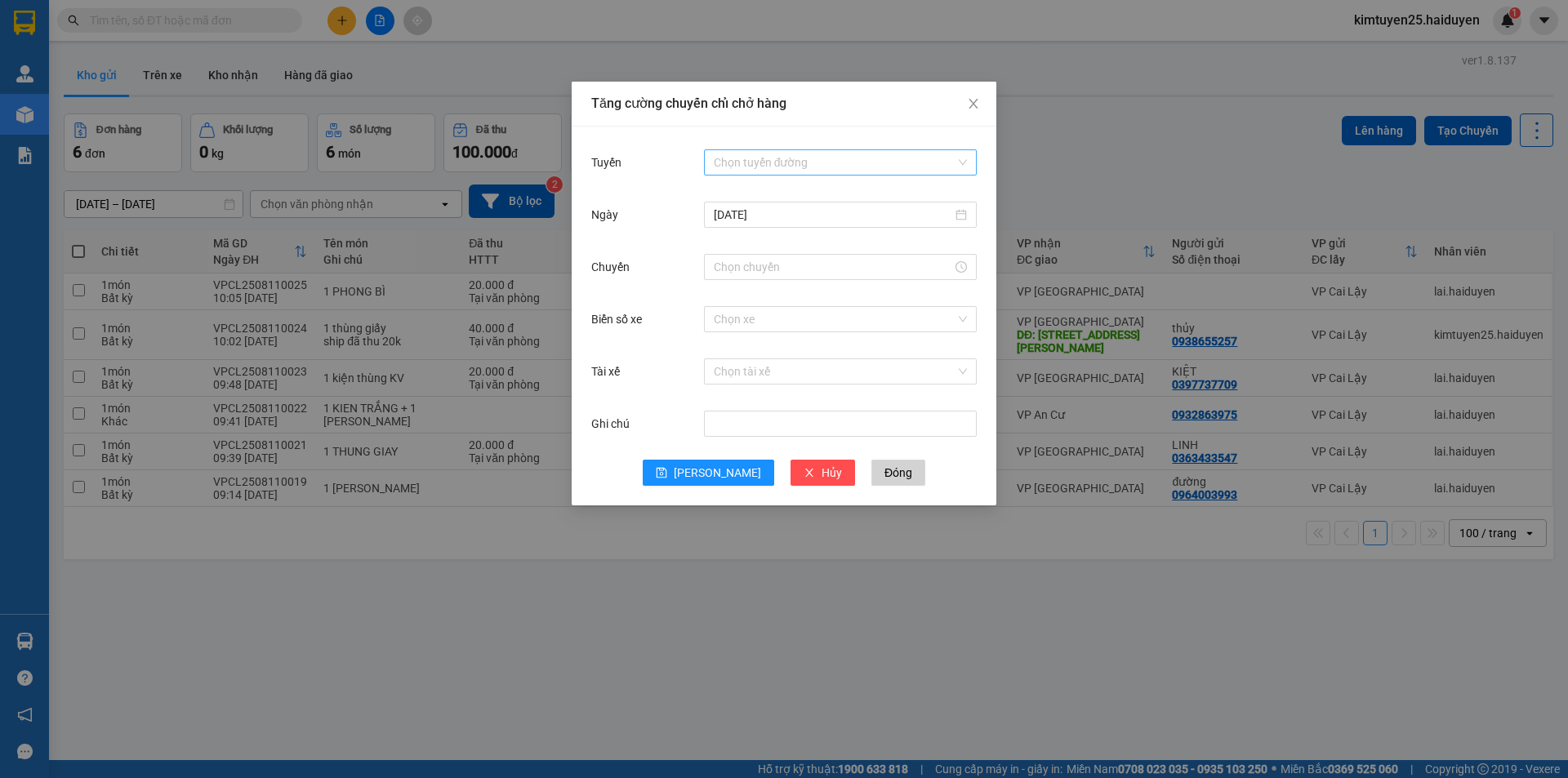
click at [815, 155] on input "Tuyến" at bounding box center [834, 162] width 242 height 25
drag, startPoint x: 760, startPoint y: 226, endPoint x: 745, endPoint y: 225, distance: 15.0
click at [757, 222] on div "Cái Bè - Sài Gòn" at bounding box center [840, 222] width 253 height 18
click at [742, 258] on input "Chuyến" at bounding box center [833, 267] width 238 height 18
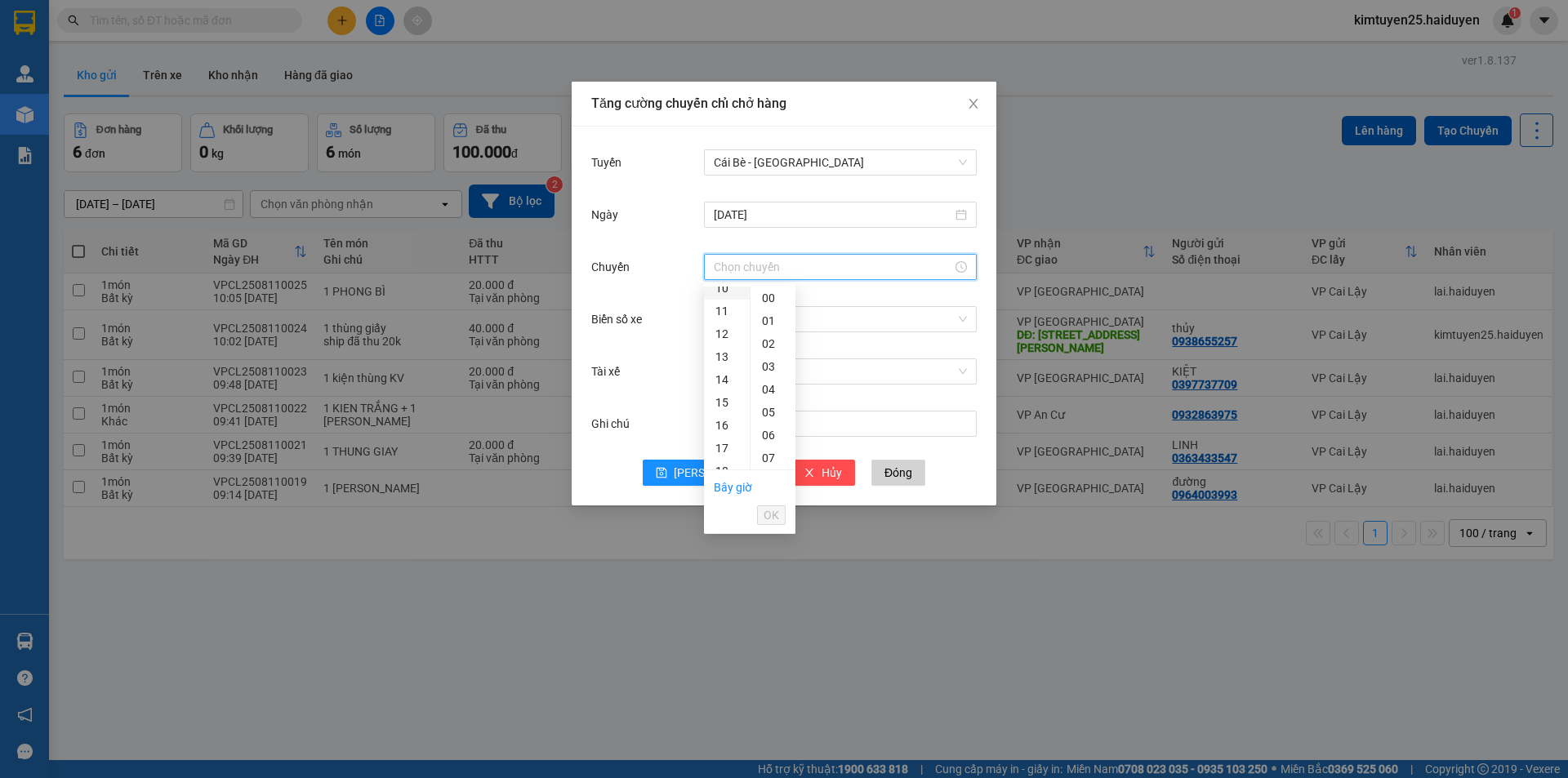
scroll to position [245, 0]
click at [720, 338] on div "09" at bounding box center [727, 340] width 46 height 23
click at [766, 355] on div "31" at bounding box center [772, 353] width 45 height 23
type input "09:31"
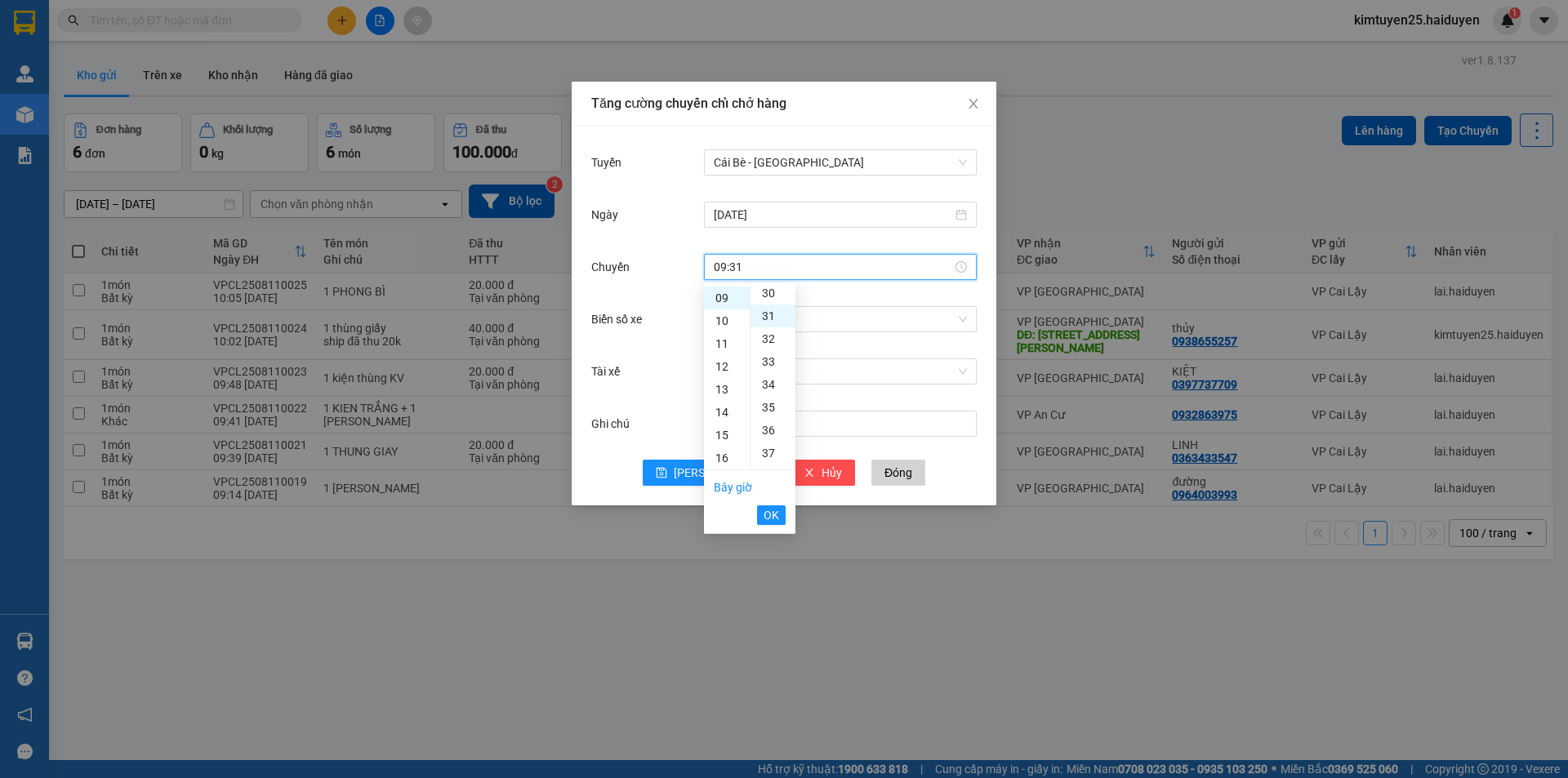
scroll to position [708, 0]
click at [776, 512] on span "OK" at bounding box center [771, 515] width 16 height 18
click at [762, 332] on div "Chọn xe" at bounding box center [840, 319] width 272 height 26
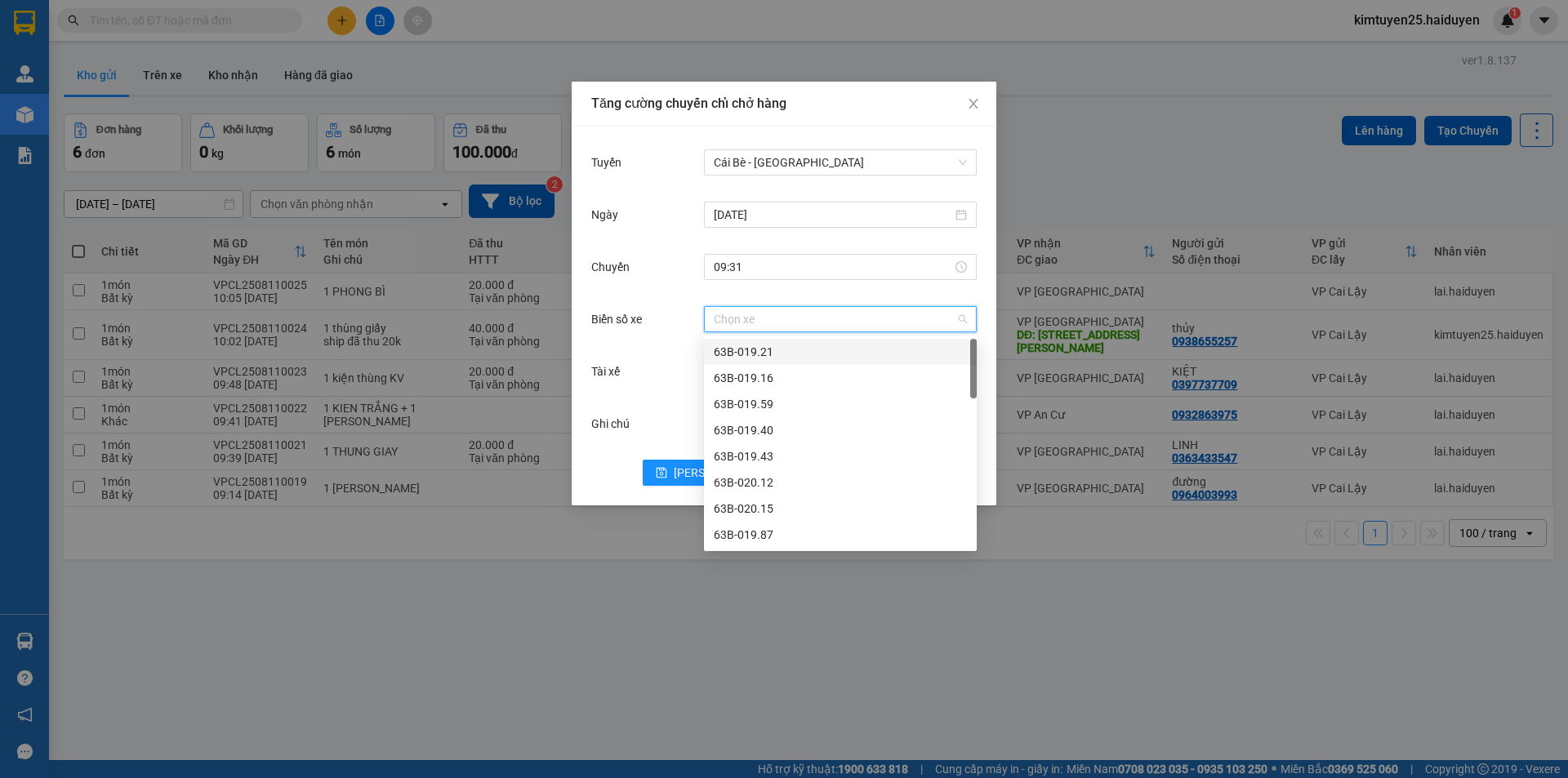
click at [829, 302] on div "Chọn xe" at bounding box center [840, 319] width 272 height 33
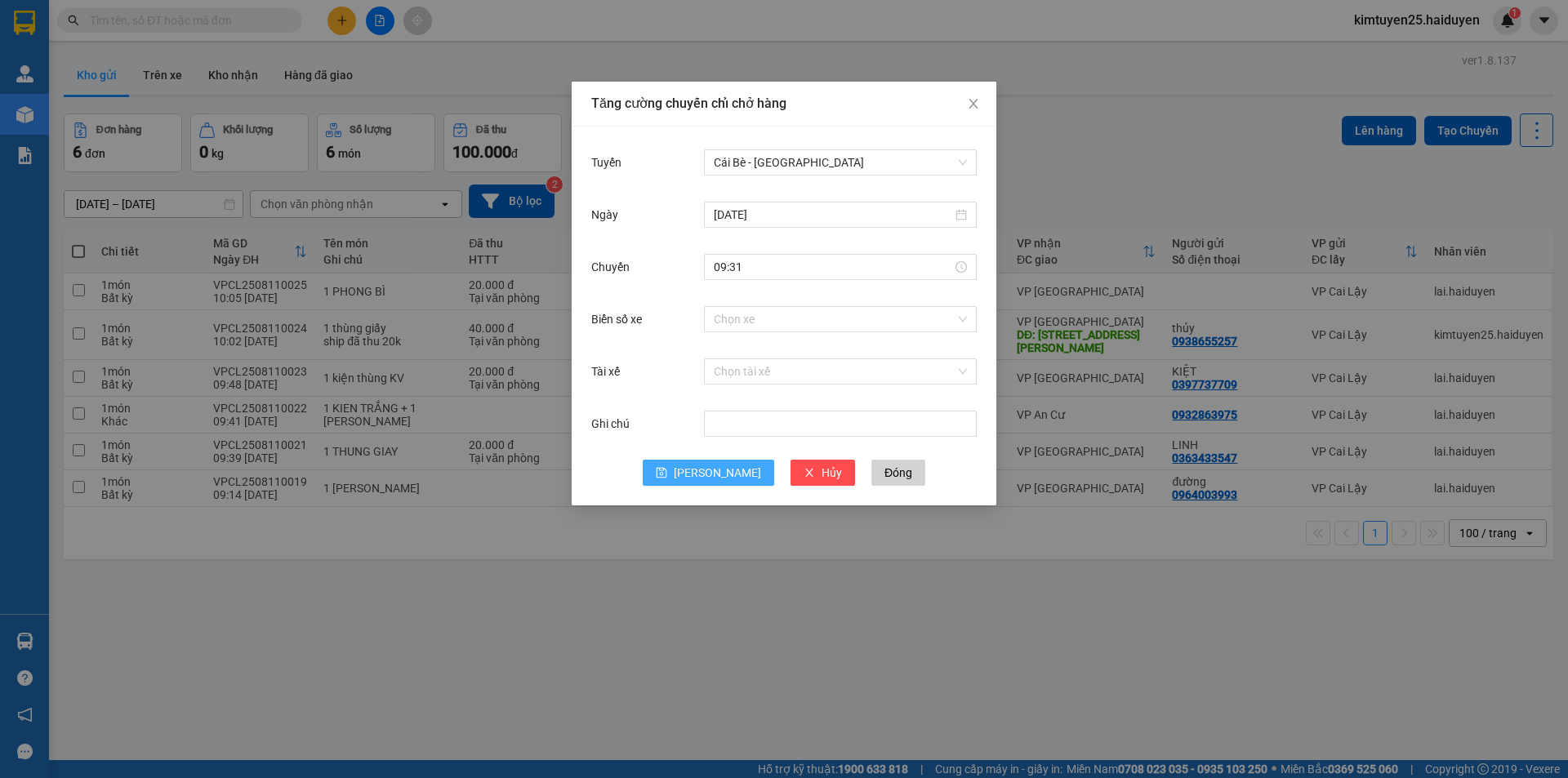
click at [668, 470] on icon "save" at bounding box center [661, 472] width 11 height 11
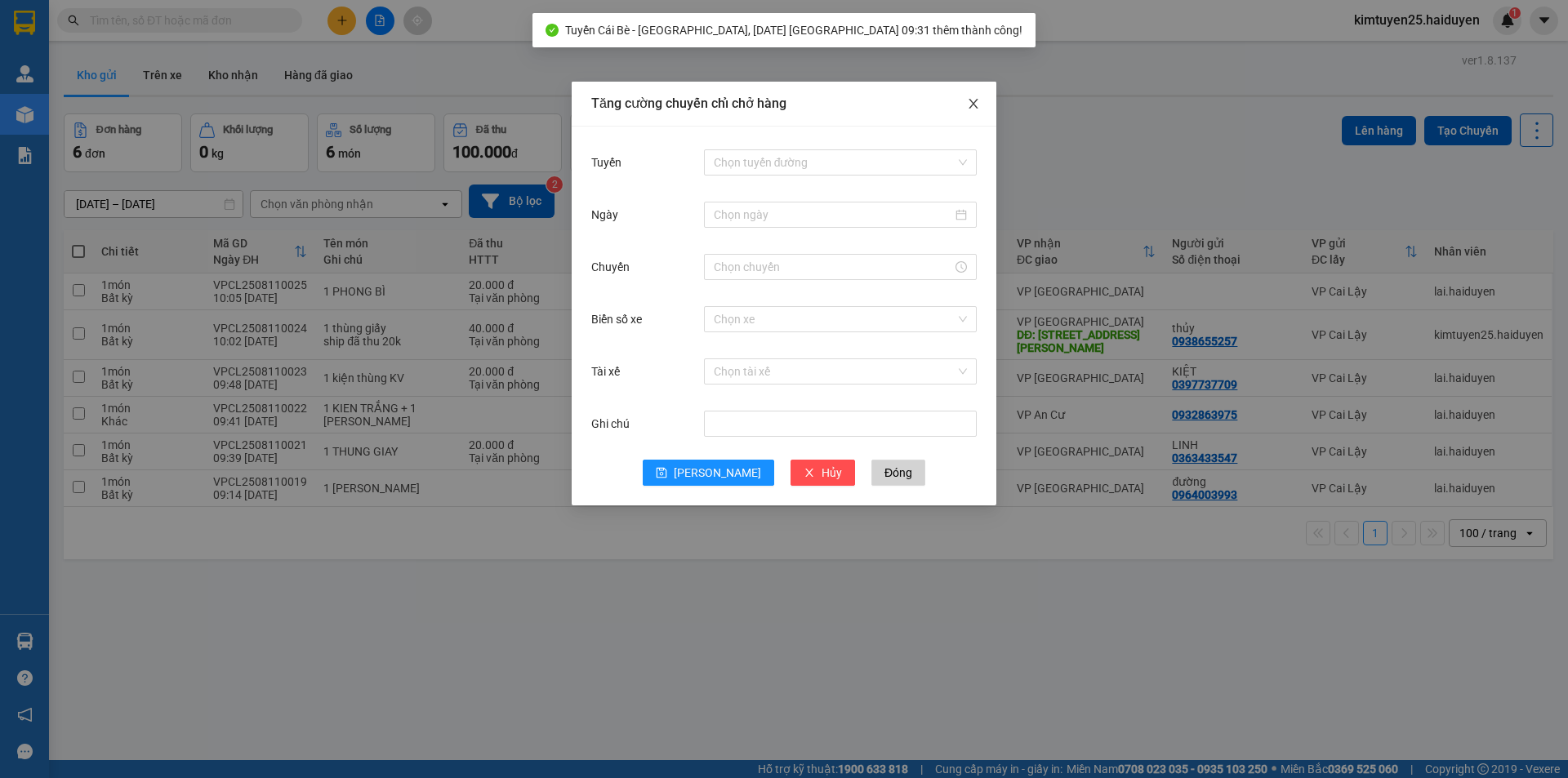
drag, startPoint x: 982, startPoint y: 108, endPoint x: 913, endPoint y: 60, distance: 84.1
click at [982, 104] on span "Close" at bounding box center [974, 104] width 46 height 46
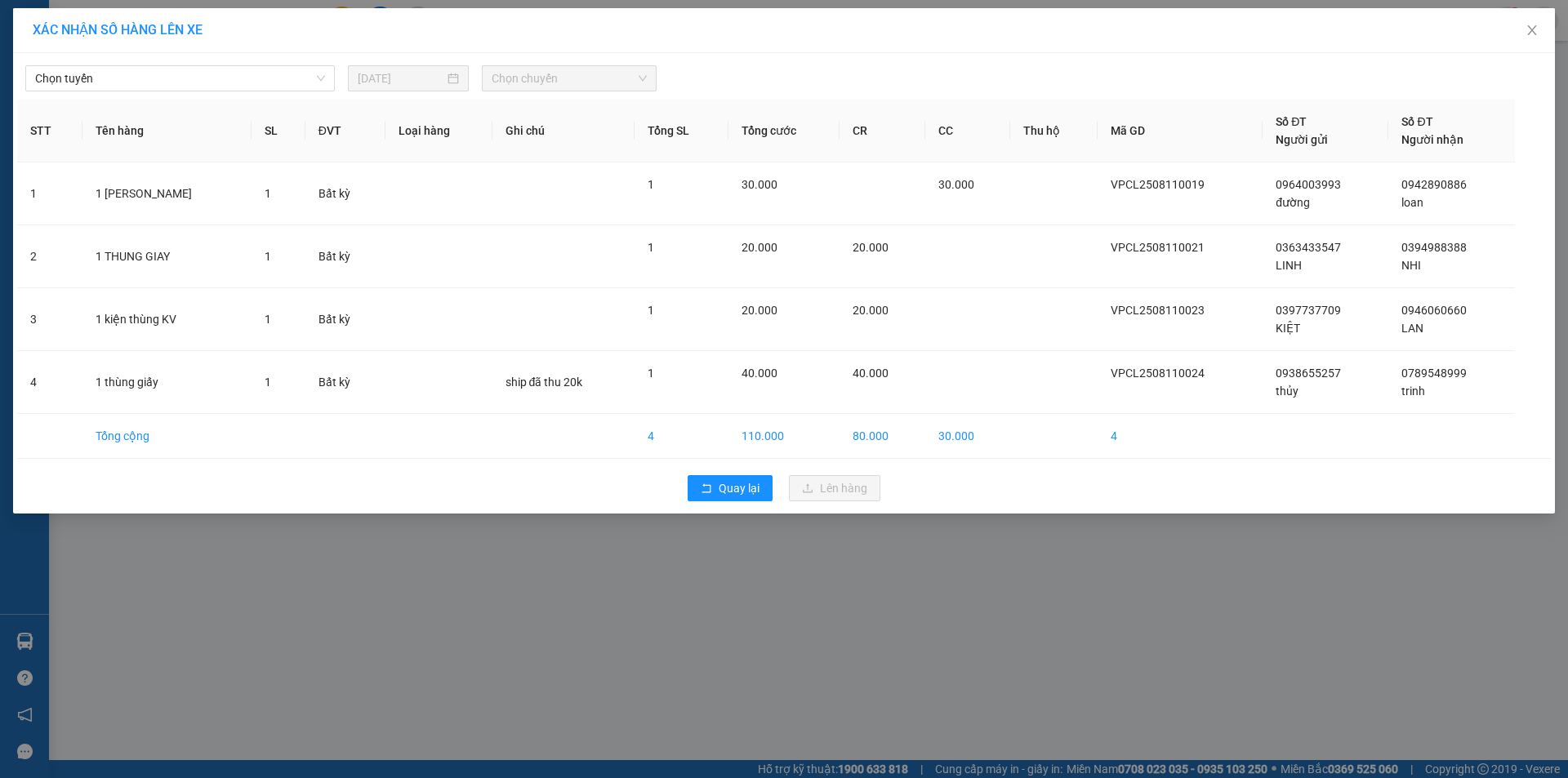
click at [209, 101] on th "Tên hàng" at bounding box center [167, 131] width 169 height 63
click at [200, 82] on span "Chọn tuyến" at bounding box center [180, 78] width 290 height 25
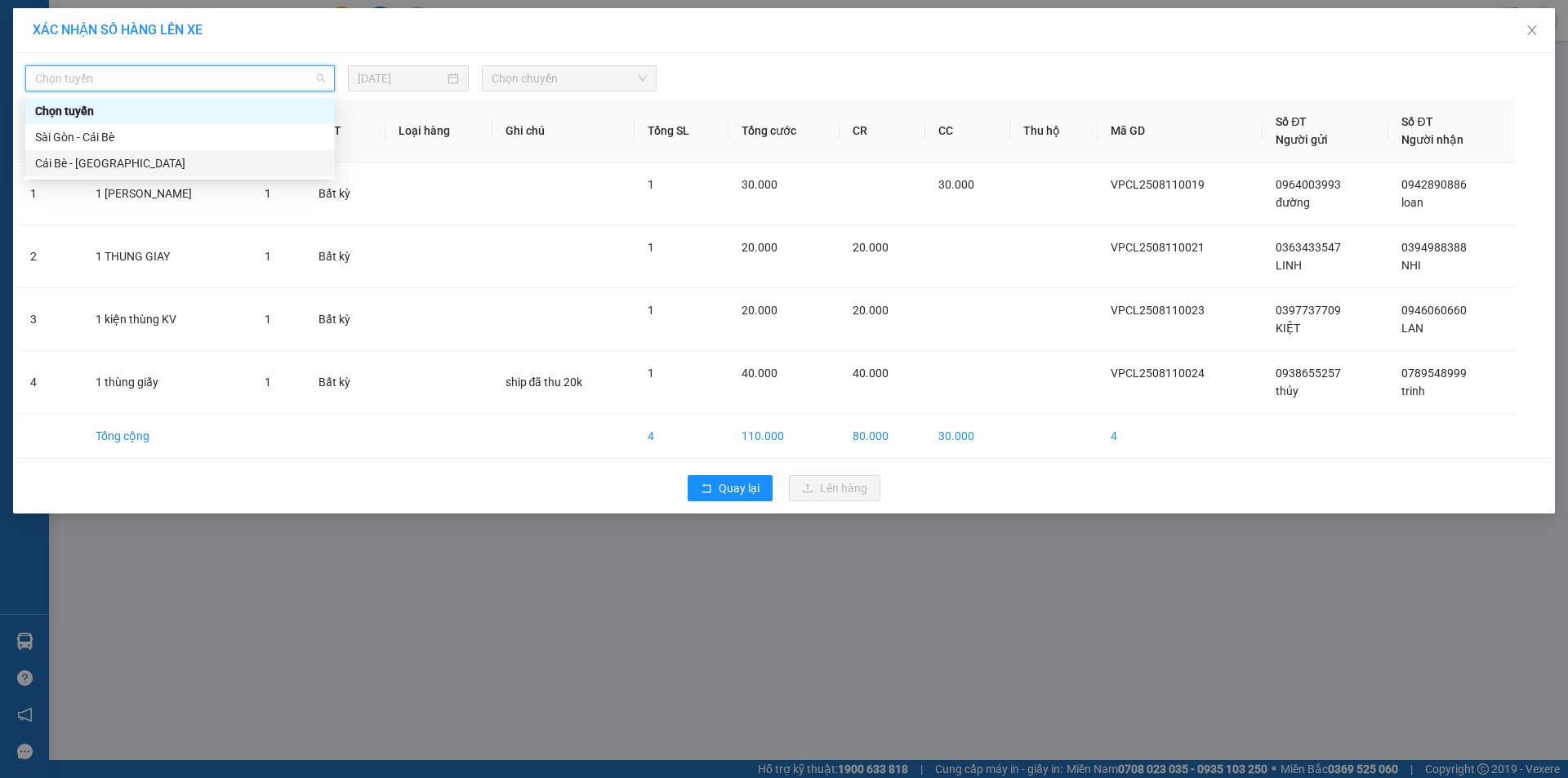
click at [112, 168] on div "Cái Bè - [GEOGRAPHIC_DATA]" at bounding box center [180, 163] width 290 height 18
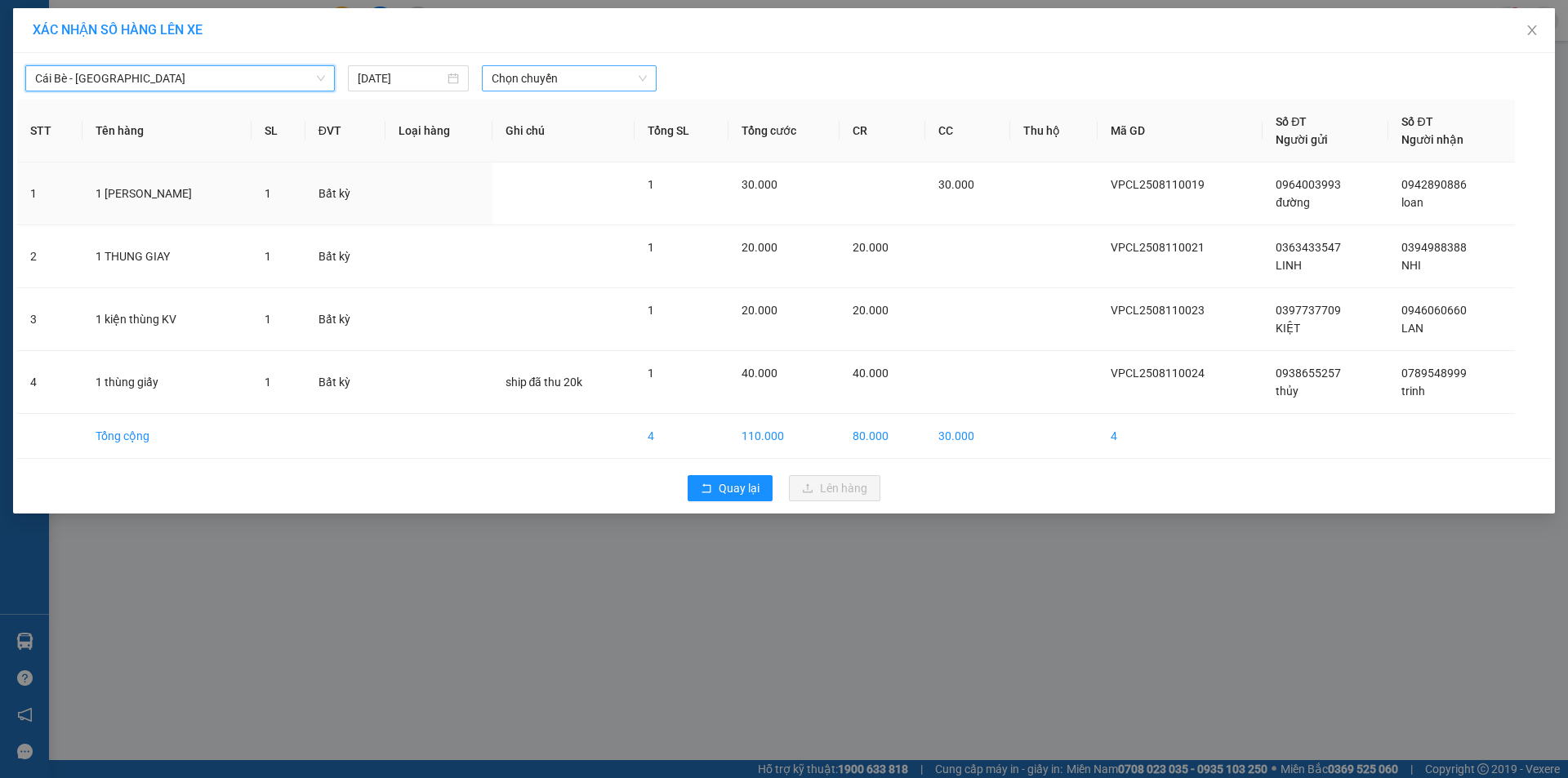
click at [503, 71] on span "Chọn chuyến" at bounding box center [569, 78] width 155 height 25
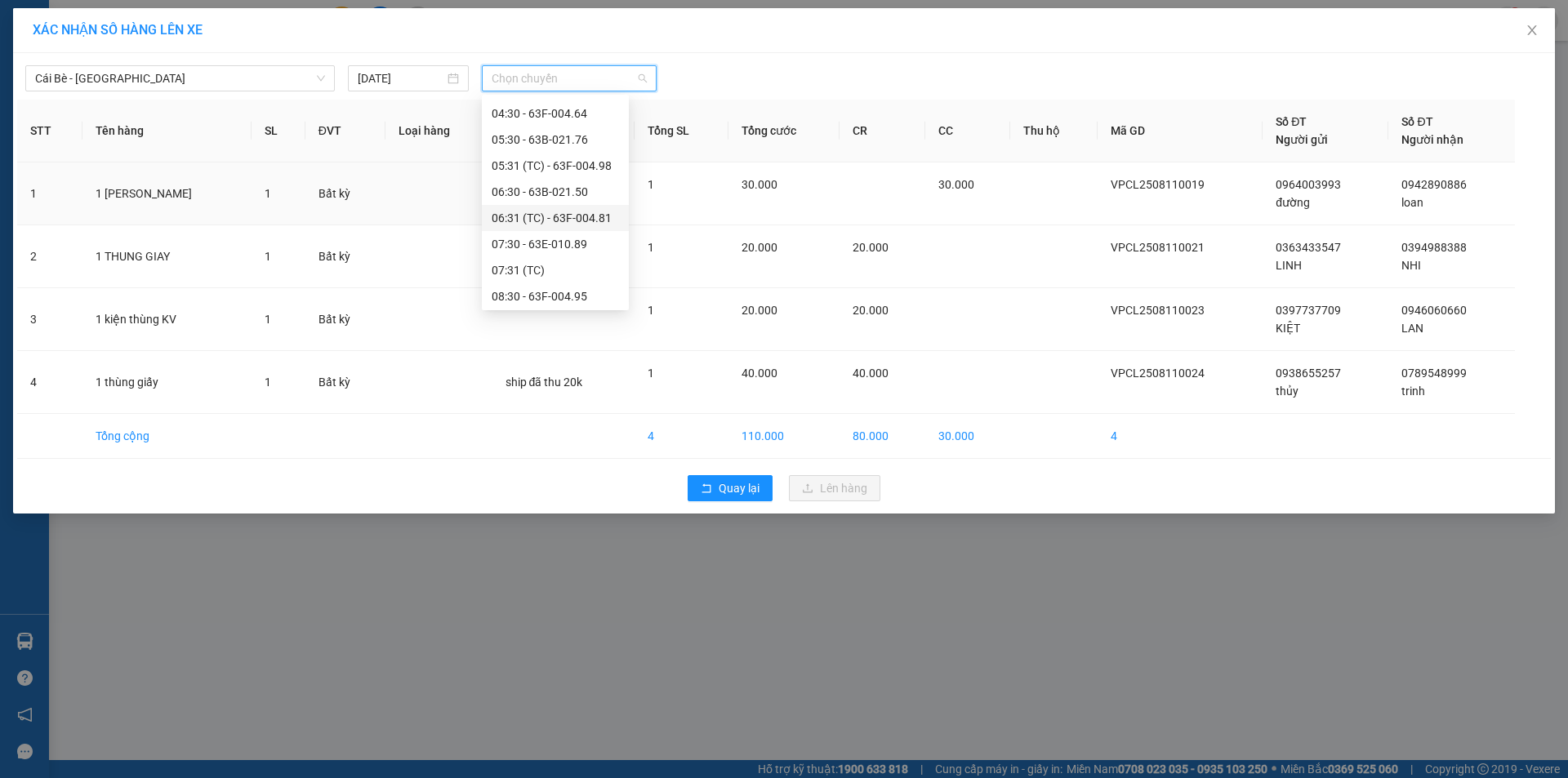
scroll to position [245, 0]
click at [534, 251] on div "09:31 (TC)" at bounding box center [555, 258] width 127 height 18
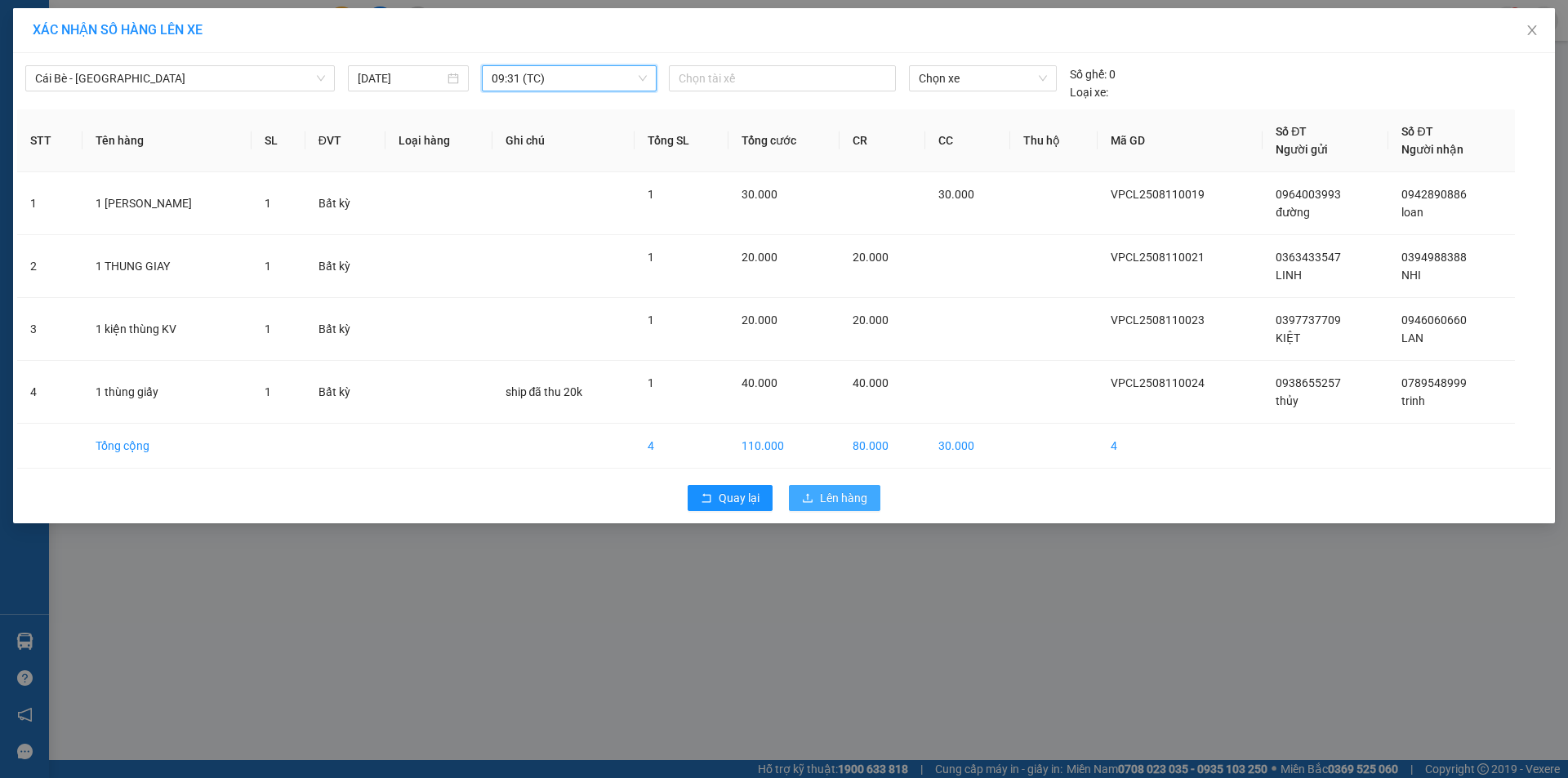
click at [840, 496] on span "Lên hàng" at bounding box center [844, 498] width 48 height 18
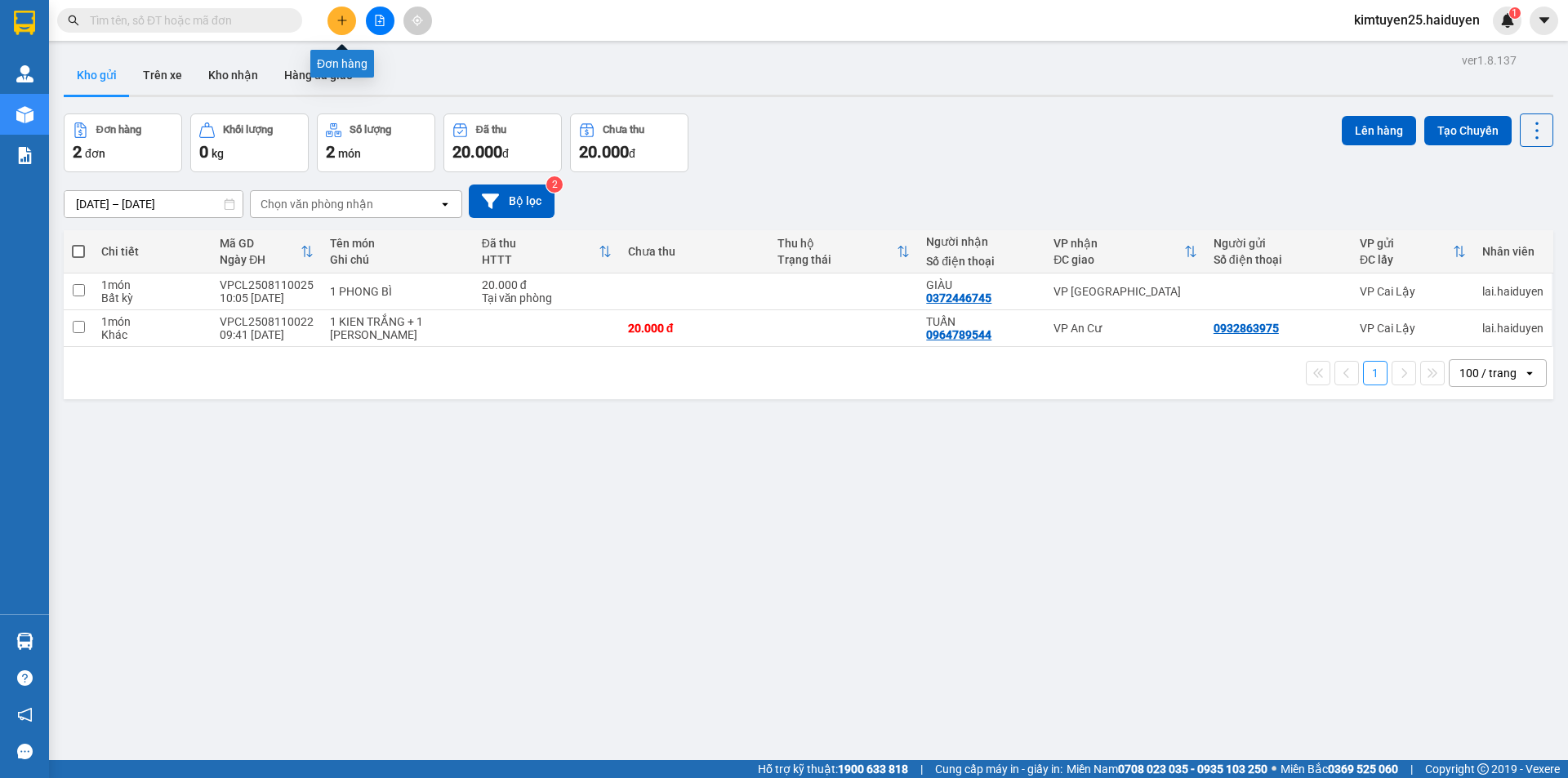
click at [332, 23] on button at bounding box center [341, 20] width 28 height 28
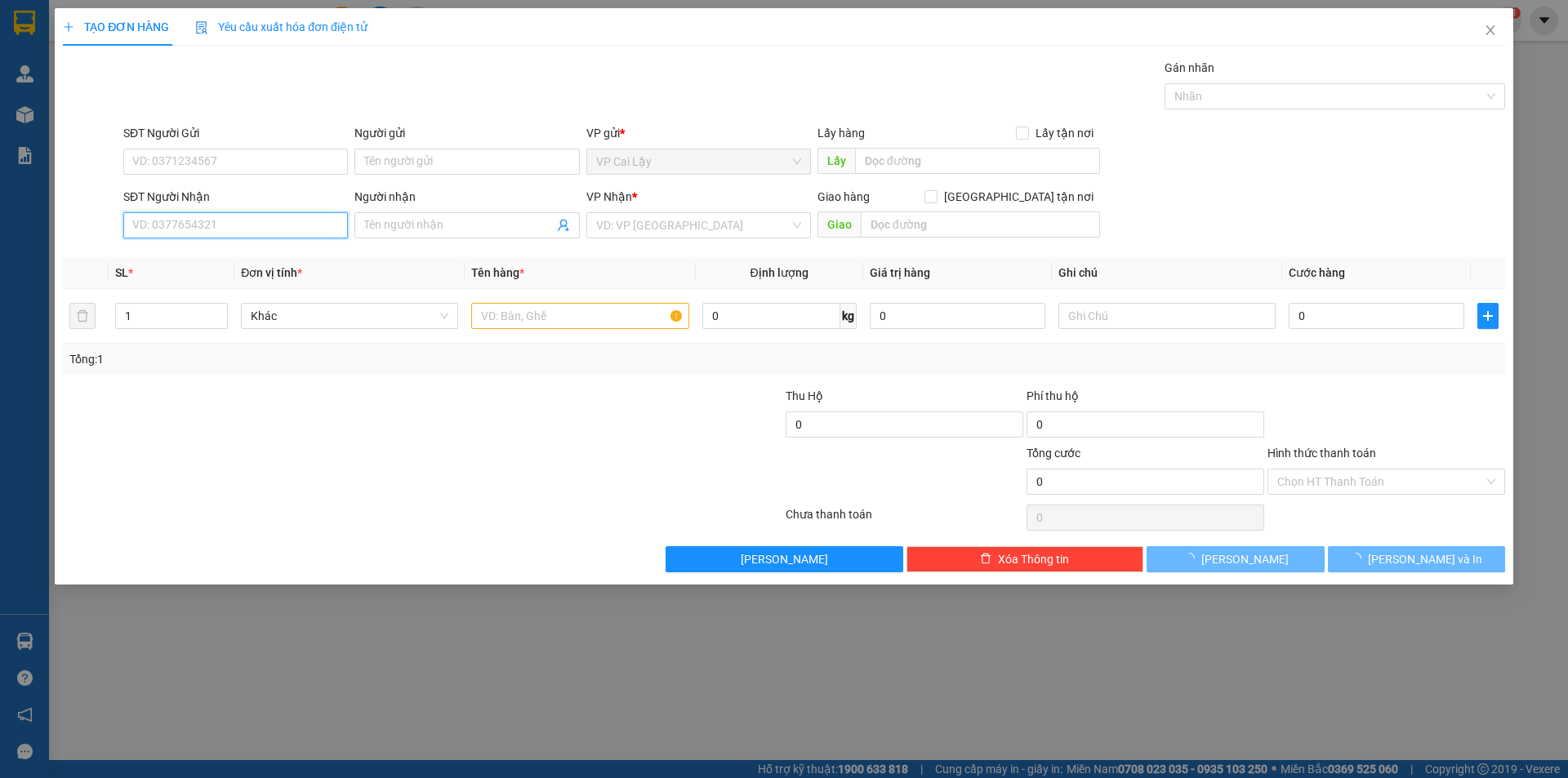
click at [230, 229] on input "SĐT Người Nhận" at bounding box center [235, 225] width 225 height 26
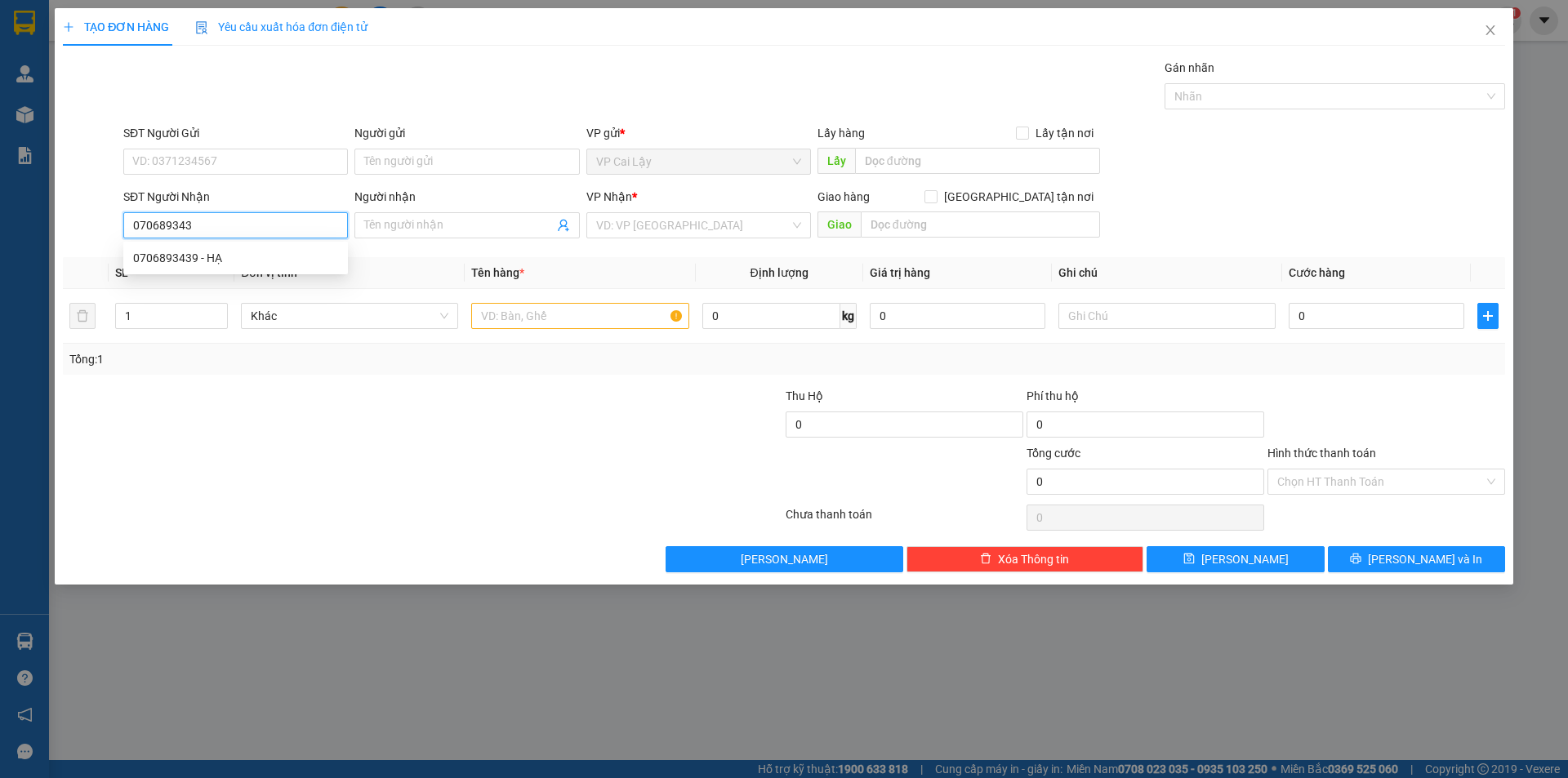
type input "0706893439"
click at [210, 252] on div "0706893439 - HẠ" at bounding box center [236, 258] width 205 height 18
type input "HẠ"
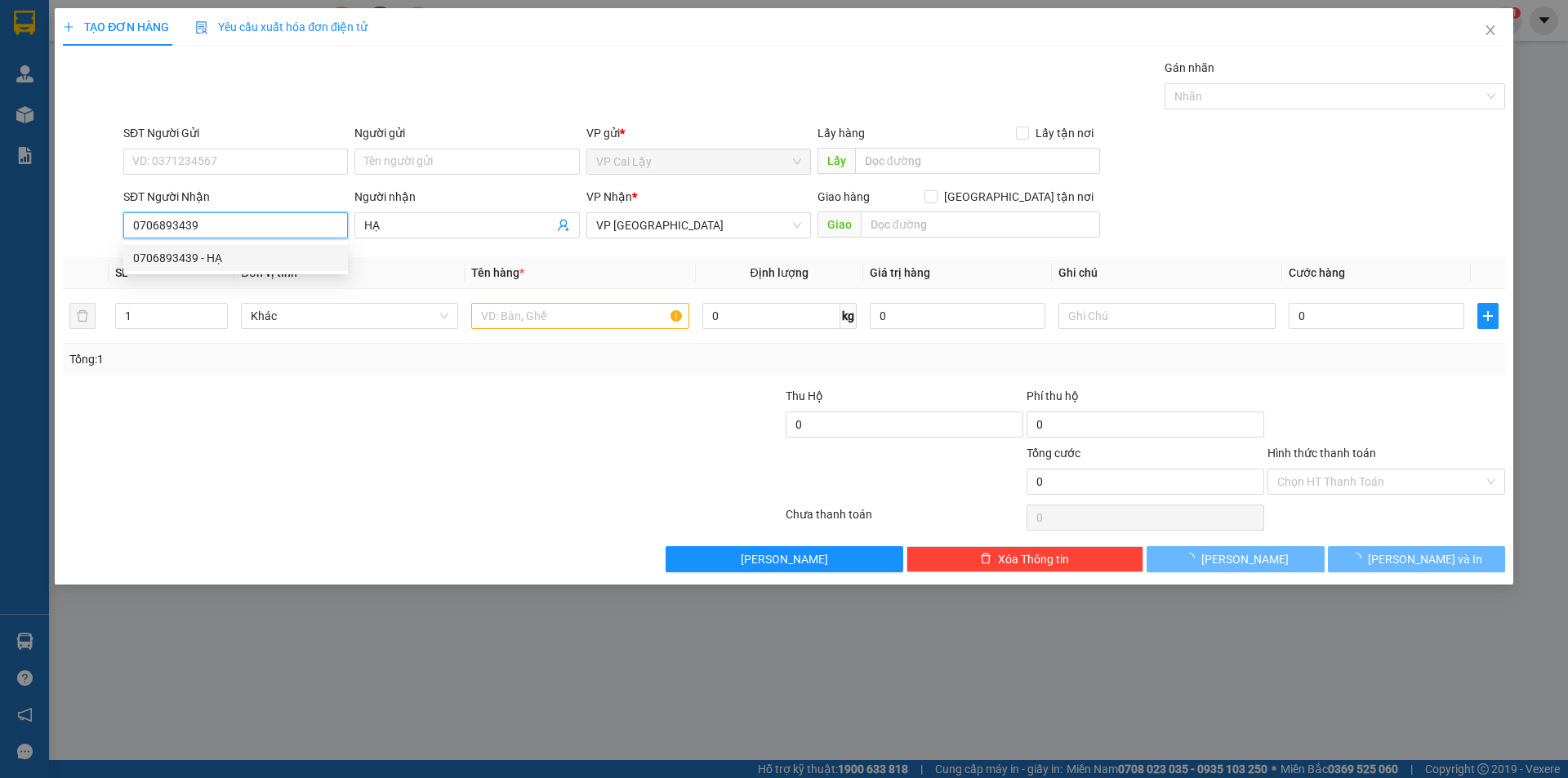
type input "30.000"
type input "0706893439"
click at [235, 164] on input "SĐT Người Gửi" at bounding box center [235, 161] width 225 height 26
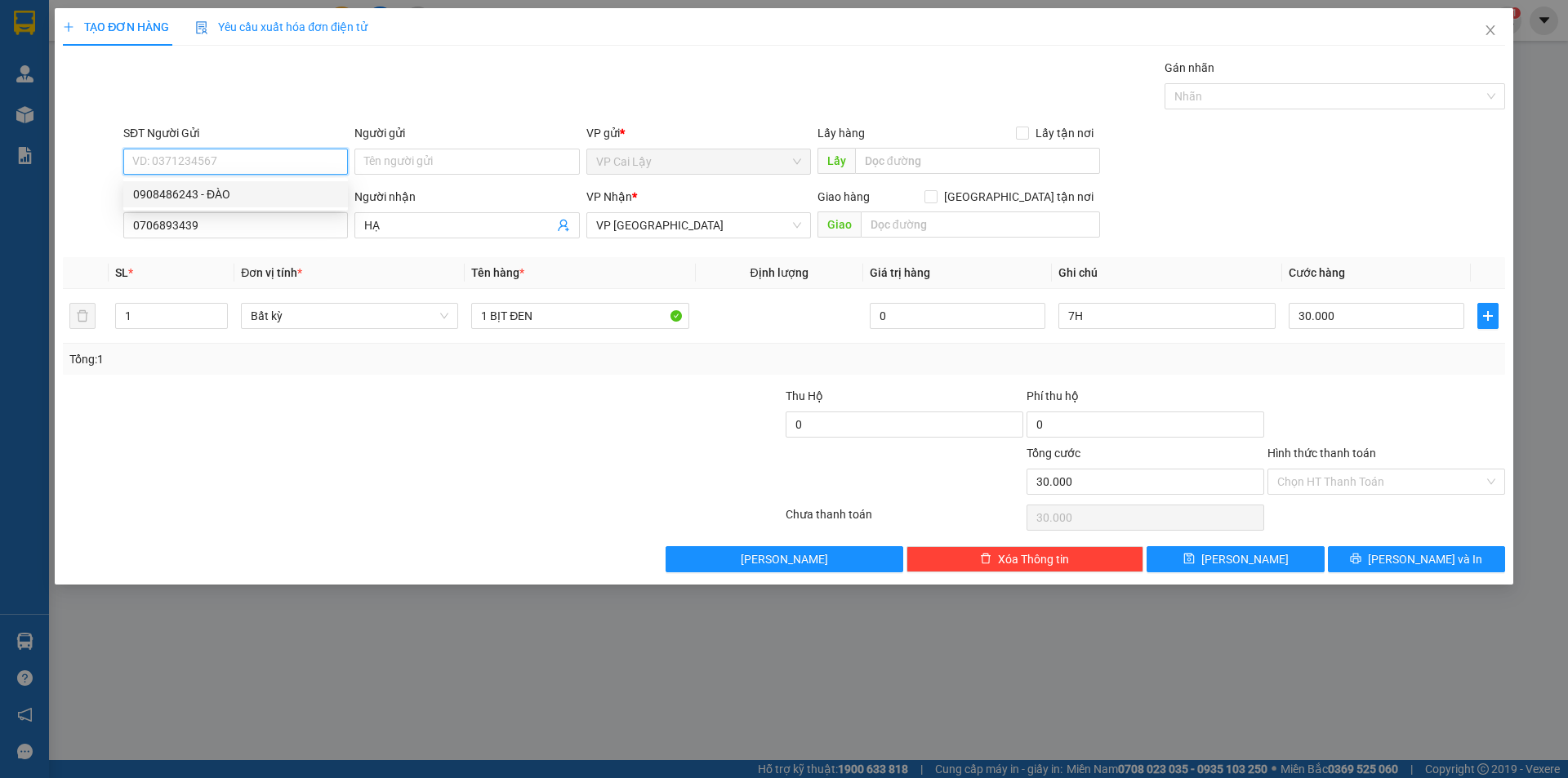
click at [224, 197] on div "0908486243 - ĐÀO" at bounding box center [236, 194] width 205 height 18
type input "0908486243"
type input "ĐÀO"
type input "MÁY CHÀ NGỌC ẨN"
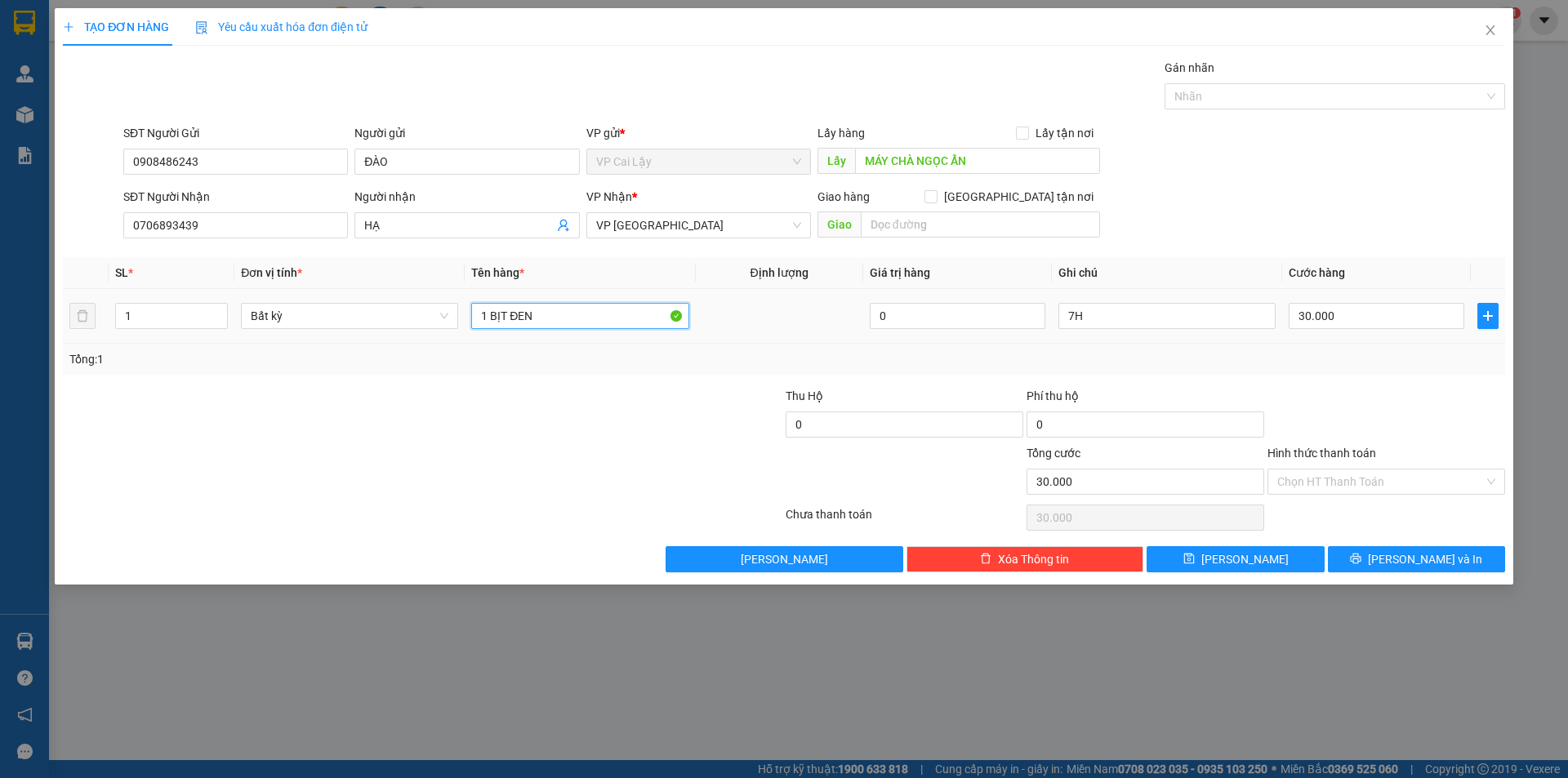
click at [558, 314] on input "1 BỊT ĐEN" at bounding box center [580, 315] width 217 height 26
click at [557, 314] on input "1 BỊT ĐEN" at bounding box center [580, 315] width 217 height 26
type input "1 bịch đen"
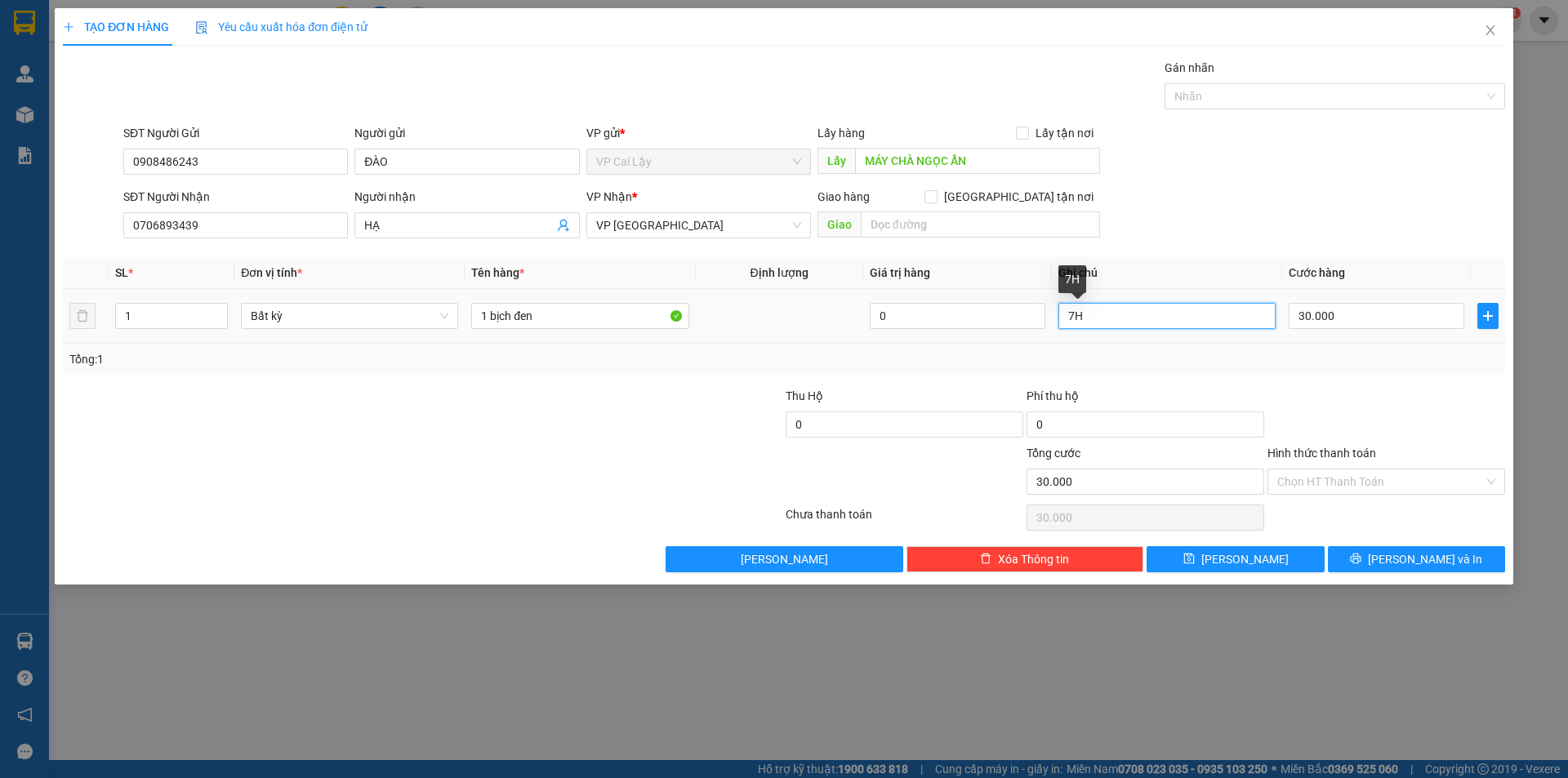
click at [1087, 312] on input "7H" at bounding box center [1166, 315] width 217 height 26
type input "3"
type input "15h"
click at [1283, 417] on div at bounding box center [1386, 415] width 241 height 57
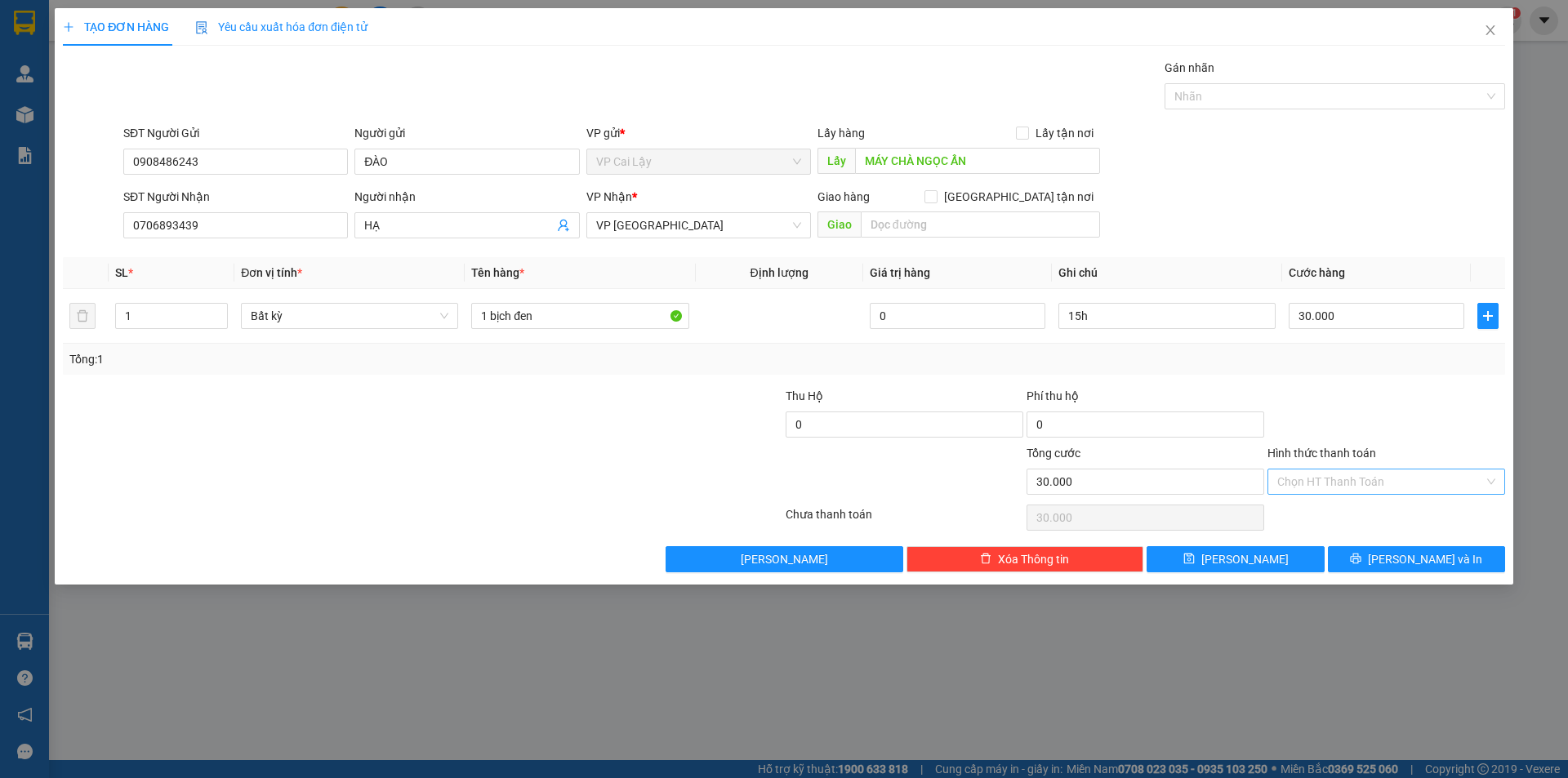
click at [1351, 494] on div "Chọn HT Thanh Toán" at bounding box center [1386, 481] width 237 height 26
click at [1331, 511] on div "Tại văn phòng" at bounding box center [1386, 514] width 218 height 18
type input "0"
click at [1309, 394] on div at bounding box center [1386, 415] width 241 height 57
click at [1402, 556] on span "[PERSON_NAME] và In" at bounding box center [1425, 559] width 115 height 18
